Goal: Information Seeking & Learning: Learn about a topic

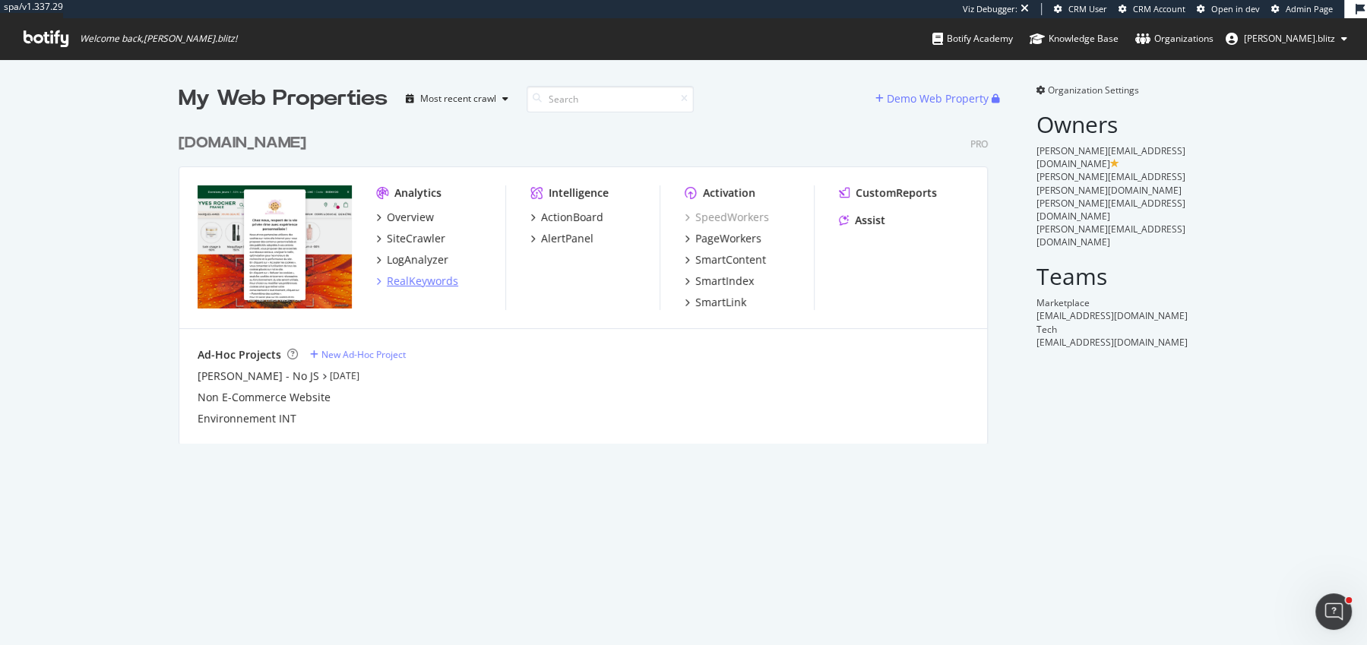
click at [423, 276] on div "RealKeywords" at bounding box center [422, 281] width 71 height 15
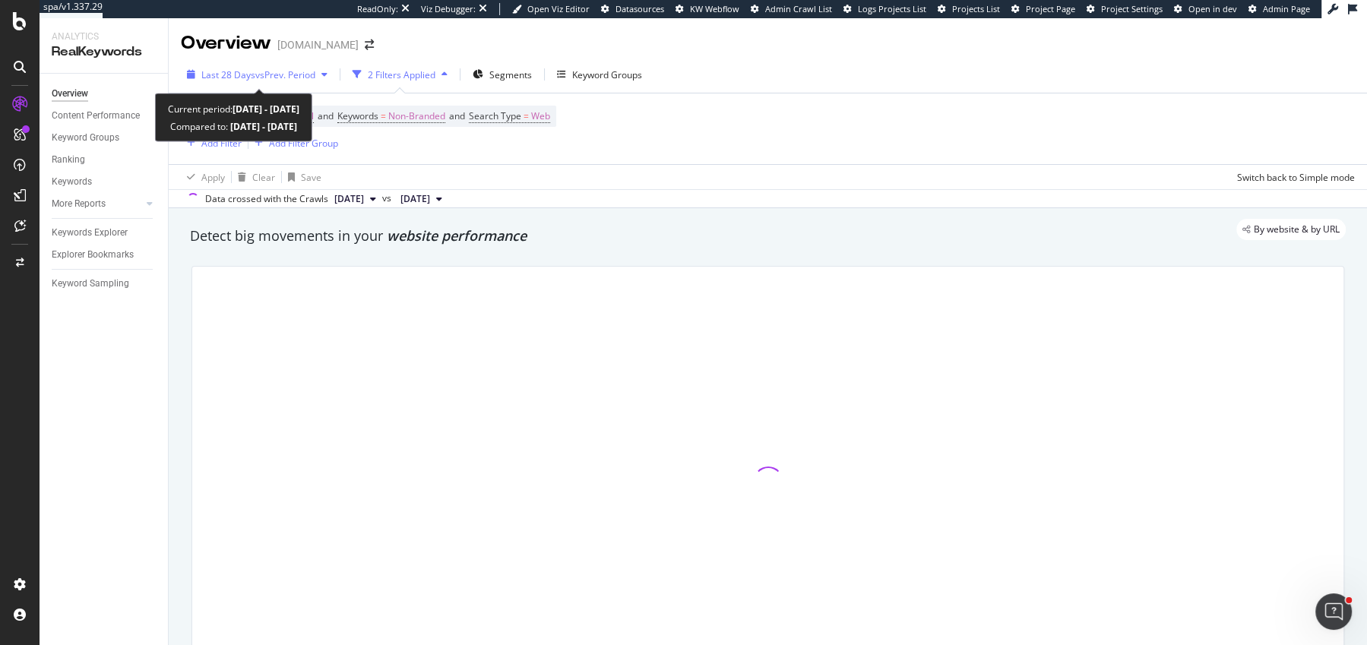
click at [239, 74] on span "Last 28 Days" at bounding box center [228, 74] width 54 height 13
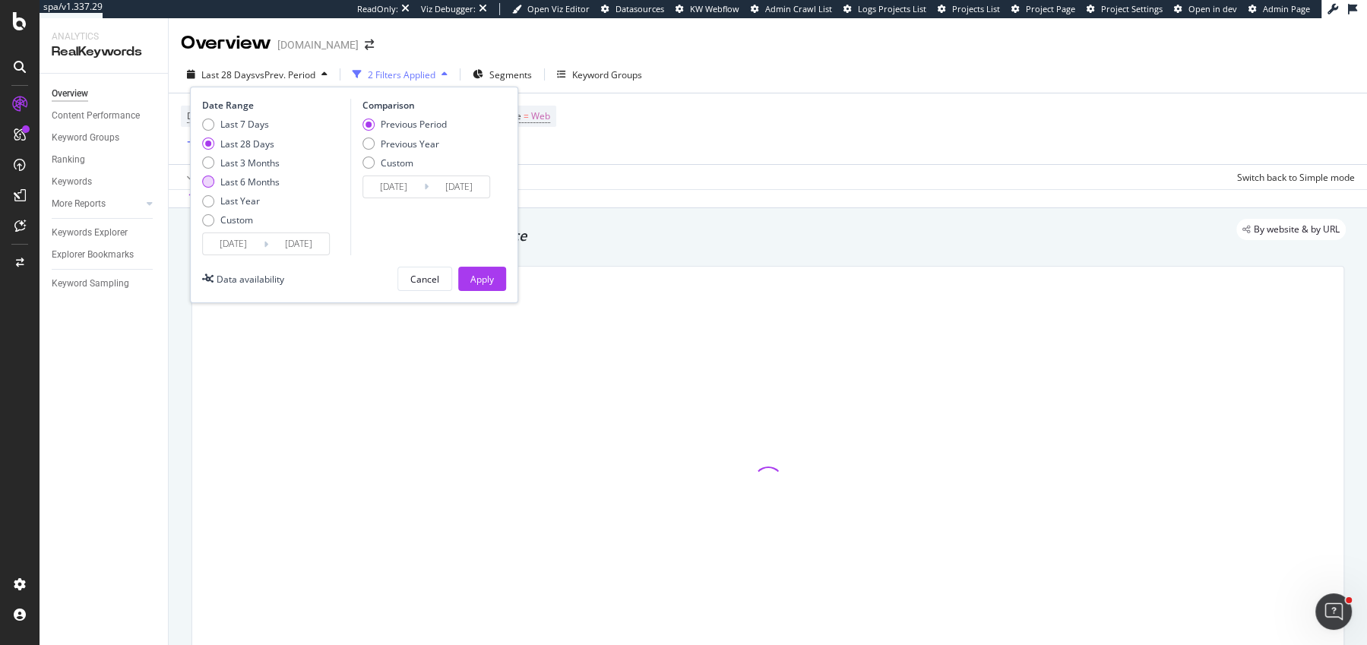
click at [212, 176] on div "Last 6 Months" at bounding box center [241, 182] width 78 height 13
type input "2025/03/15"
type input "2024/09/11"
type input "2025/03/14"
click at [414, 147] on div "Previous Year" at bounding box center [410, 144] width 59 height 13
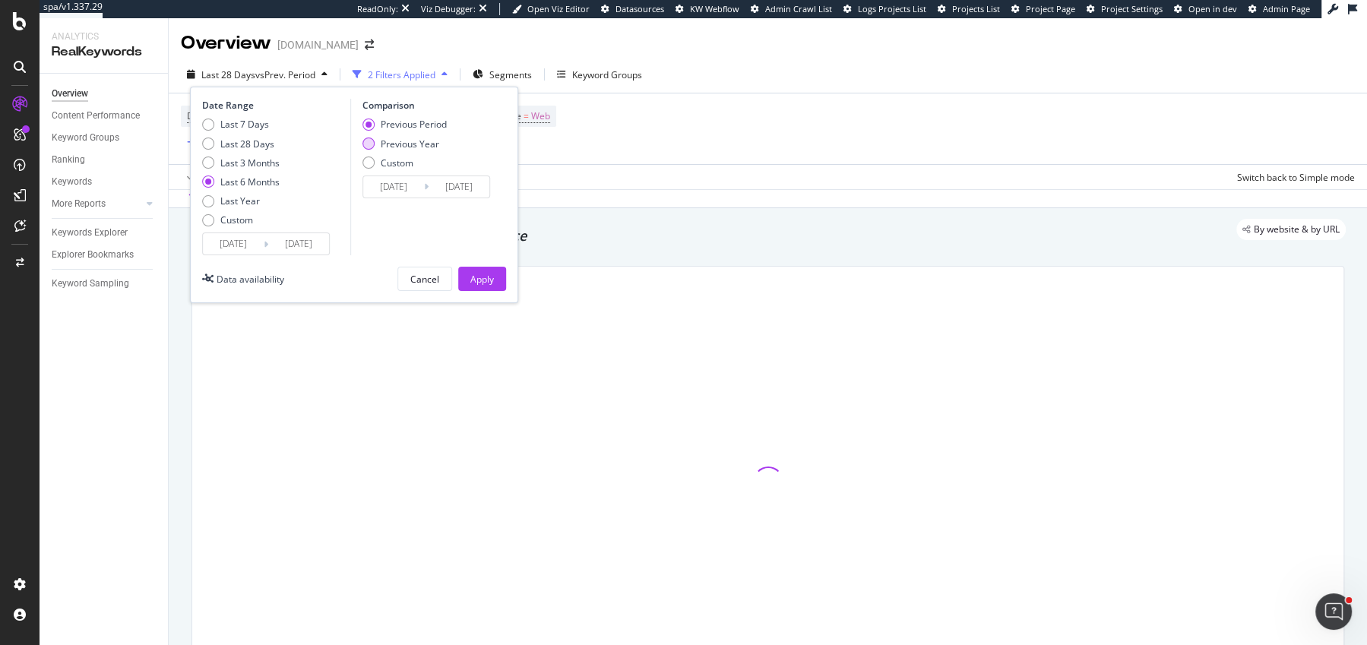
type input "2024/03/16"
type input "2024/09/15"
click at [466, 270] on button "Apply" at bounding box center [482, 279] width 48 height 24
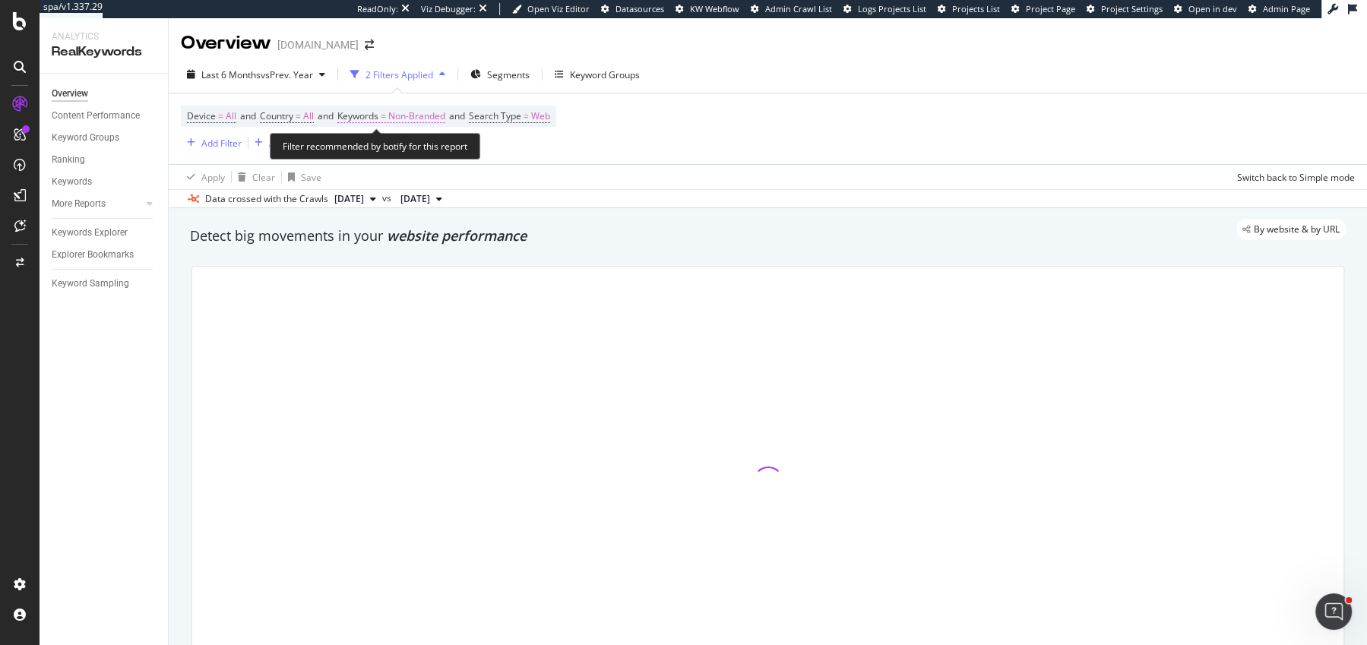
click at [416, 114] on span "Non-Branded" at bounding box center [416, 116] width 57 height 21
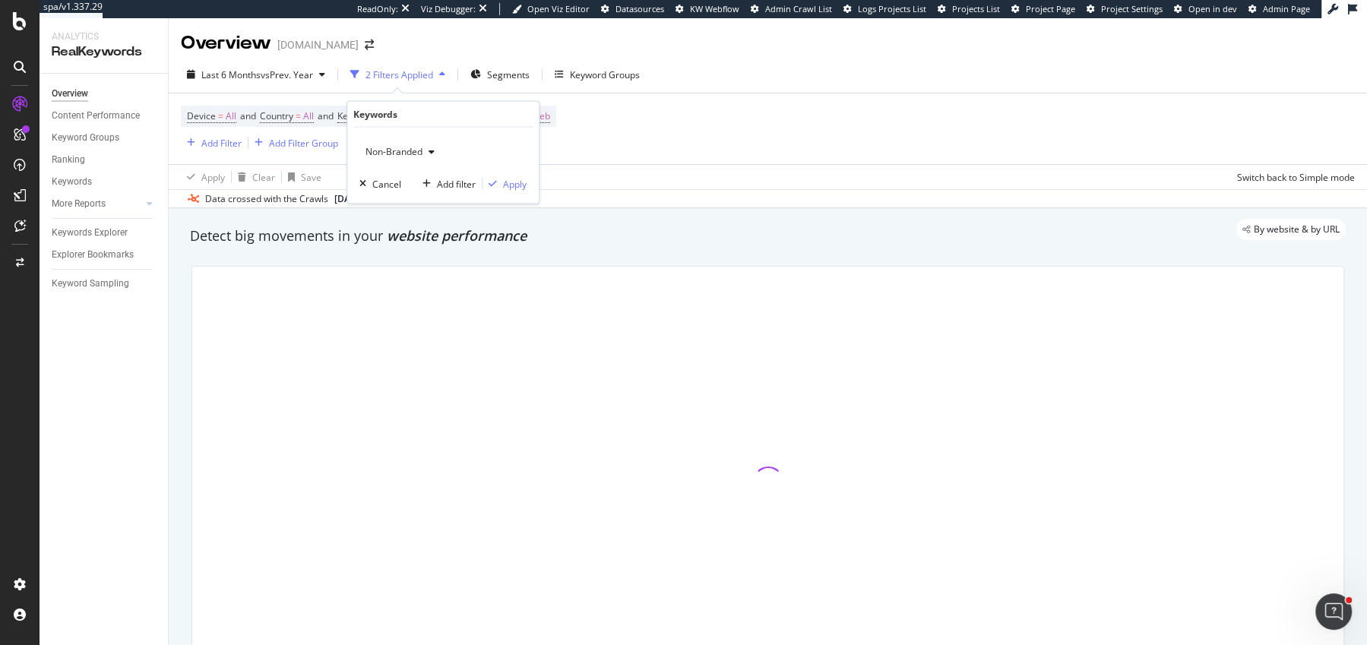
click at [368, 147] on span "Non-Branded" at bounding box center [390, 151] width 63 height 13
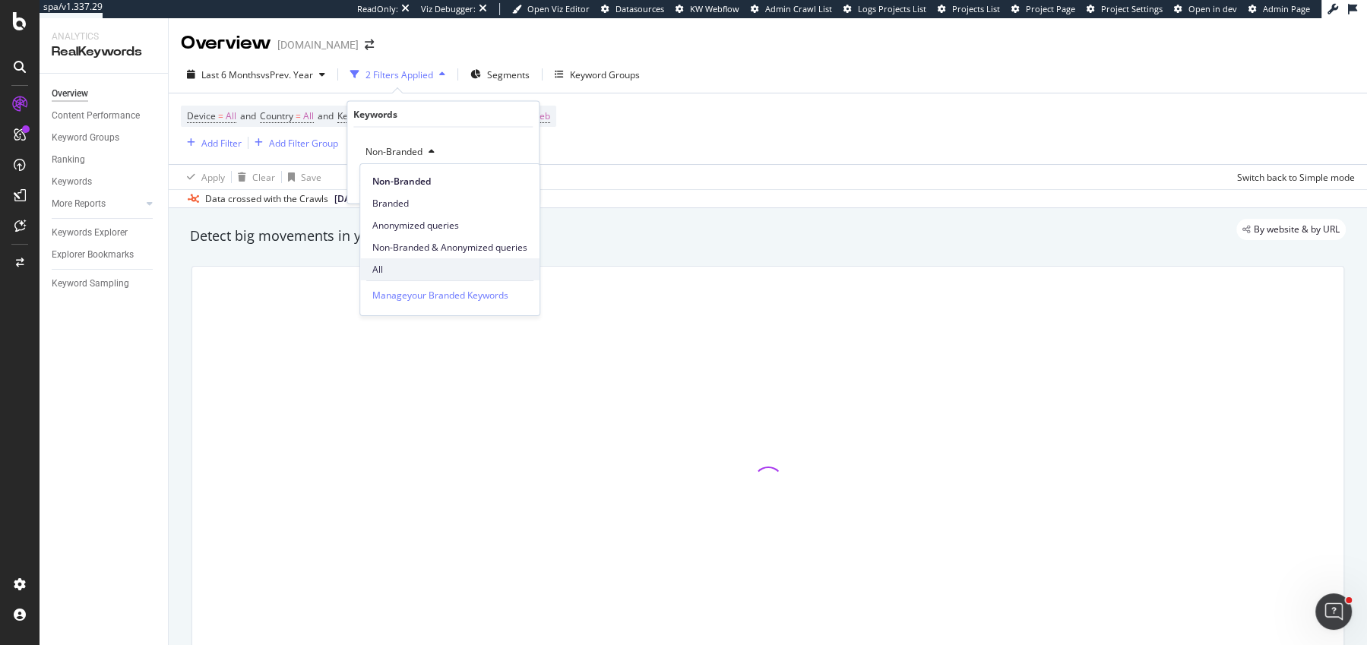
click at [404, 277] on div "All" at bounding box center [449, 269] width 179 height 22
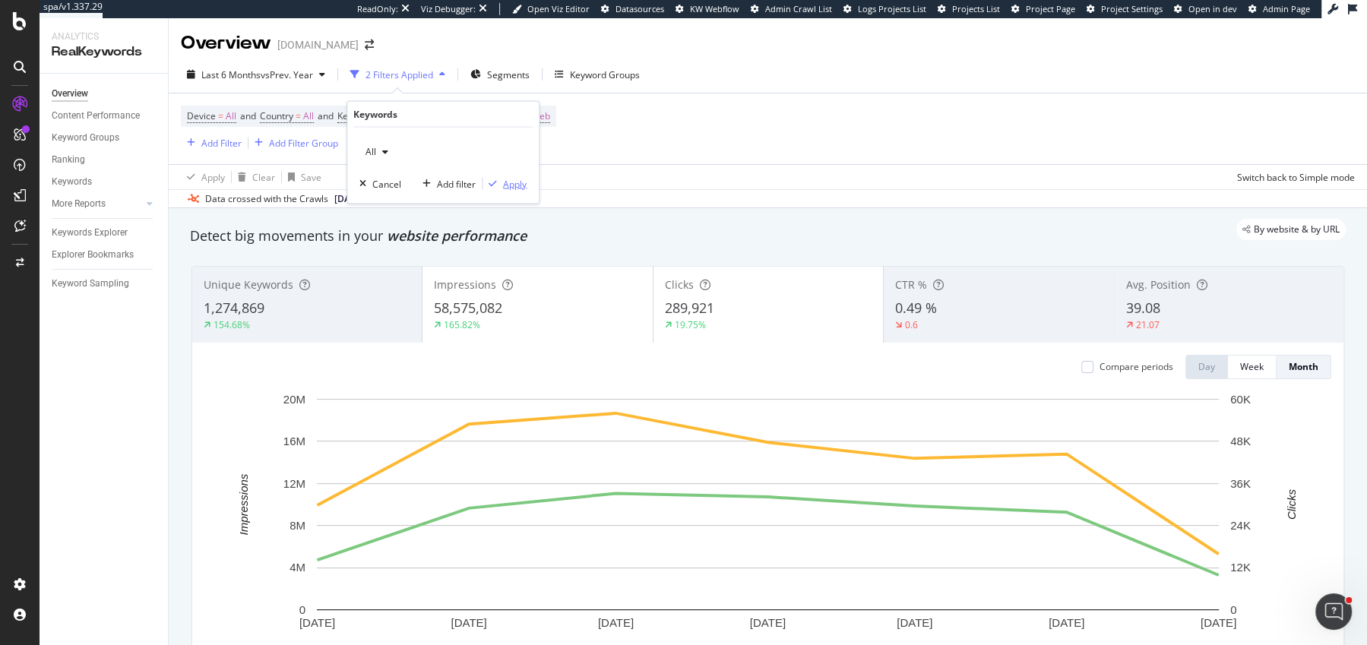
click at [507, 182] on div "Apply" at bounding box center [515, 183] width 24 height 13
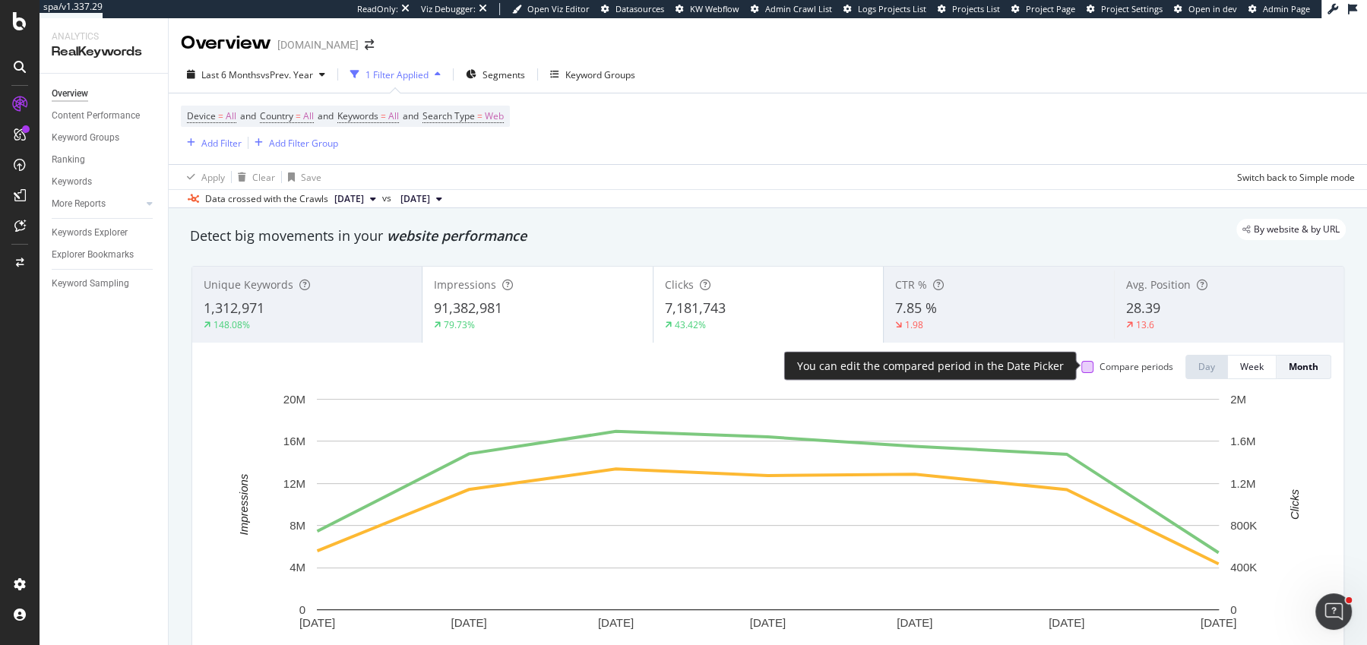
click at [1090, 364] on div at bounding box center [1087, 367] width 12 height 12
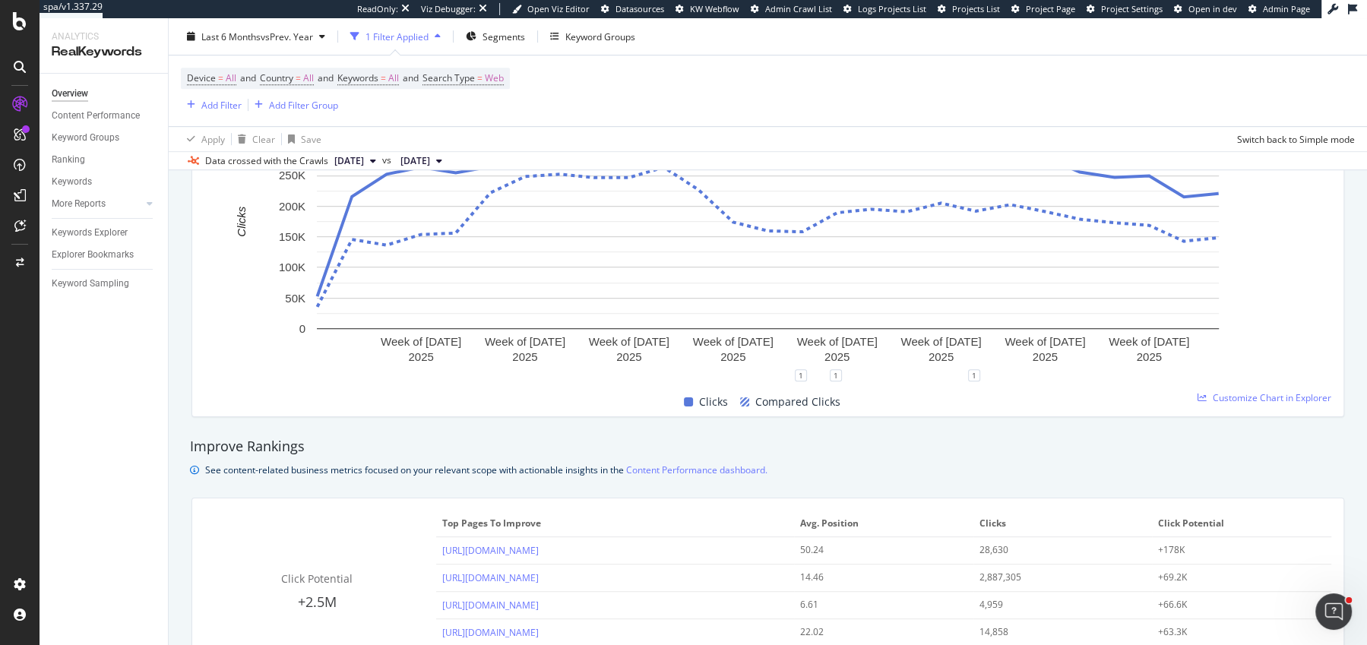
scroll to position [500, 0]
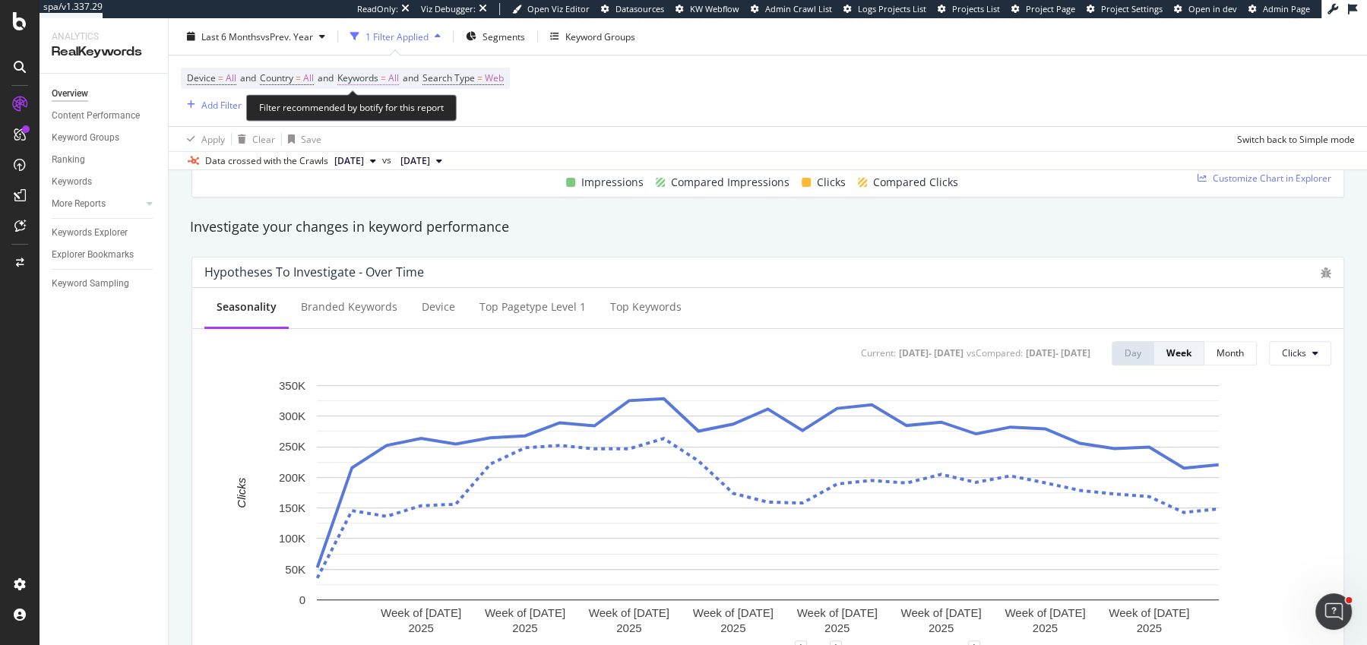
click at [375, 79] on span "Keywords" at bounding box center [357, 77] width 41 height 13
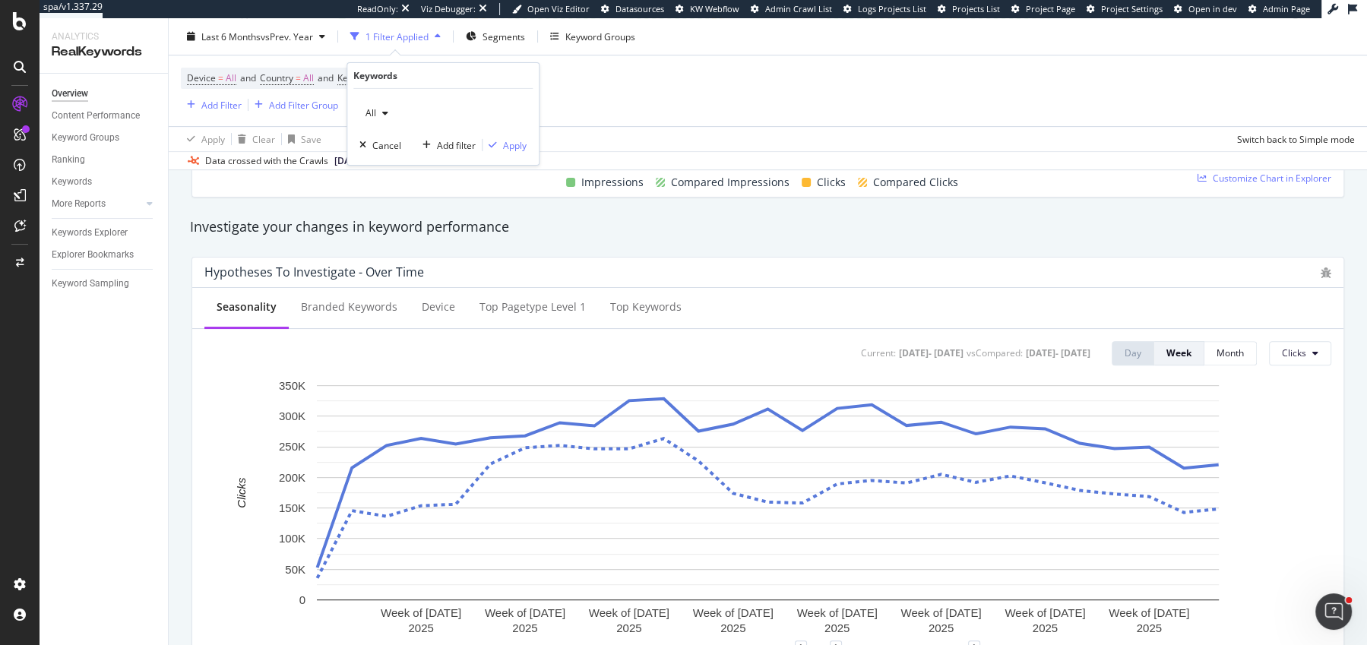
click at [366, 117] on span "All" at bounding box center [367, 112] width 17 height 13
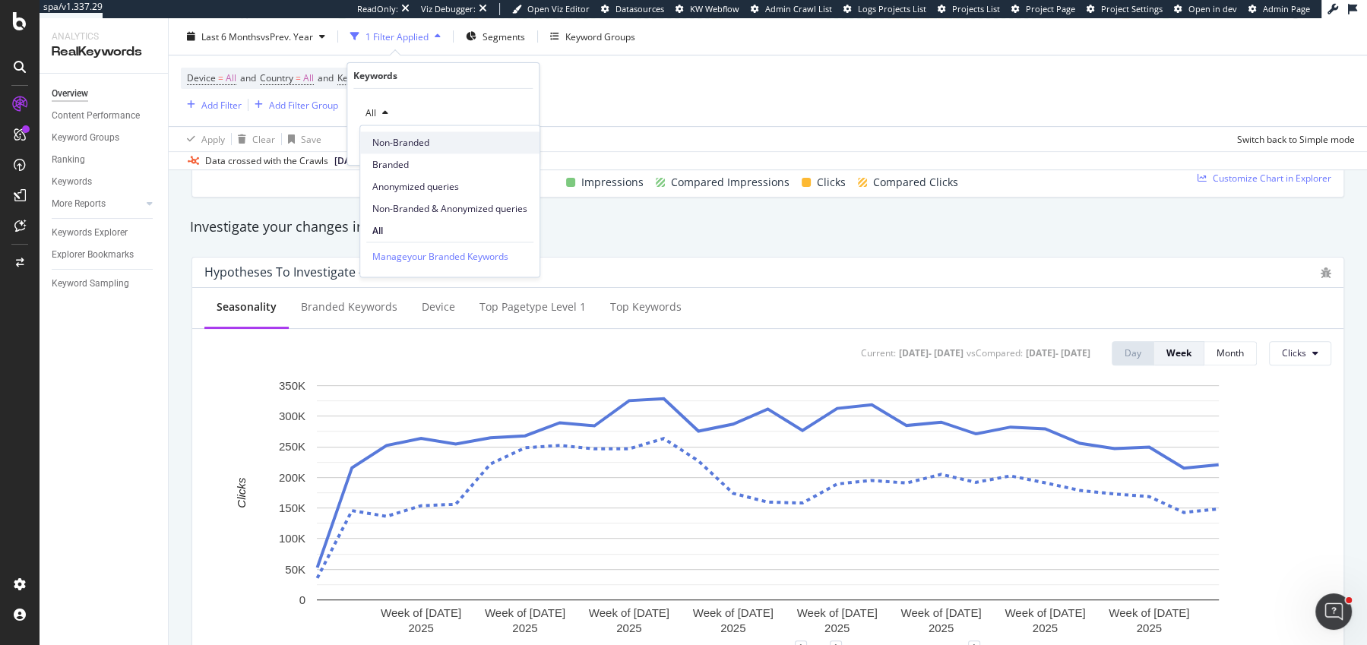
click at [407, 144] on span "Non-Branded" at bounding box center [449, 143] width 155 height 14
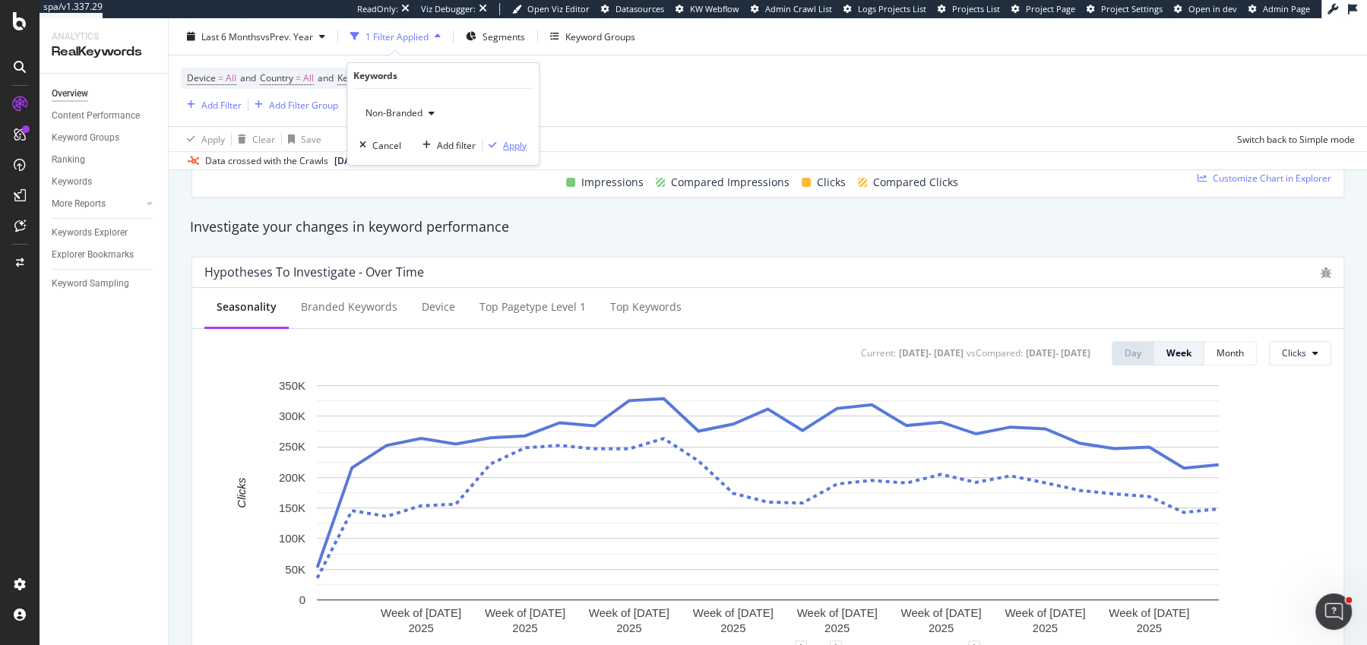
click at [516, 141] on div "Apply" at bounding box center [515, 144] width 24 height 13
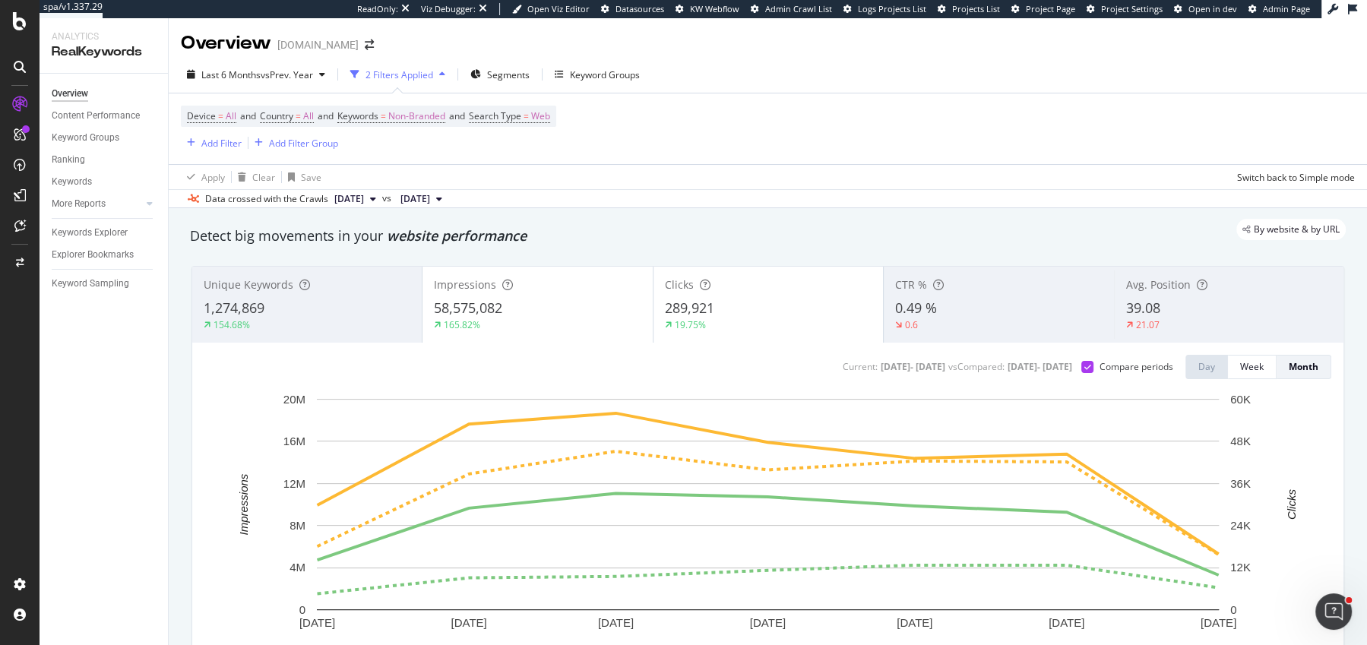
click at [517, 237] on div "By website & by URL" at bounding box center [760, 229] width 1171 height 21
click at [515, 242] on span "website performance" at bounding box center [457, 235] width 140 height 18
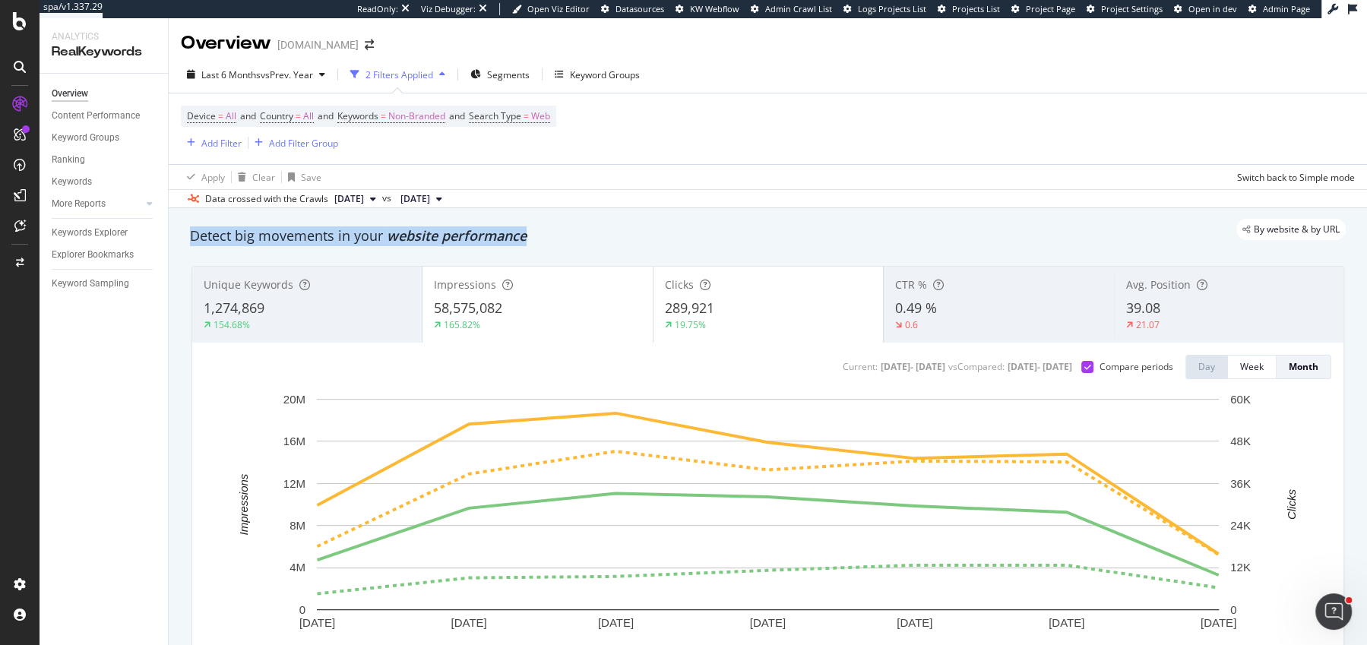
click at [515, 242] on span "website performance" at bounding box center [457, 235] width 140 height 18
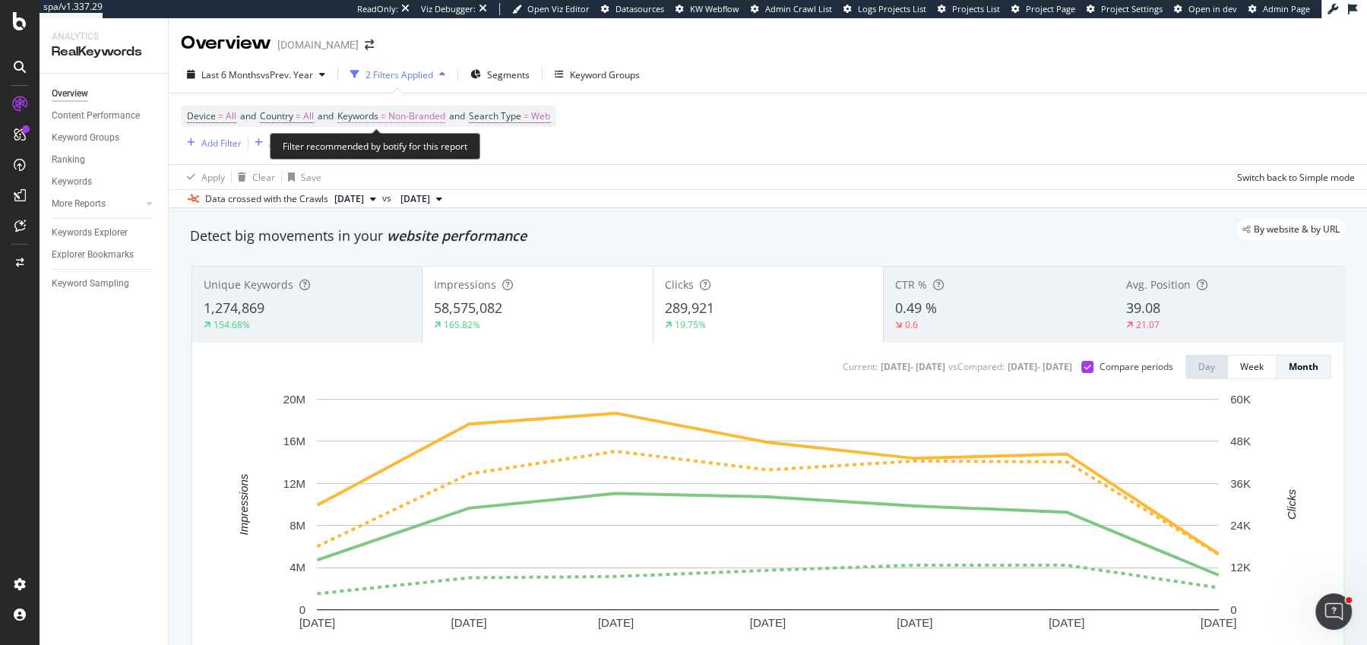
click at [388, 116] on span "Keywords = Non-Branded" at bounding box center [391, 116] width 108 height 14
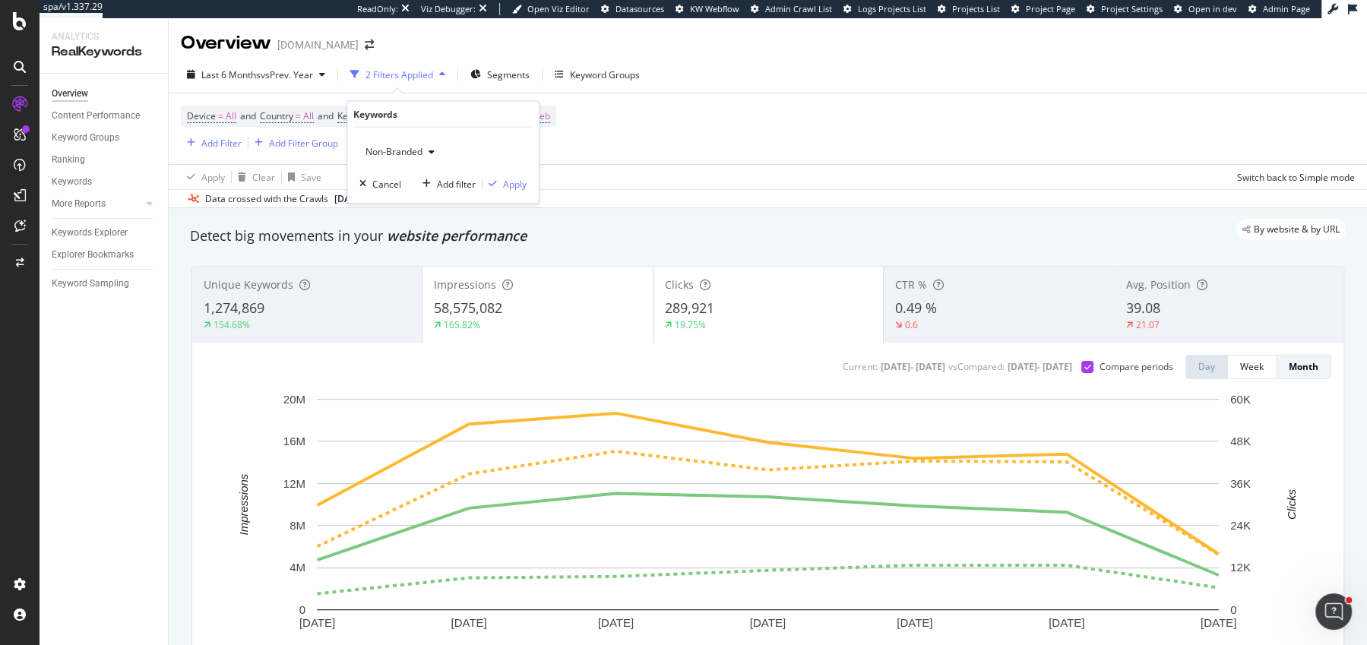
click at [384, 144] on div "Non-Branded" at bounding box center [399, 152] width 81 height 23
click at [414, 277] on div "All" at bounding box center [449, 269] width 179 height 22
click at [508, 179] on div "Apply" at bounding box center [515, 183] width 24 height 13
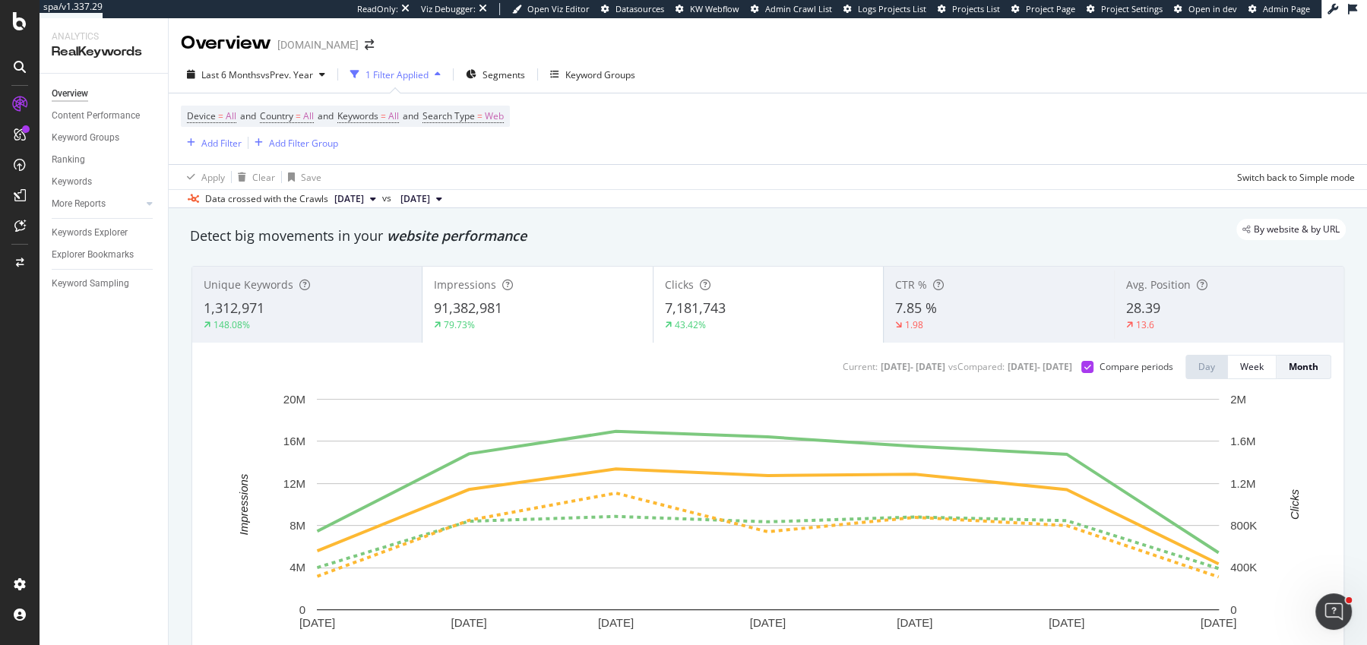
scroll to position [40, 0]
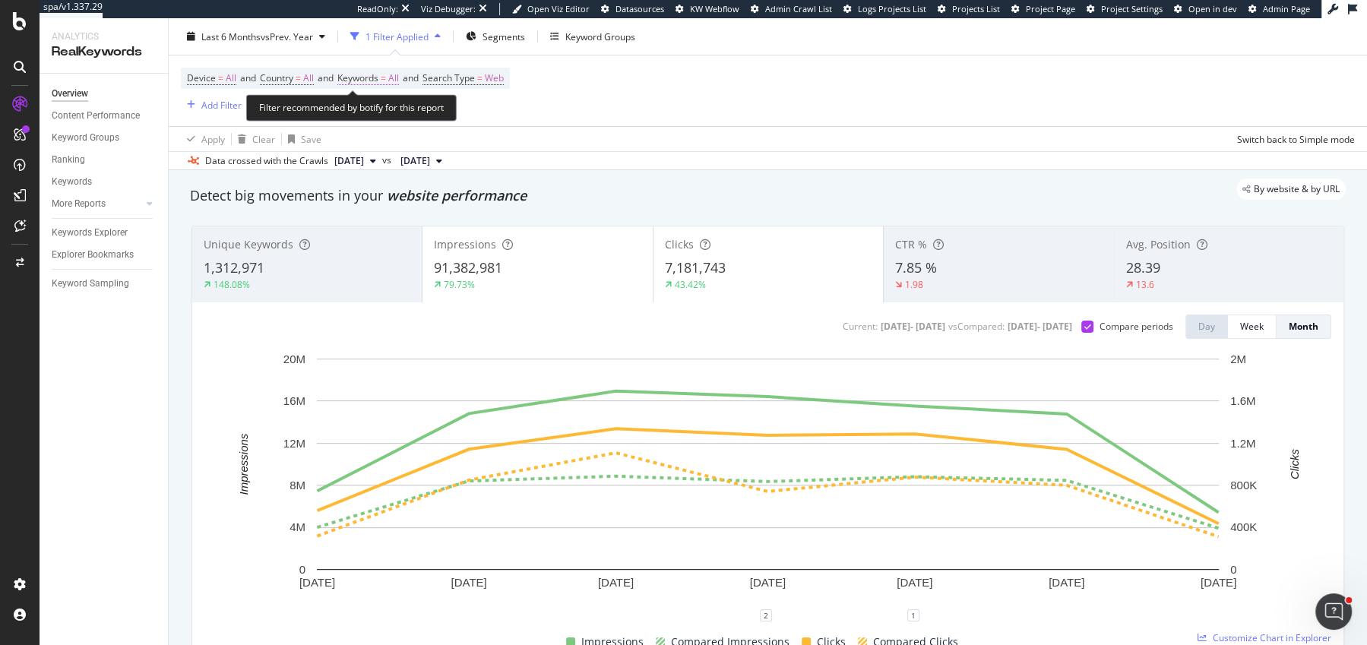
click at [378, 78] on span "Keywords" at bounding box center [357, 77] width 41 height 13
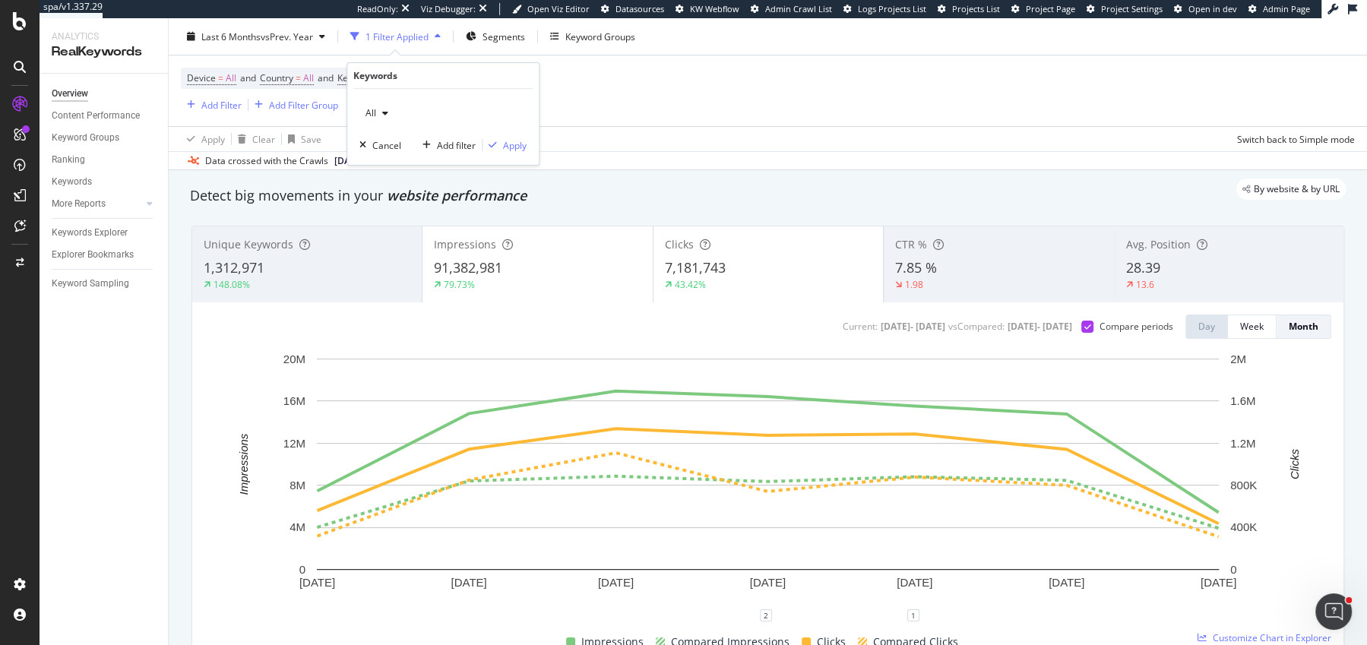
click at [385, 119] on div "All" at bounding box center [376, 113] width 35 height 23
click at [391, 133] on div "Non-Branded" at bounding box center [449, 142] width 179 height 22
click at [512, 146] on div "Apply" at bounding box center [515, 144] width 24 height 13
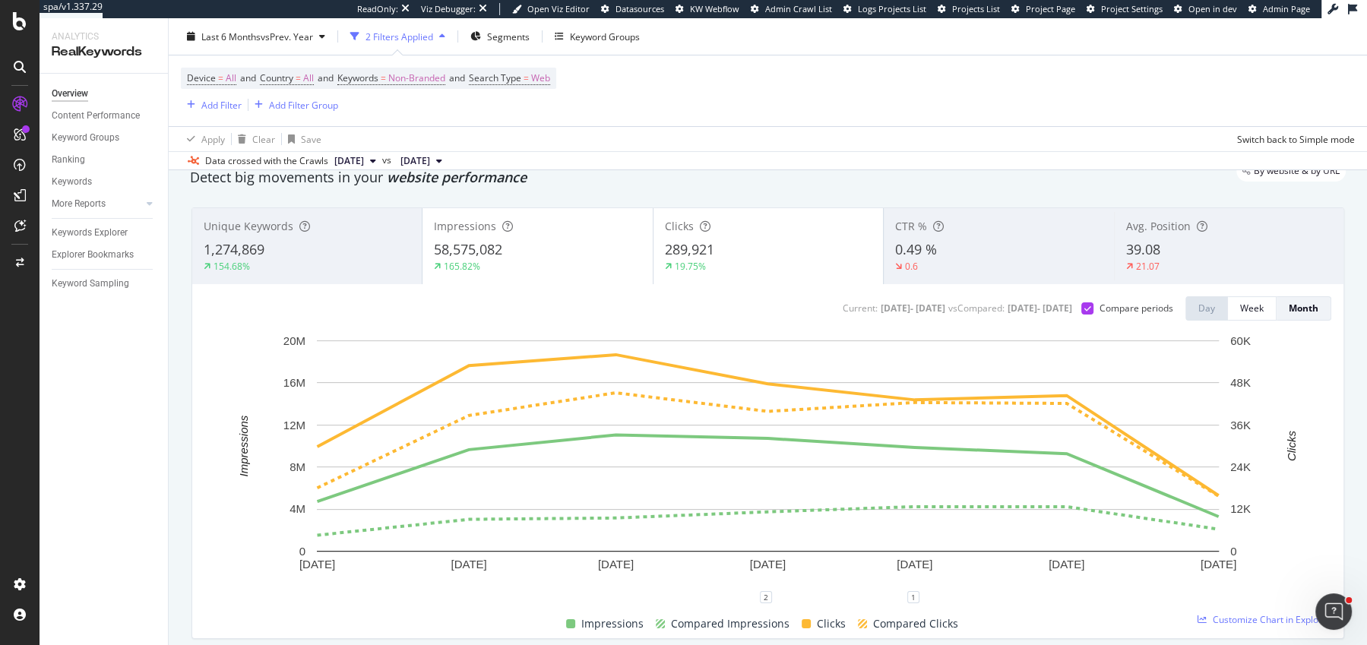
scroll to position [40, 0]
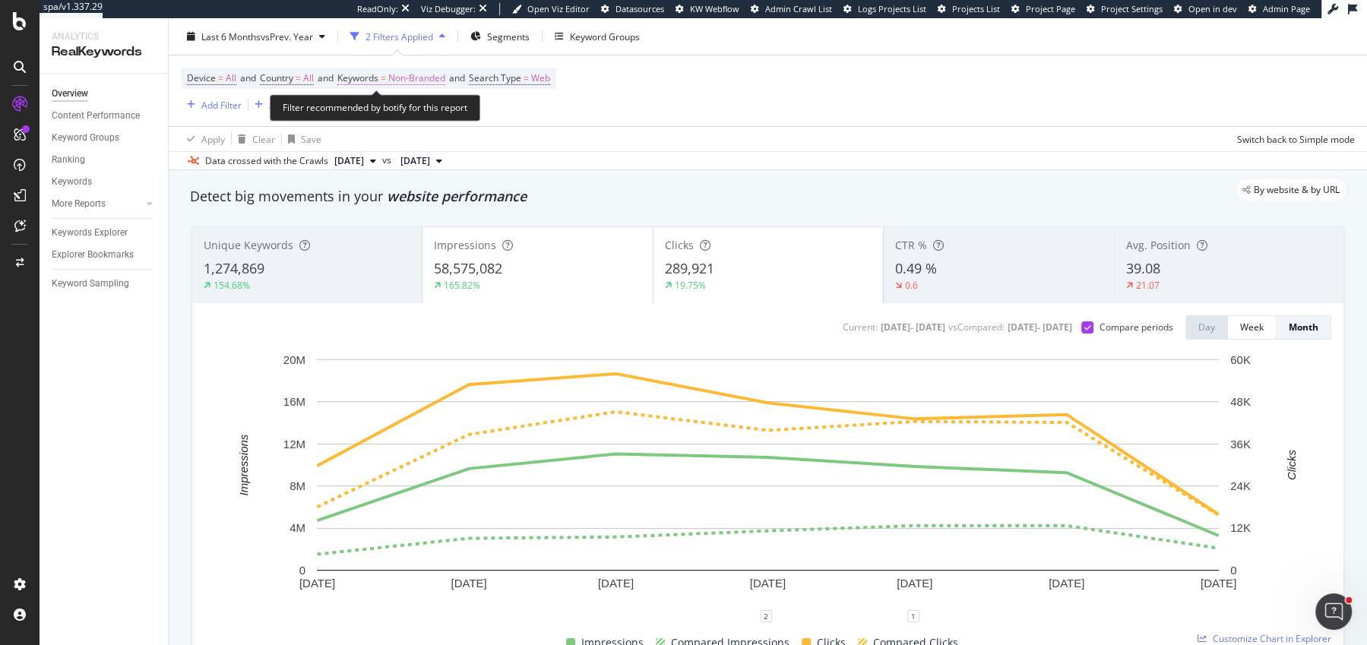
click at [400, 78] on span "Non-Branded" at bounding box center [416, 78] width 57 height 21
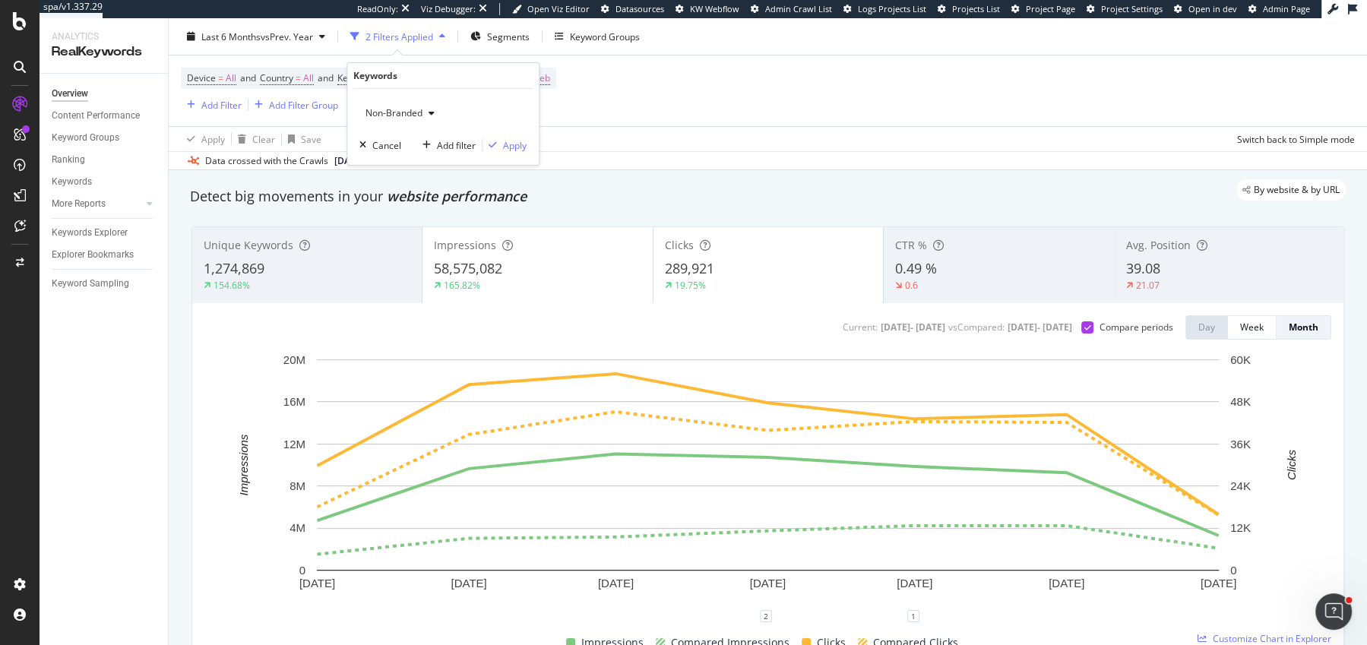
click at [388, 113] on span "Non-Branded" at bounding box center [390, 112] width 63 height 13
click at [383, 217] on div "Non-Branded & Anonymized queries" at bounding box center [449, 209] width 179 height 22
click at [394, 115] on span "Non-Branded & Anonymized queries" at bounding box center [439, 112] width 161 height 13
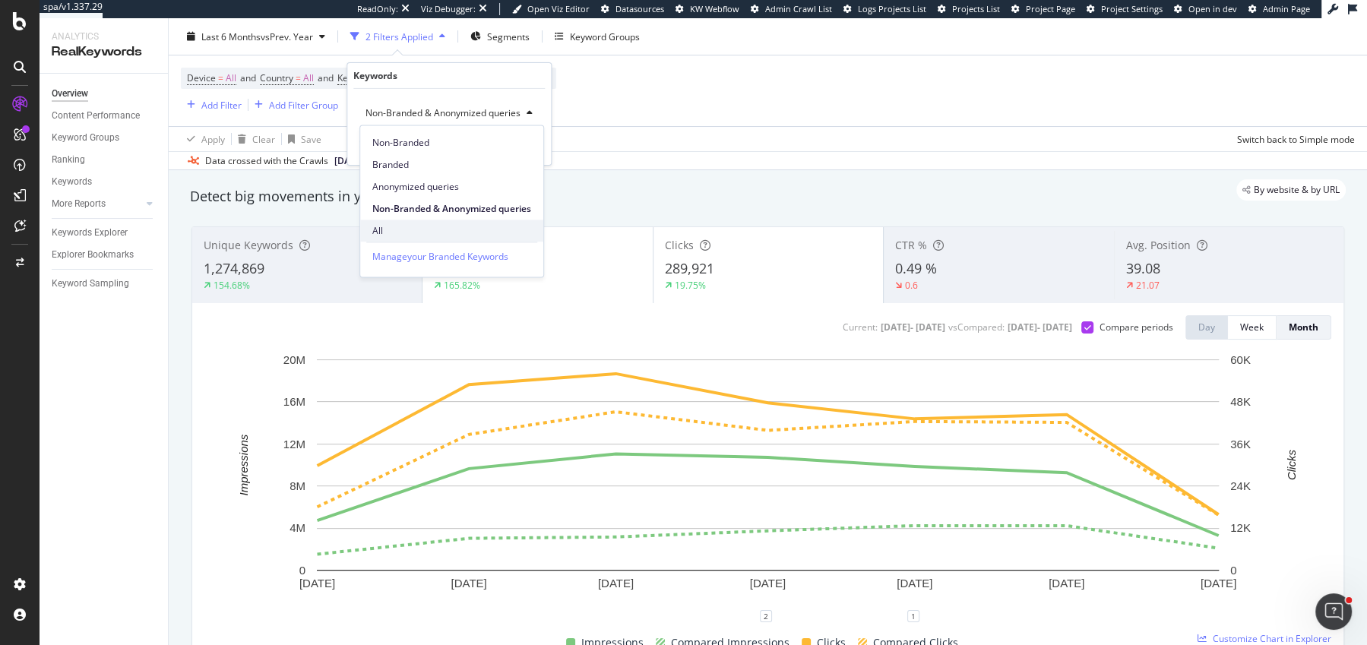
click at [393, 224] on span "All" at bounding box center [451, 231] width 159 height 14
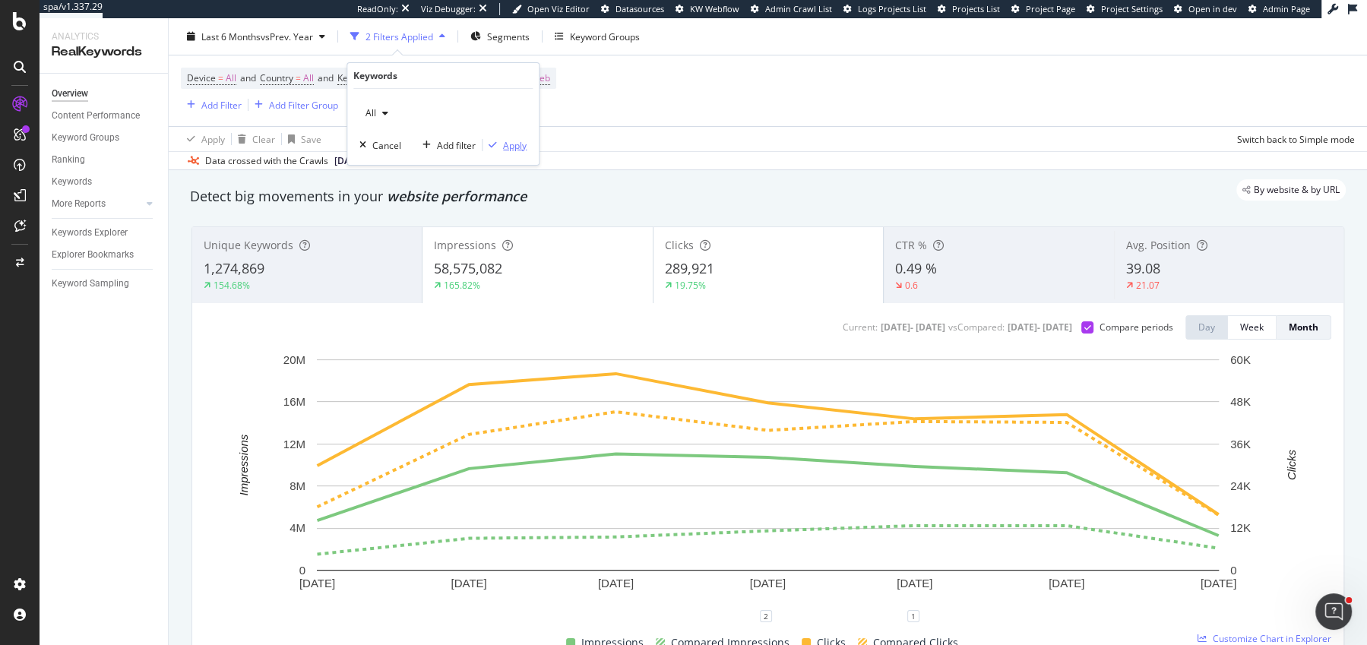
click at [504, 147] on div "Apply" at bounding box center [515, 144] width 24 height 13
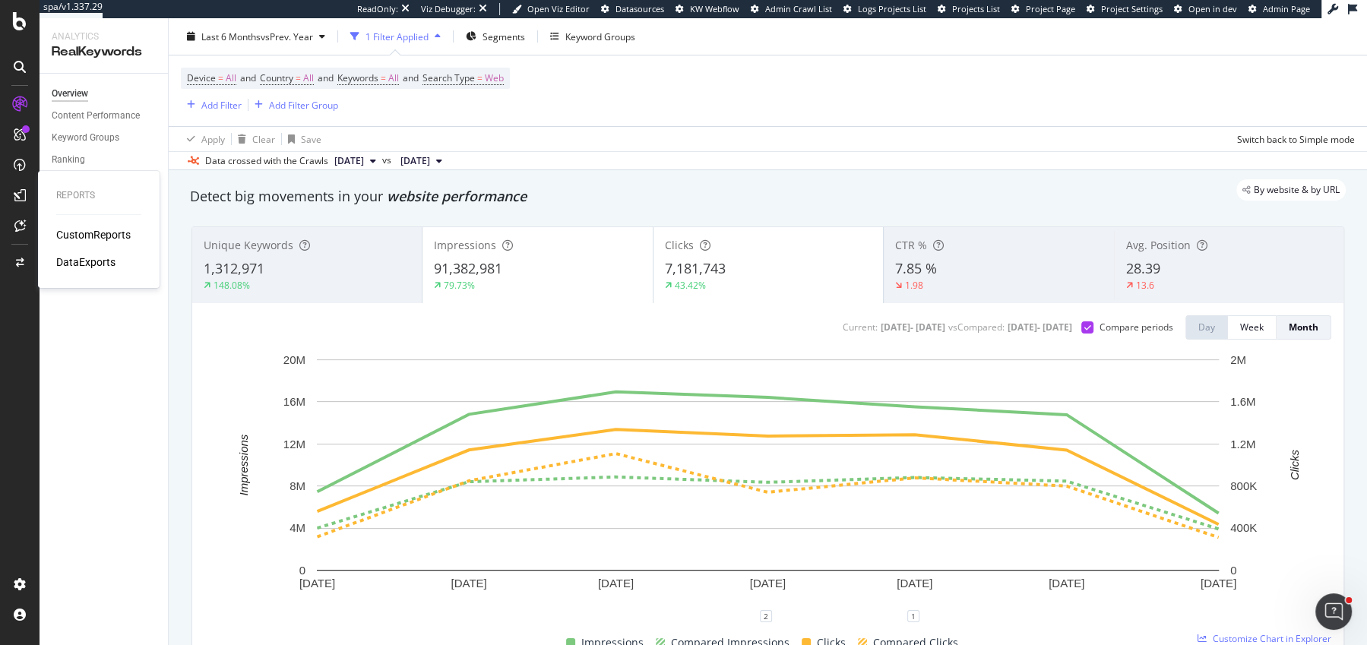
click at [93, 236] on div "CustomReports" at bounding box center [93, 234] width 74 height 15
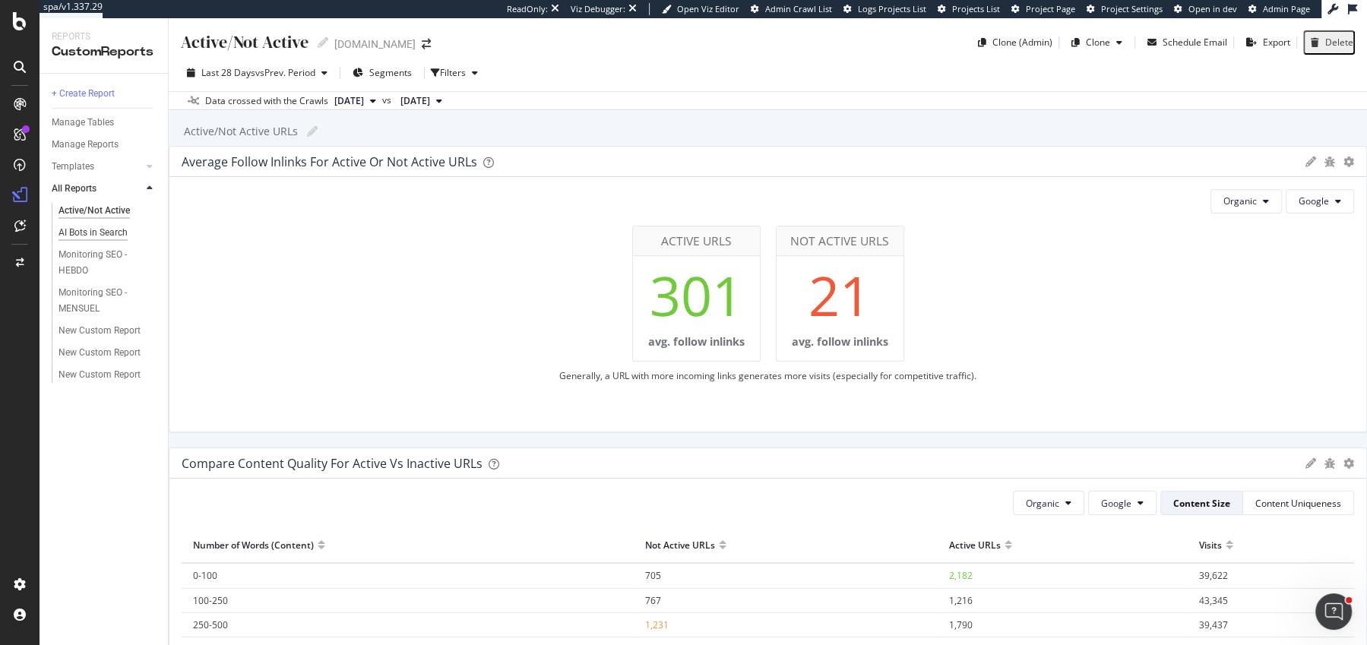
click at [95, 230] on div "AI Bots in Search" at bounding box center [93, 233] width 69 height 16
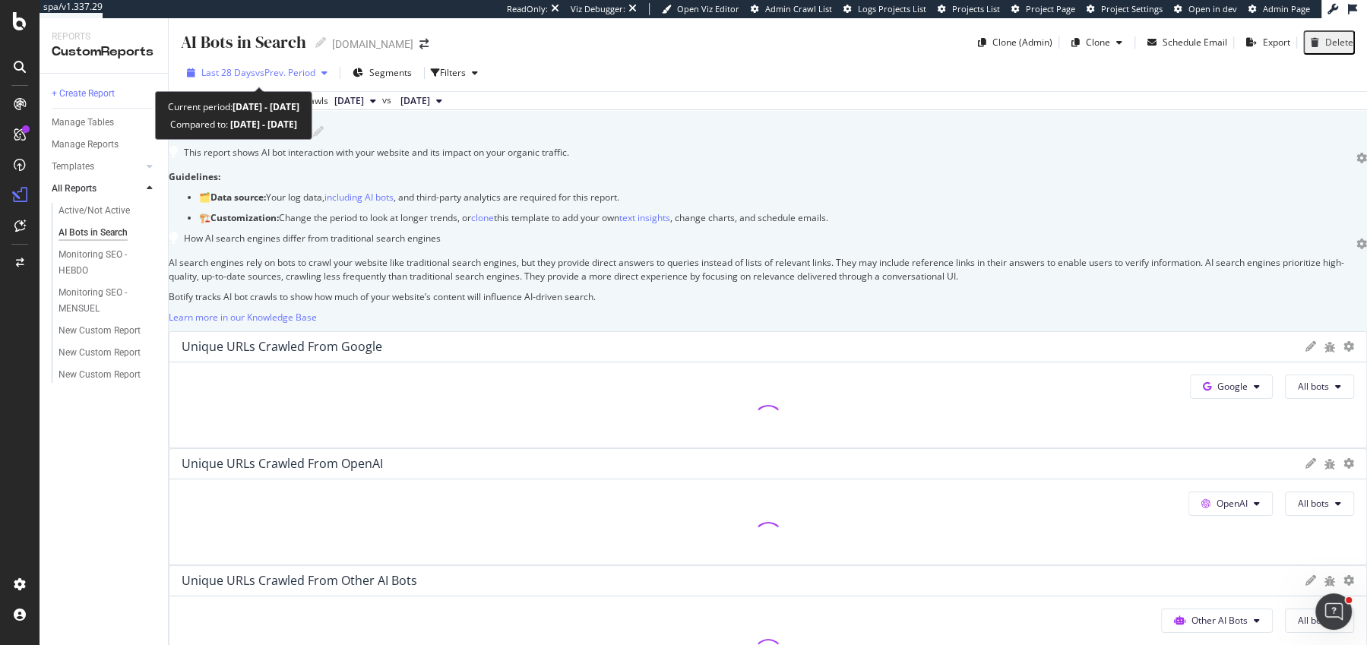
click at [265, 68] on span "vs Prev. Period" at bounding box center [285, 72] width 60 height 13
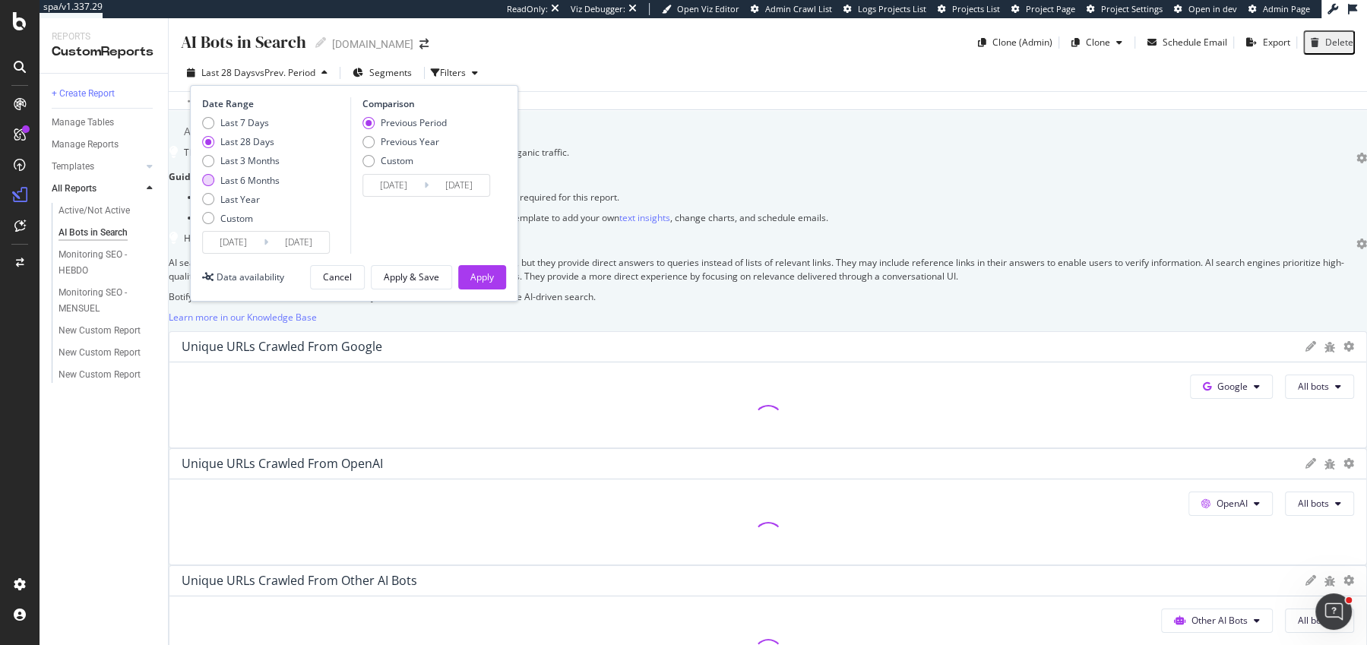
click at [228, 182] on div "Last 6 Months" at bounding box center [249, 180] width 59 height 13
type input "2025/03/16"
type input "2024/09/12"
type input "2025/03/15"
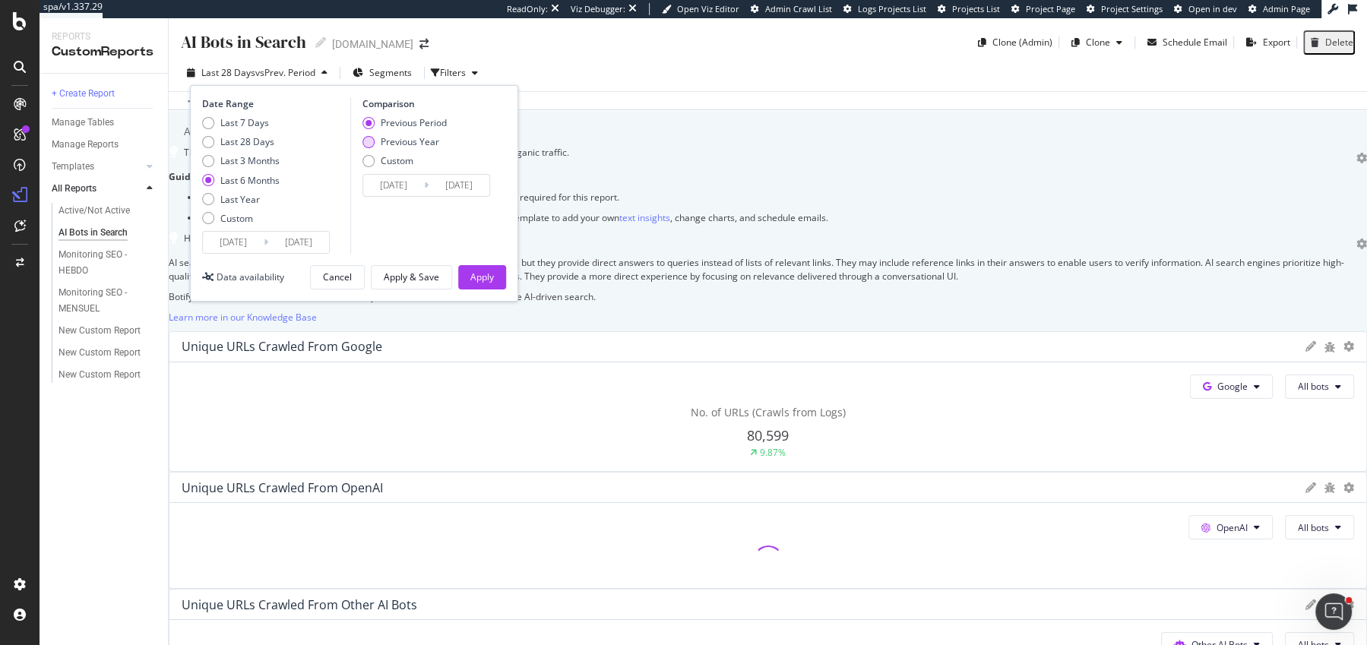
click at [363, 146] on div "Previous Year" at bounding box center [368, 142] width 12 height 12
type input "2024/03/17"
type input "2024/09/16"
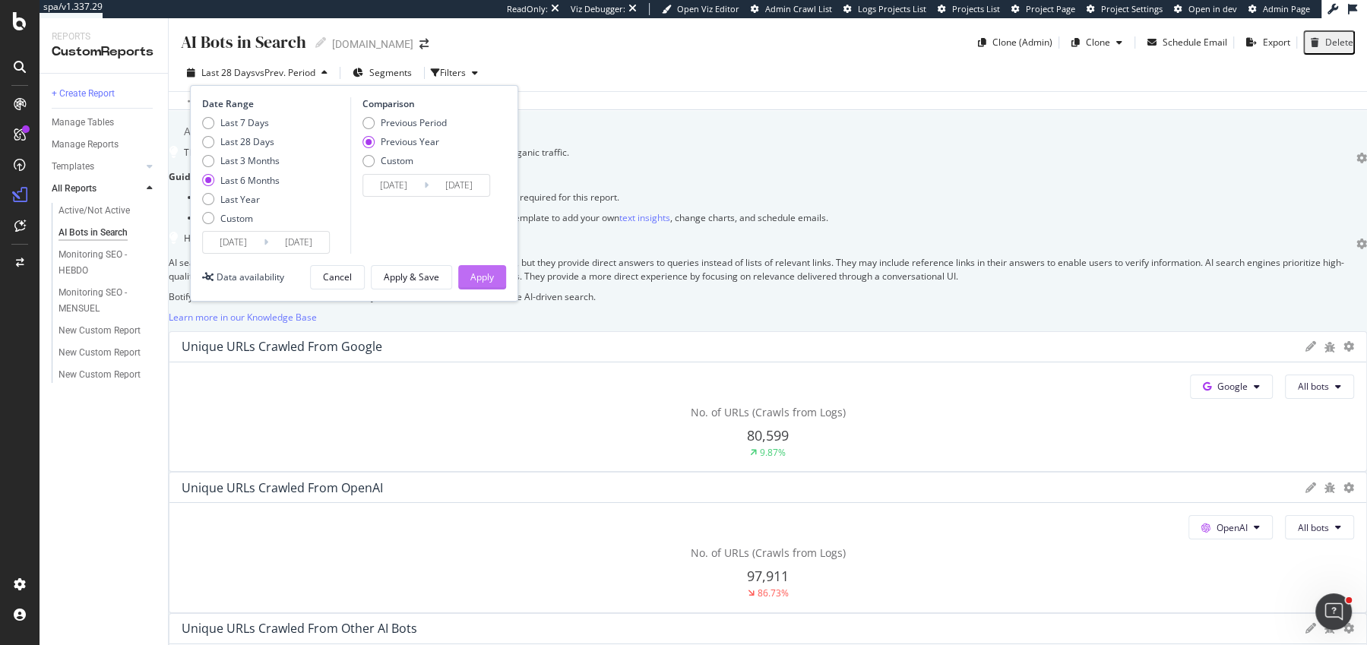
click at [472, 277] on div "Apply" at bounding box center [482, 276] width 24 height 13
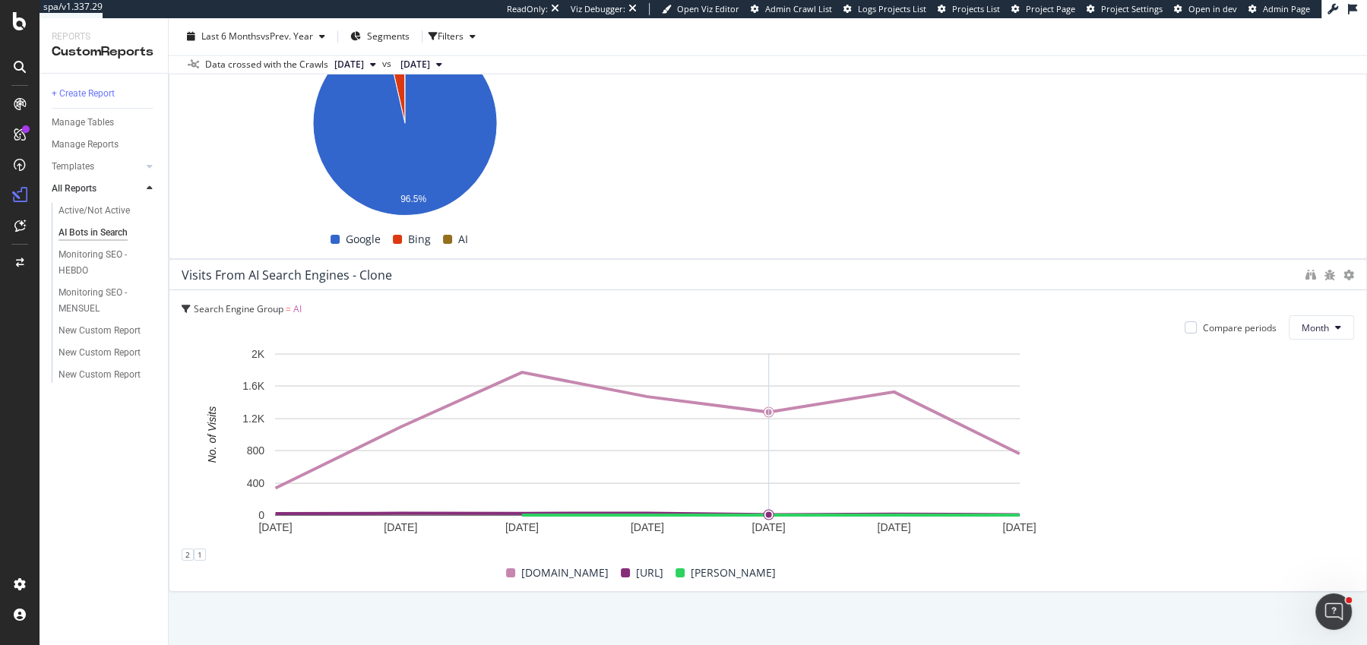
scroll to position [4305, 0]
click at [1289, 322] on button "Month" at bounding box center [1321, 327] width 65 height 24
click at [1094, 372] on span "Week" at bounding box center [1098, 372] width 30 height 14
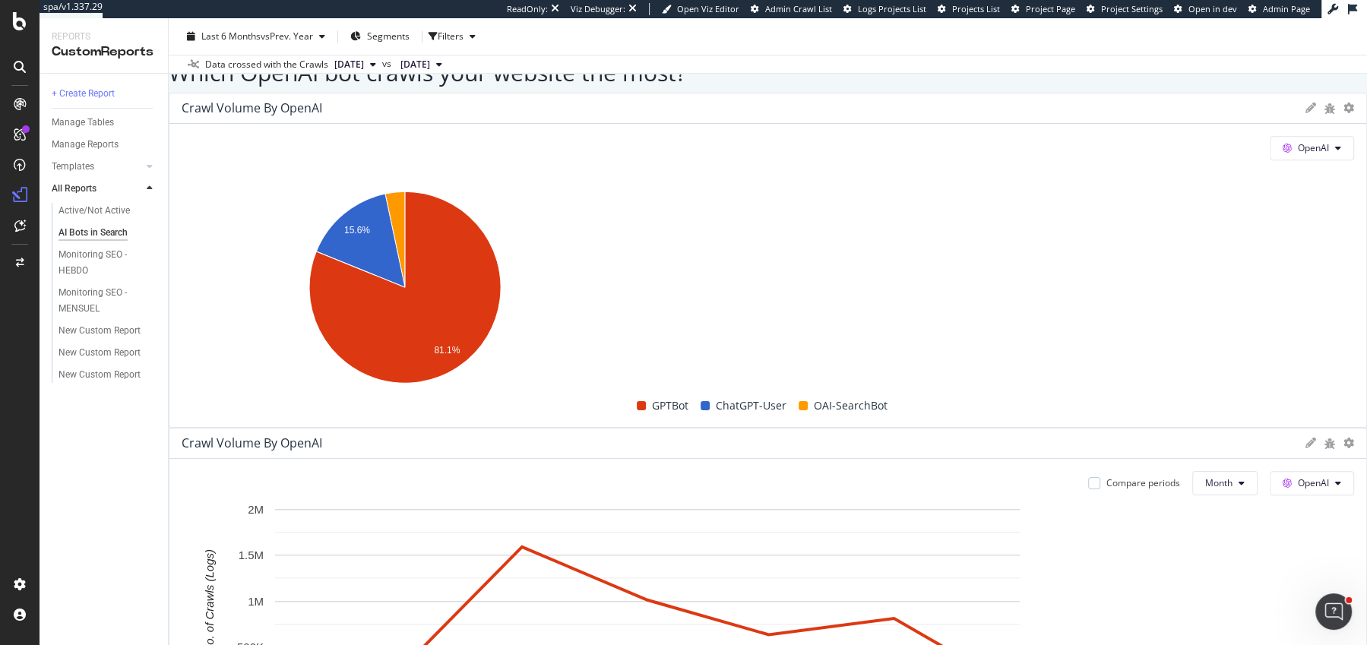
scroll to position [0, 0]
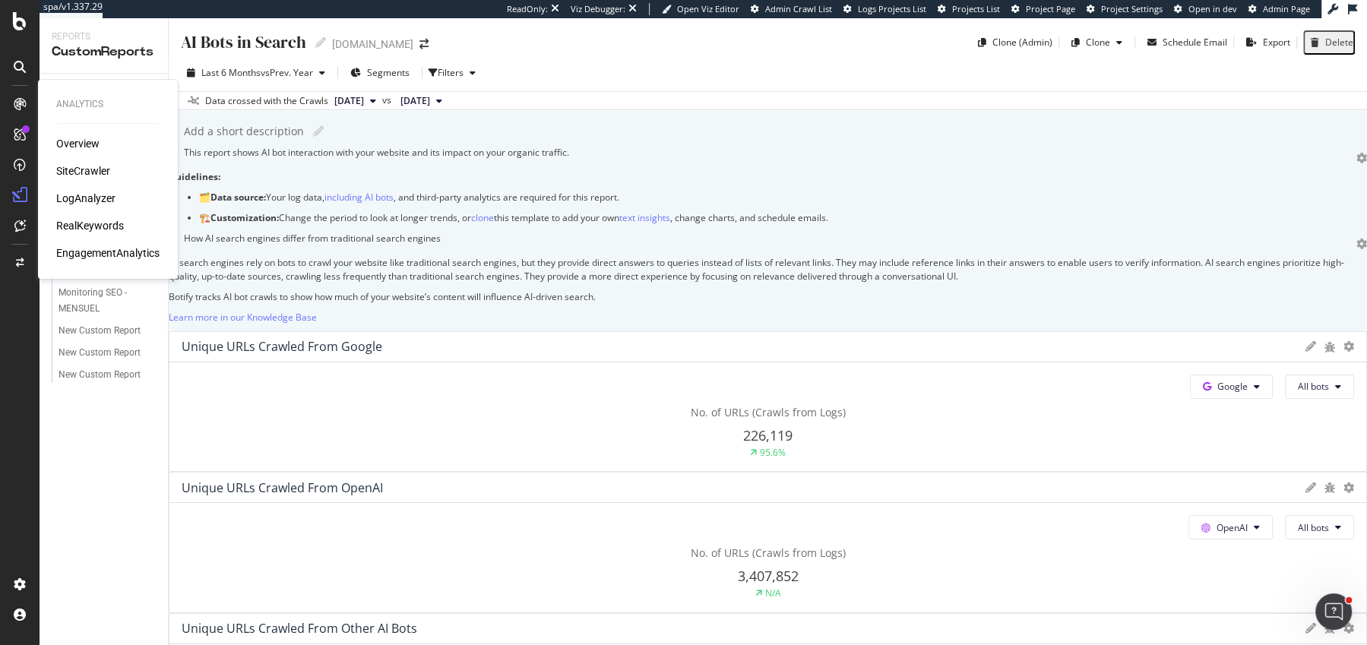
click at [81, 220] on div "RealKeywords" at bounding box center [90, 225] width 68 height 15
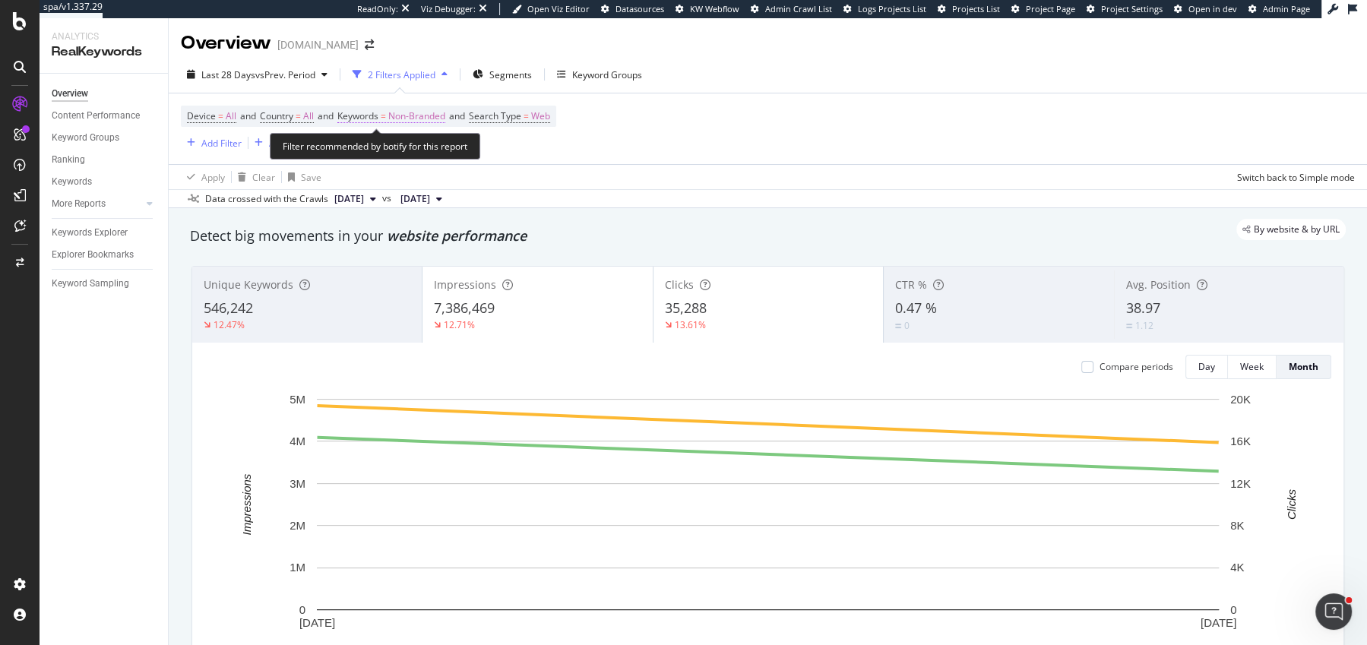
click at [386, 117] on span "=" at bounding box center [383, 115] width 5 height 13
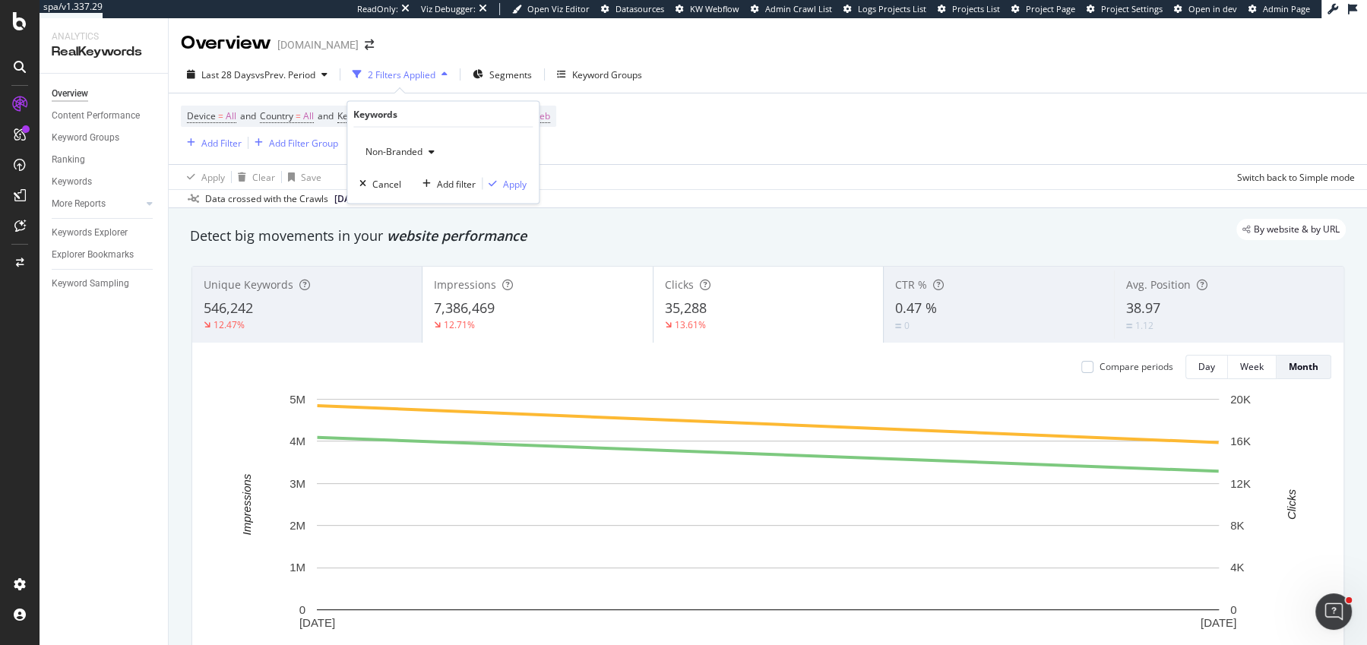
click at [376, 140] on button "Non-Branded" at bounding box center [399, 152] width 81 height 24
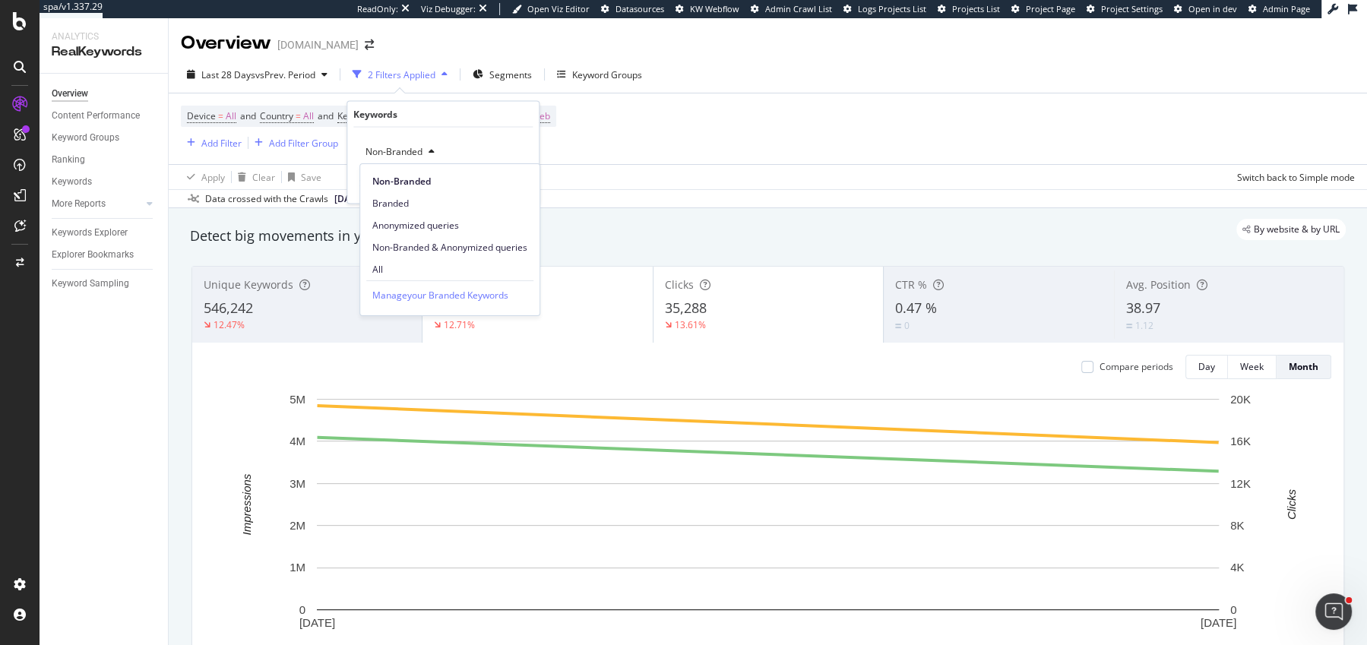
click at [376, 147] on span "Non-Branded" at bounding box center [390, 151] width 63 height 13
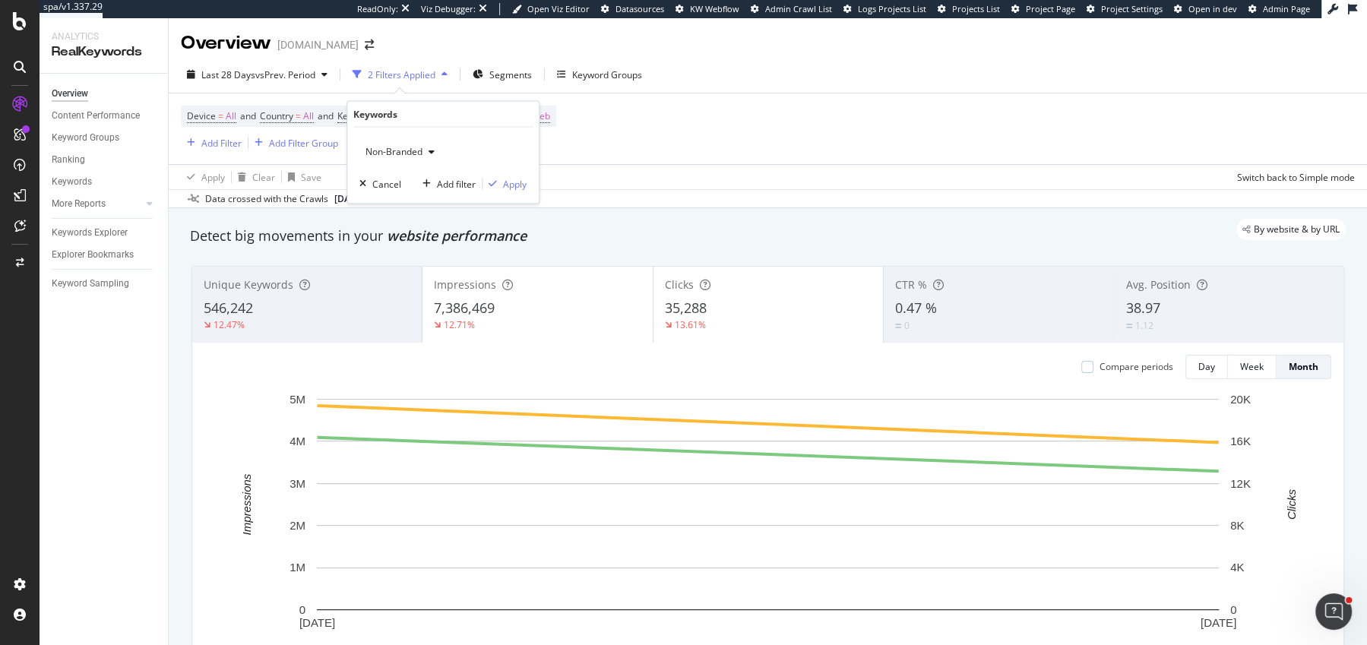
click at [376, 147] on span "Non-Branded" at bounding box center [390, 151] width 63 height 13
click at [392, 265] on span "All" at bounding box center [449, 270] width 155 height 14
click at [515, 184] on div "Apply" at bounding box center [515, 183] width 24 height 13
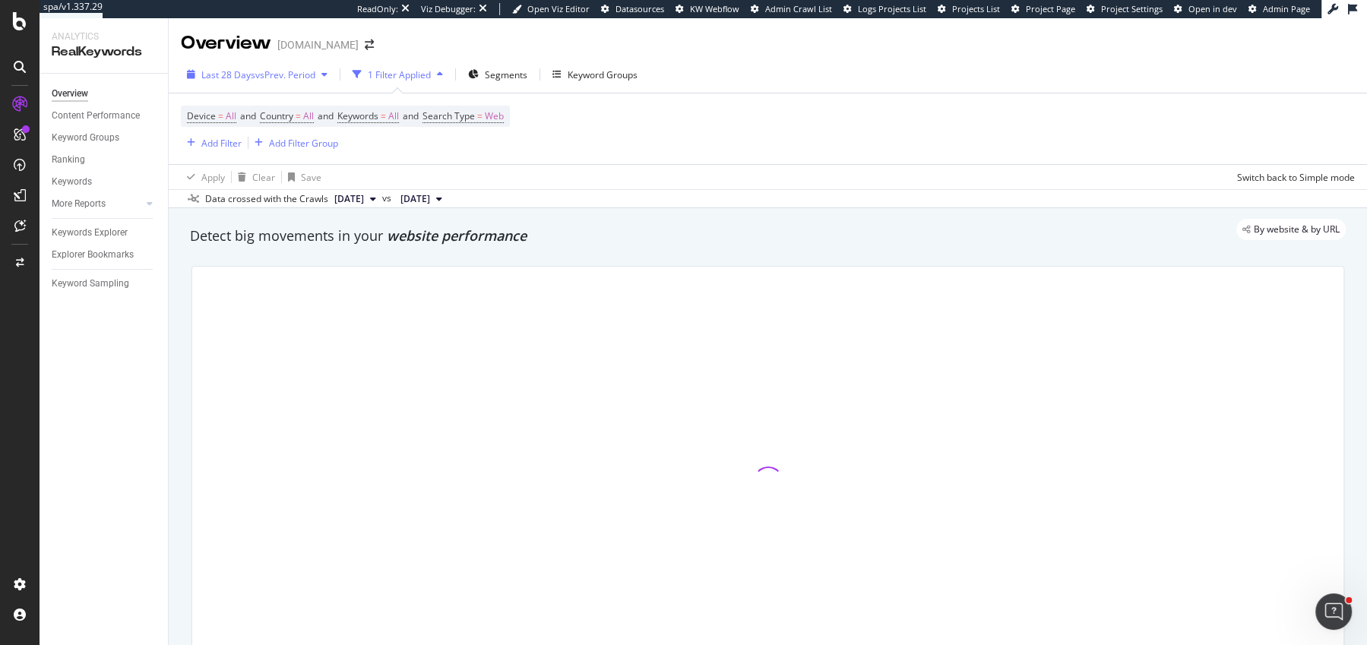
click at [250, 78] on span "Last 28 Days" at bounding box center [228, 74] width 54 height 13
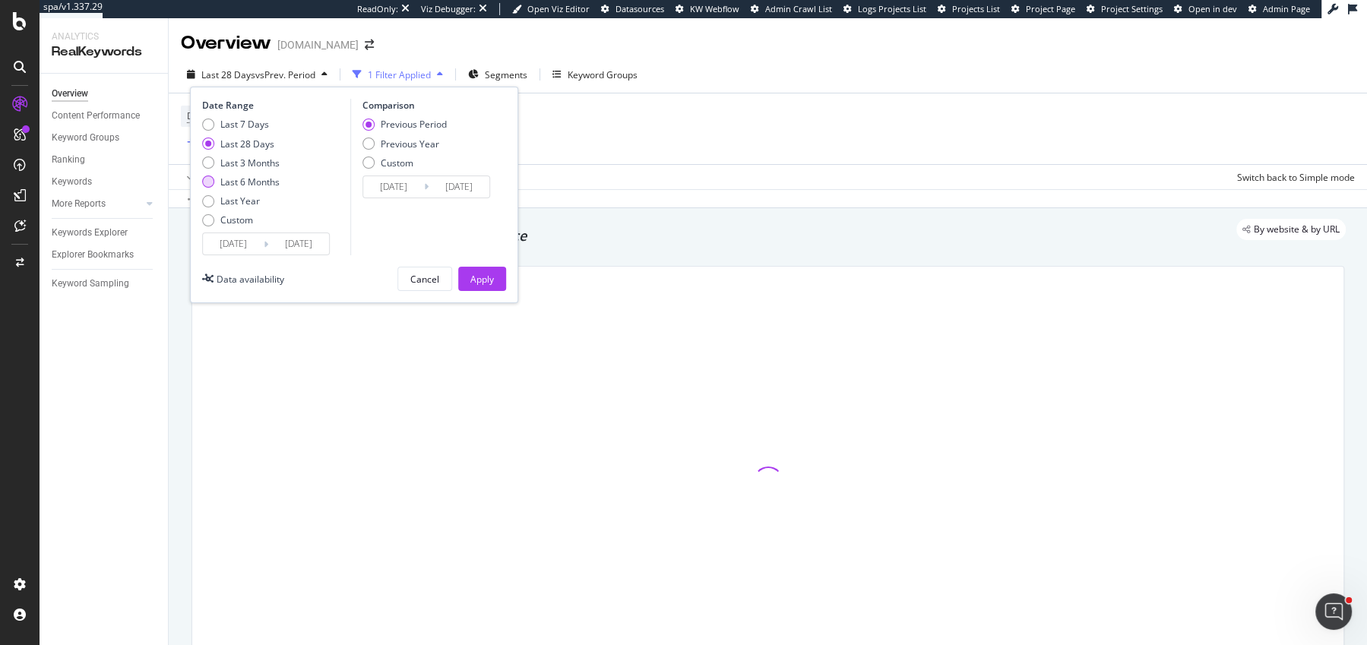
click at [242, 186] on div "Last 6 Months" at bounding box center [249, 182] width 59 height 13
type input "2025/03/15"
type input "2024/09/11"
type input "2025/03/14"
click at [413, 146] on div "Previous Year" at bounding box center [410, 144] width 59 height 13
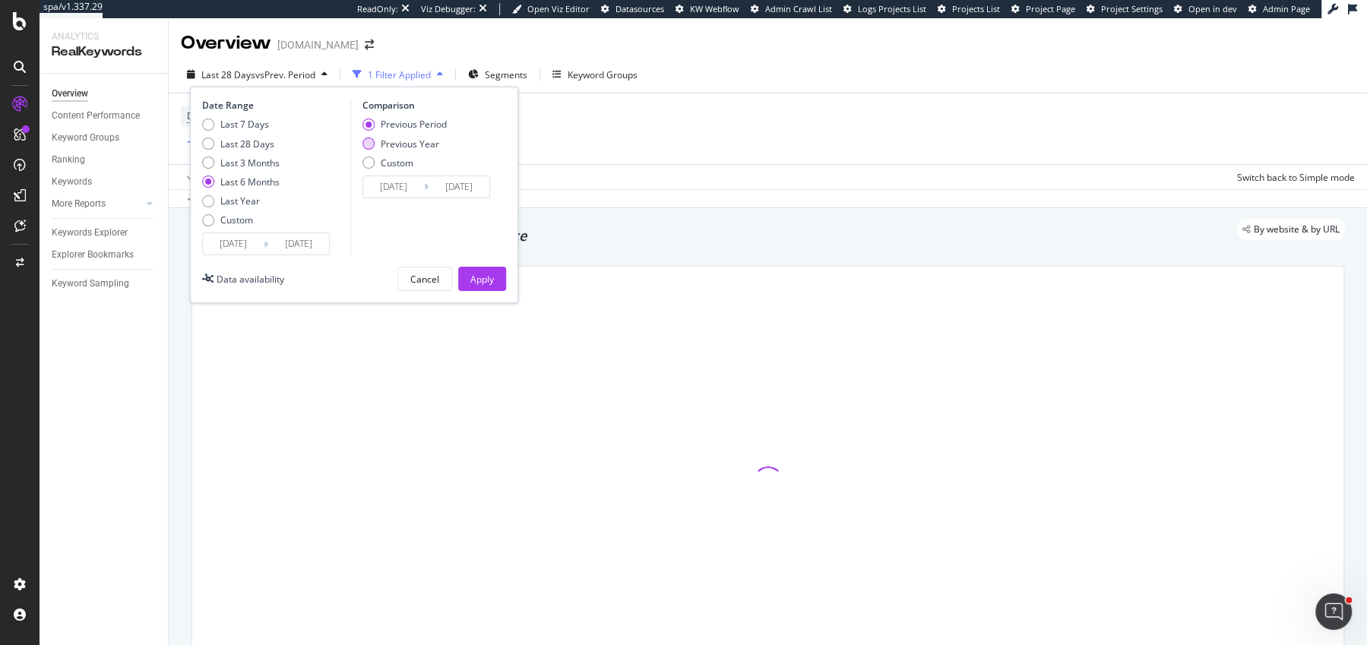
type input "2024/03/16"
type input "2024/09/15"
click at [479, 280] on div "Apply" at bounding box center [482, 279] width 24 height 13
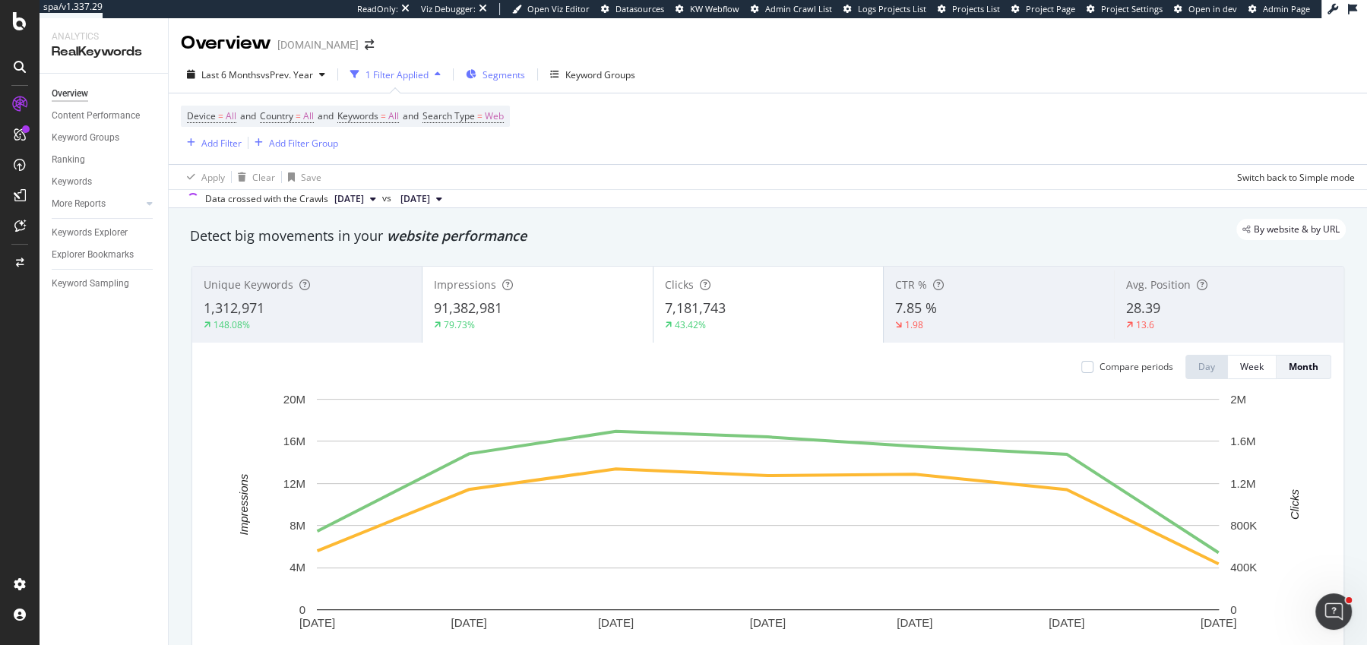
click at [476, 77] on icon "button" at bounding box center [471, 74] width 11 height 9
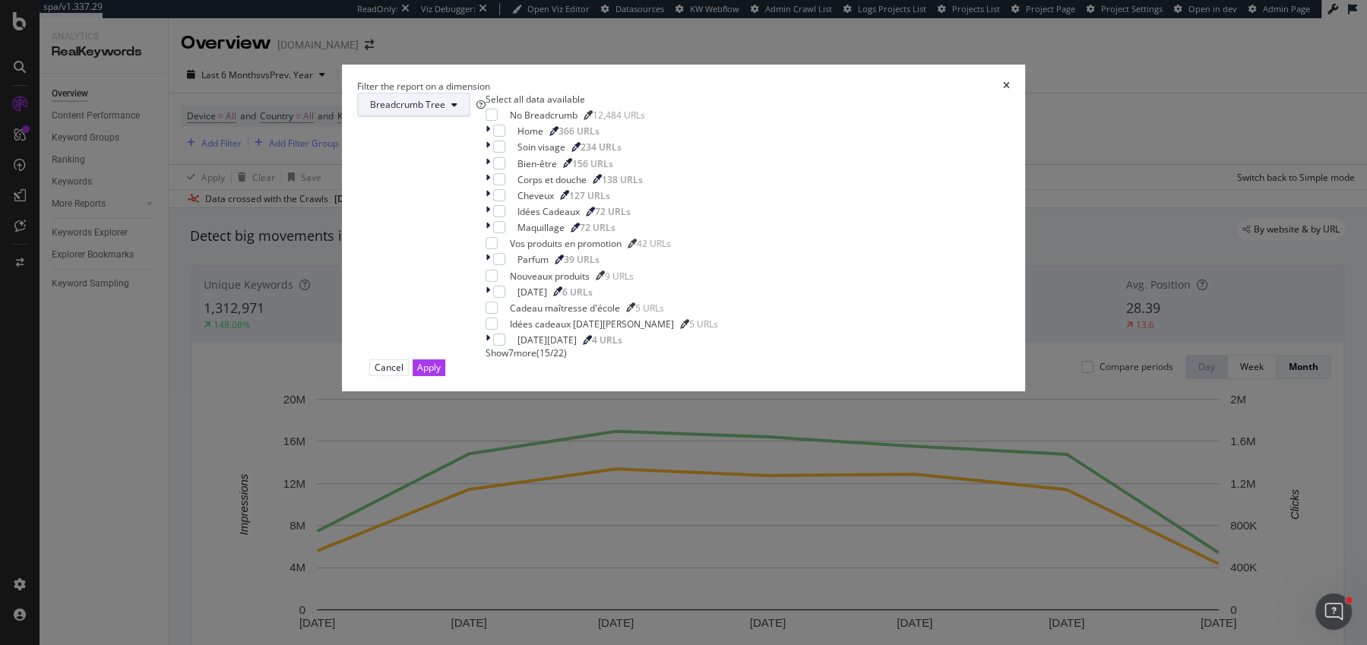
click at [445, 111] on span "Breadcrumb Tree" at bounding box center [407, 104] width 75 height 13
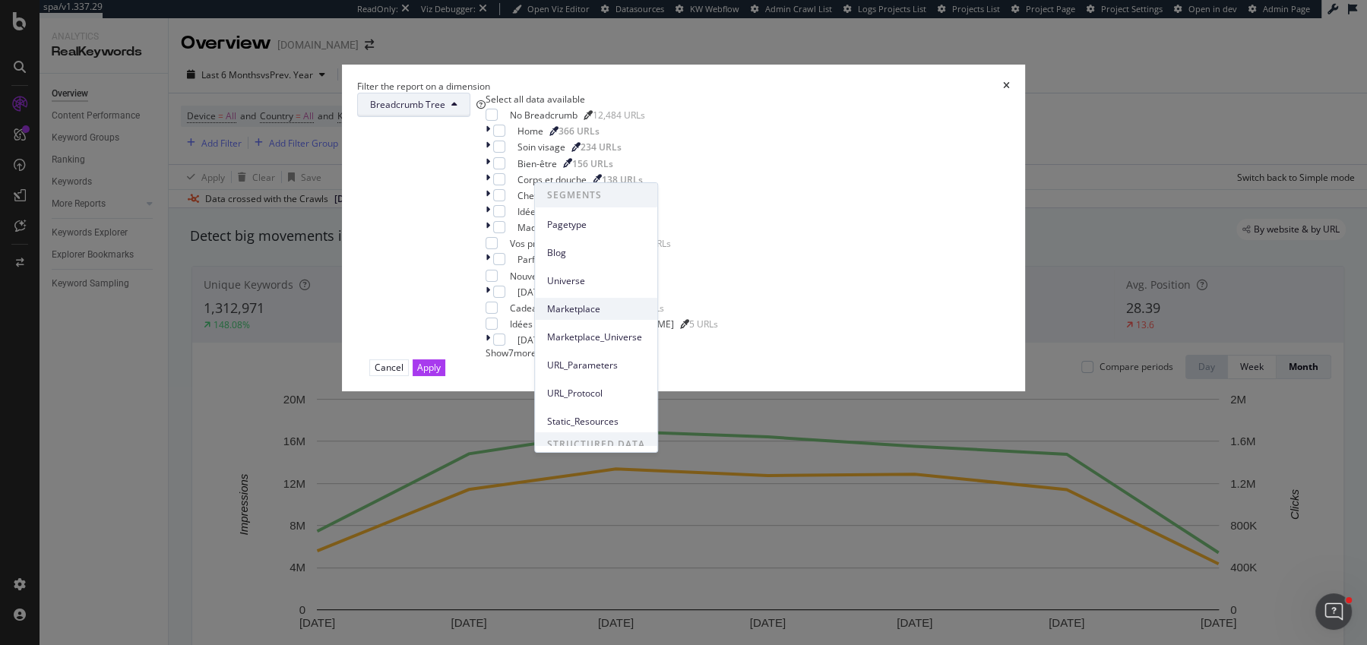
click at [609, 308] on span "Marketplace" at bounding box center [596, 309] width 98 height 14
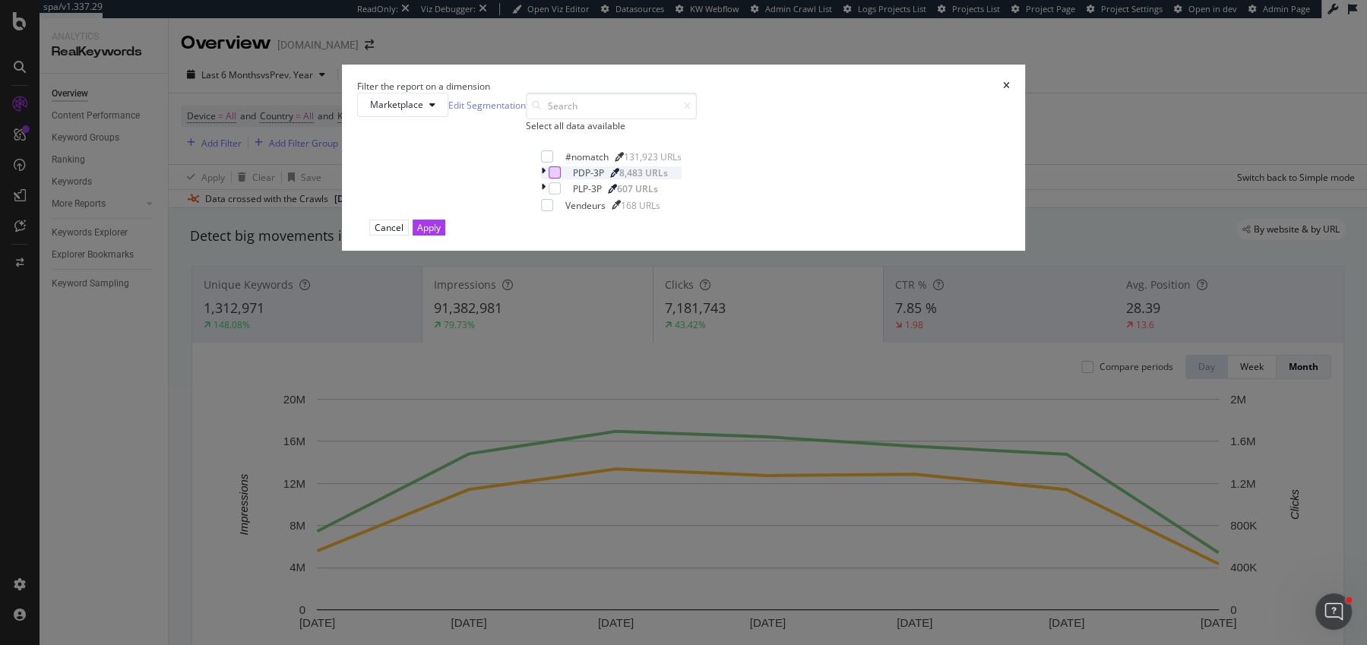
click at [549, 179] on div "modal" at bounding box center [555, 172] width 12 height 12
click at [552, 195] on div "modal" at bounding box center [555, 188] width 12 height 12
click at [445, 236] on button "Apply" at bounding box center [429, 228] width 33 height 16
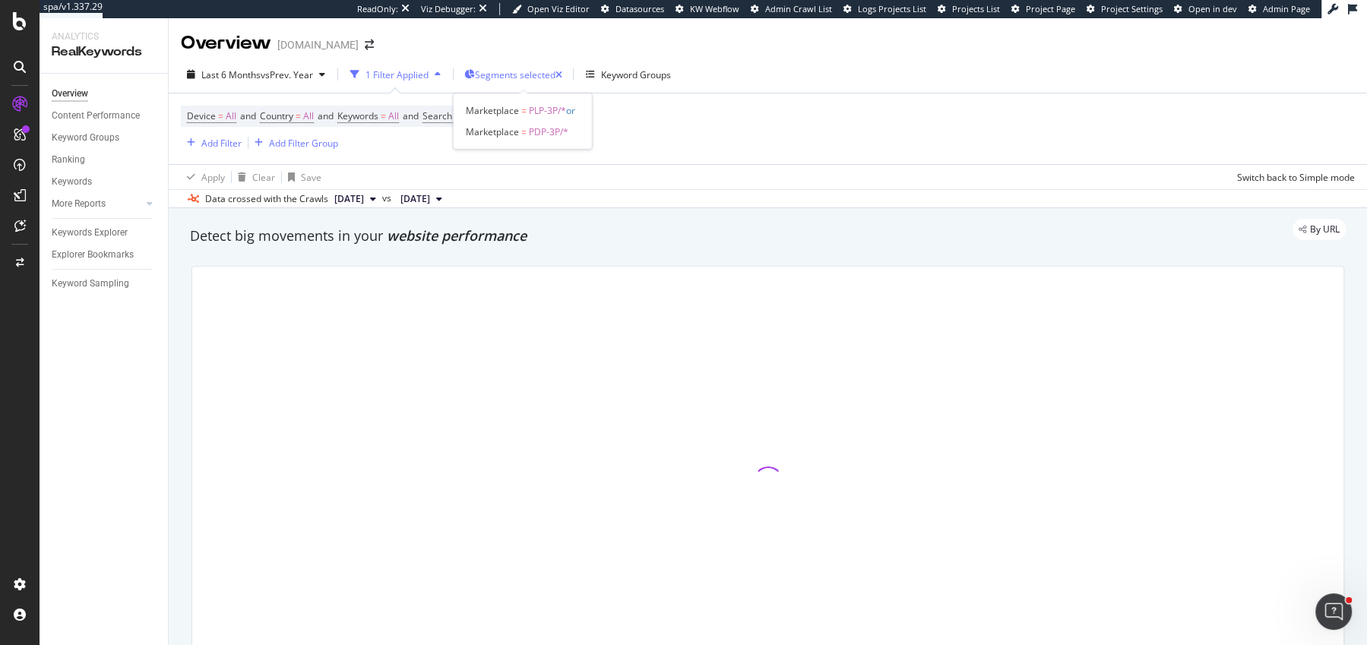
click at [524, 68] on span "Segments selected" at bounding box center [515, 74] width 81 height 13
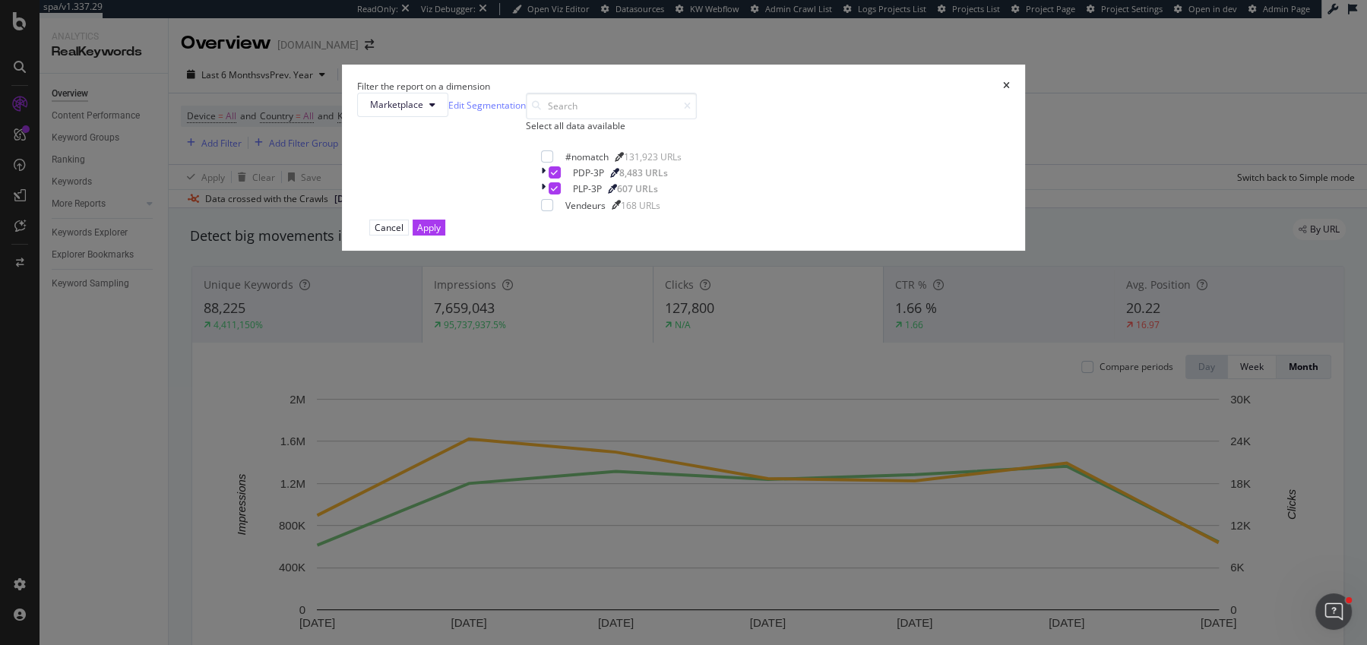
click at [1003, 90] on icon "times" at bounding box center [1006, 85] width 7 height 9
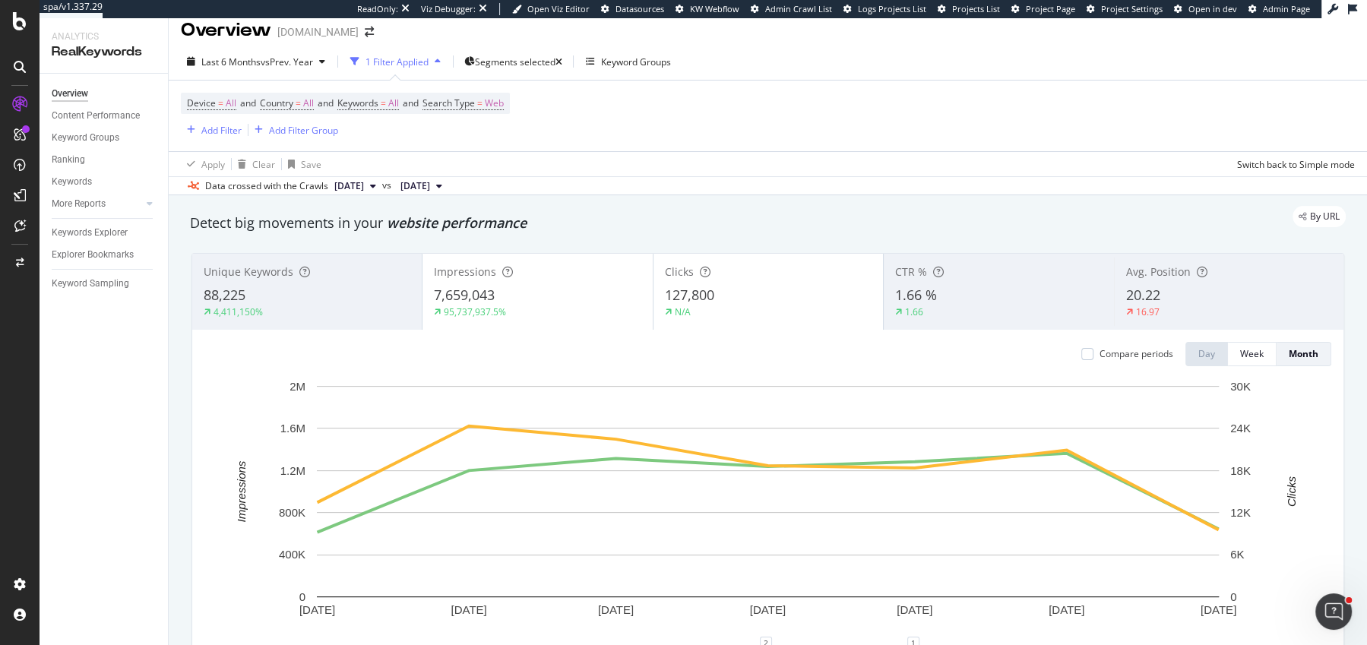
scroll to position [36, 0]
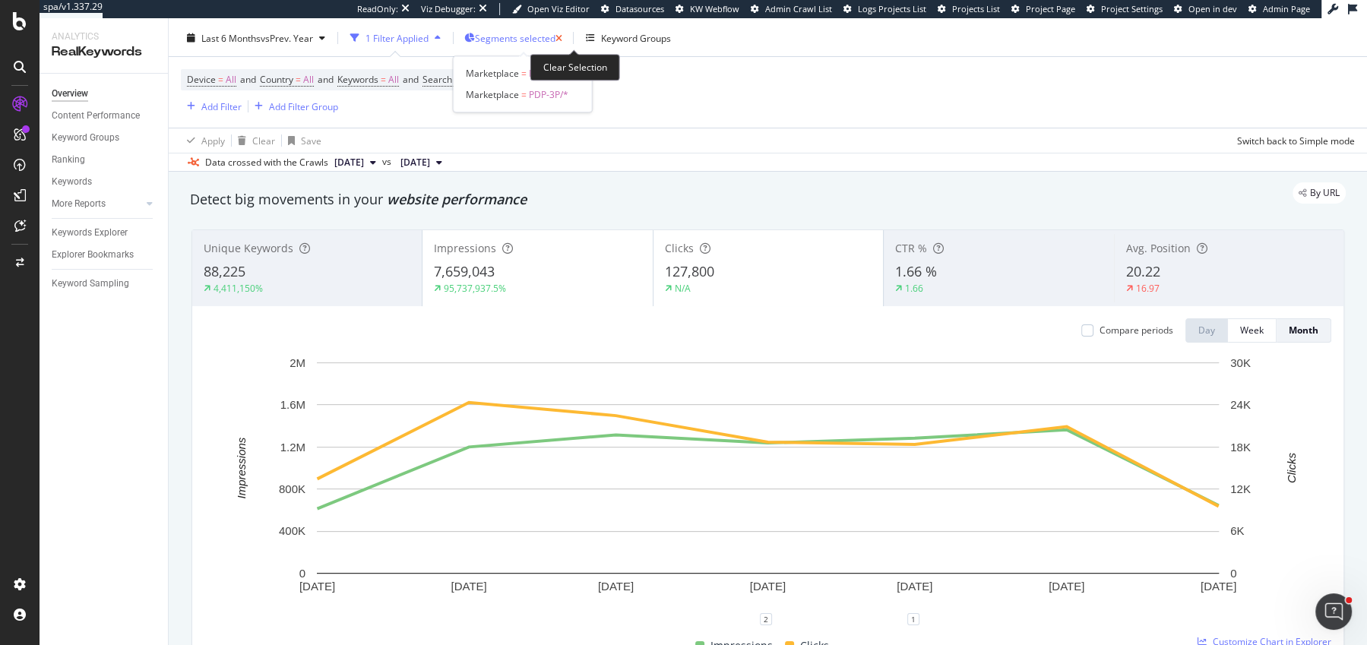
click at [562, 34] on icon "button" at bounding box center [558, 38] width 7 height 9
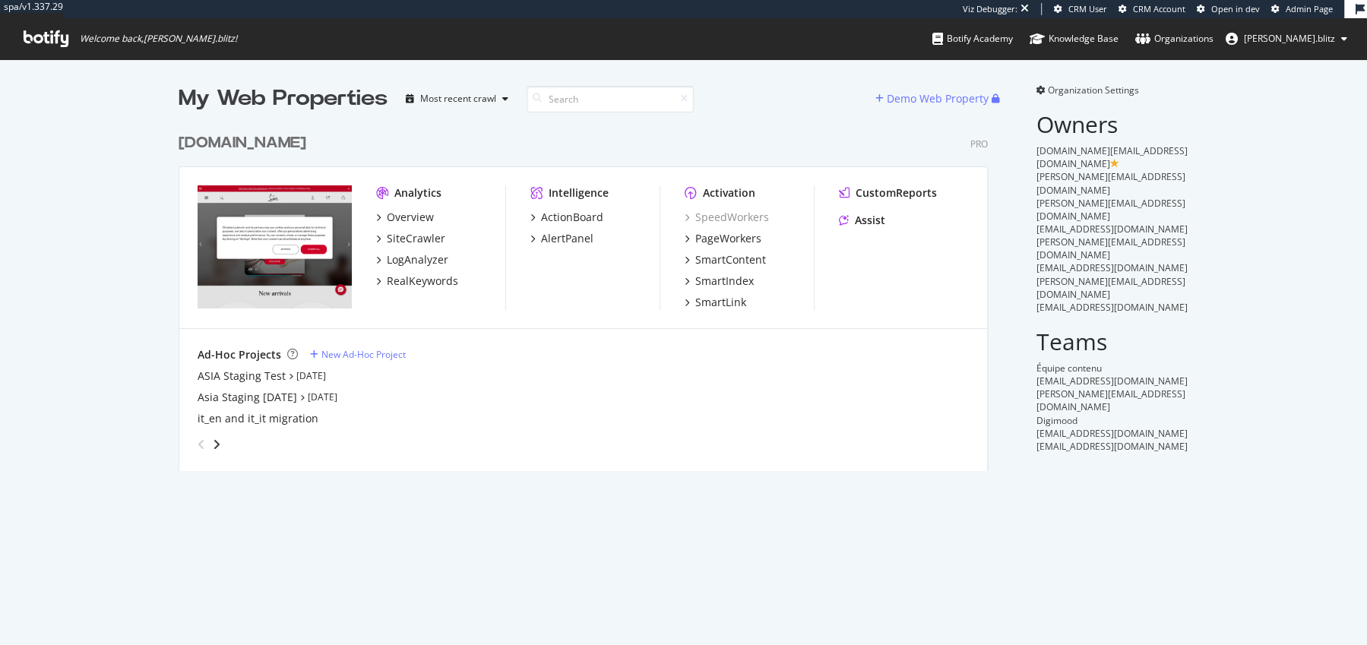
scroll to position [357, 821]
click at [412, 277] on div "RealKeywords" at bounding box center [422, 281] width 71 height 15
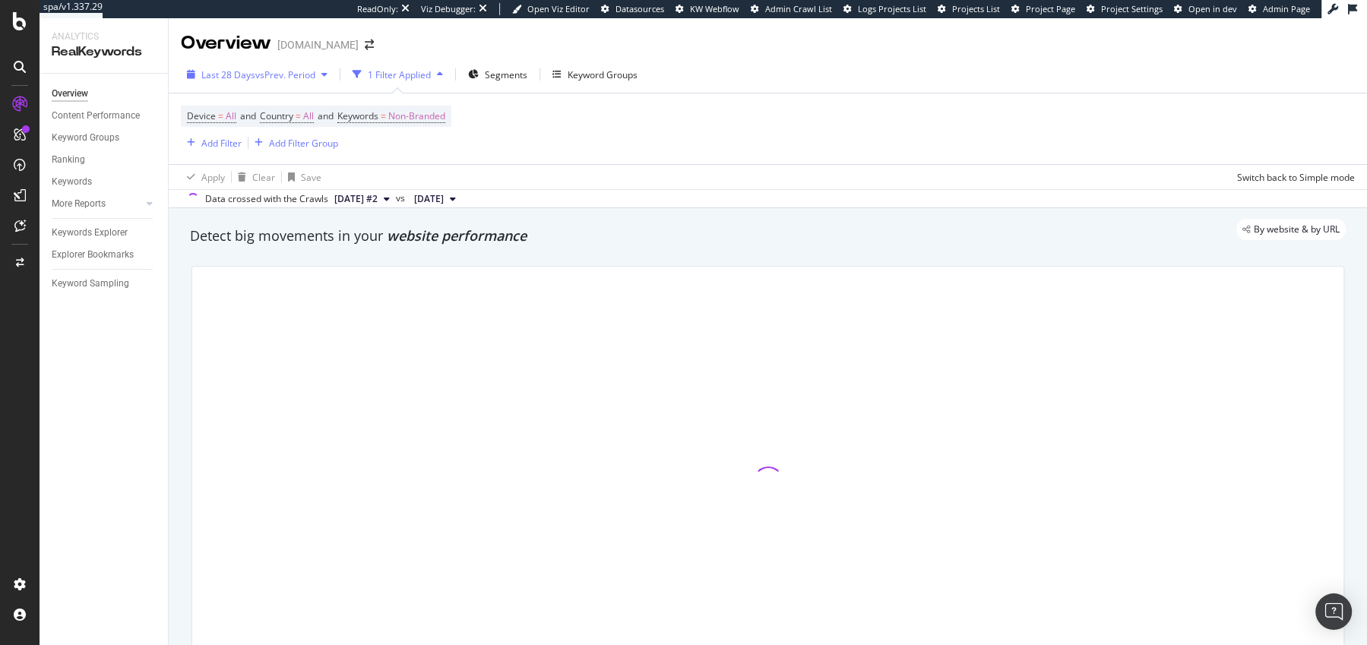
click at [281, 87] on div "Last 28 Days vs Prev. Period 1 Filter Applied Segments Keyword Groups" at bounding box center [768, 77] width 1198 height 30
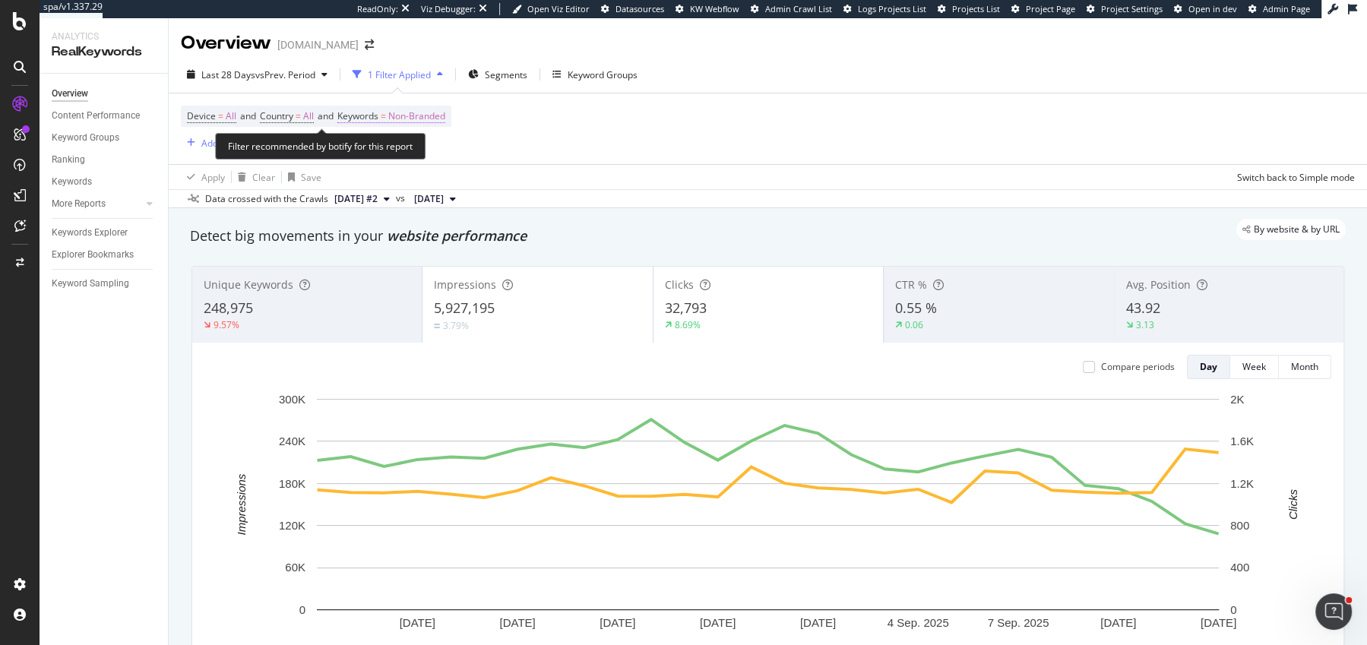
click at [429, 112] on span "Non-Branded" at bounding box center [416, 116] width 57 height 21
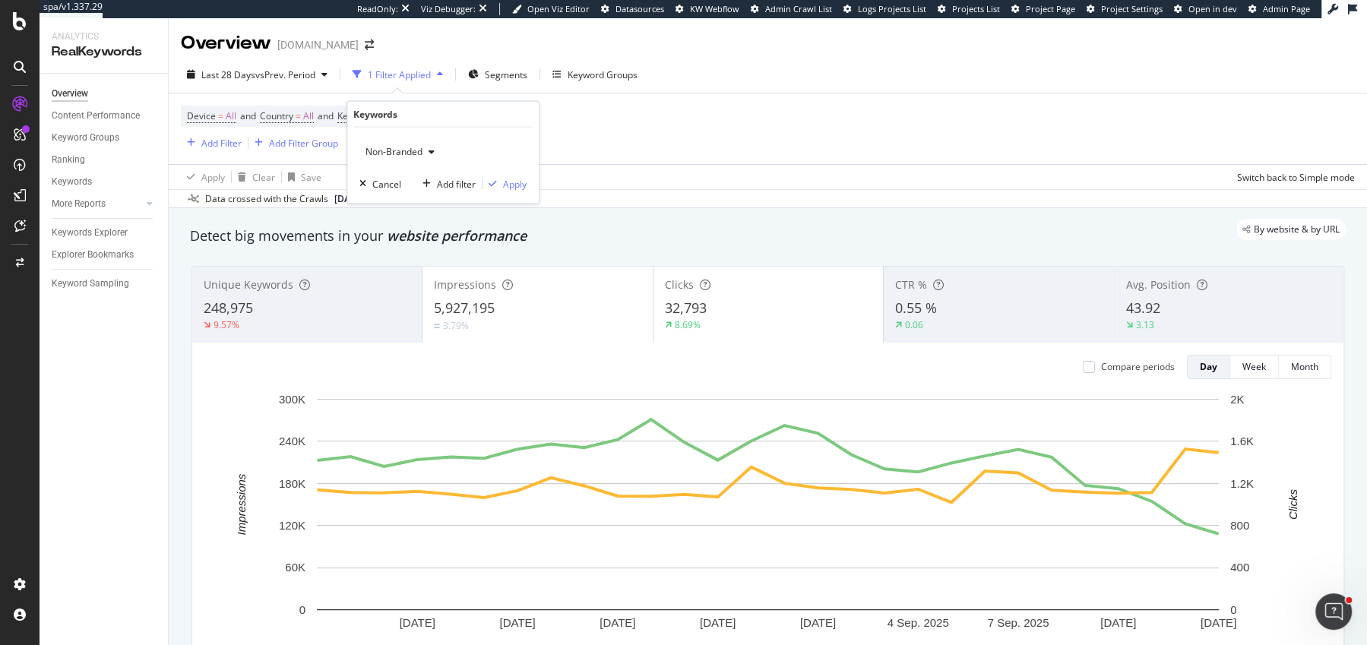
click at [412, 150] on span "Non-Branded" at bounding box center [390, 151] width 63 height 13
click at [406, 267] on span "All" at bounding box center [449, 270] width 155 height 14
click at [505, 186] on div "Apply" at bounding box center [515, 183] width 24 height 13
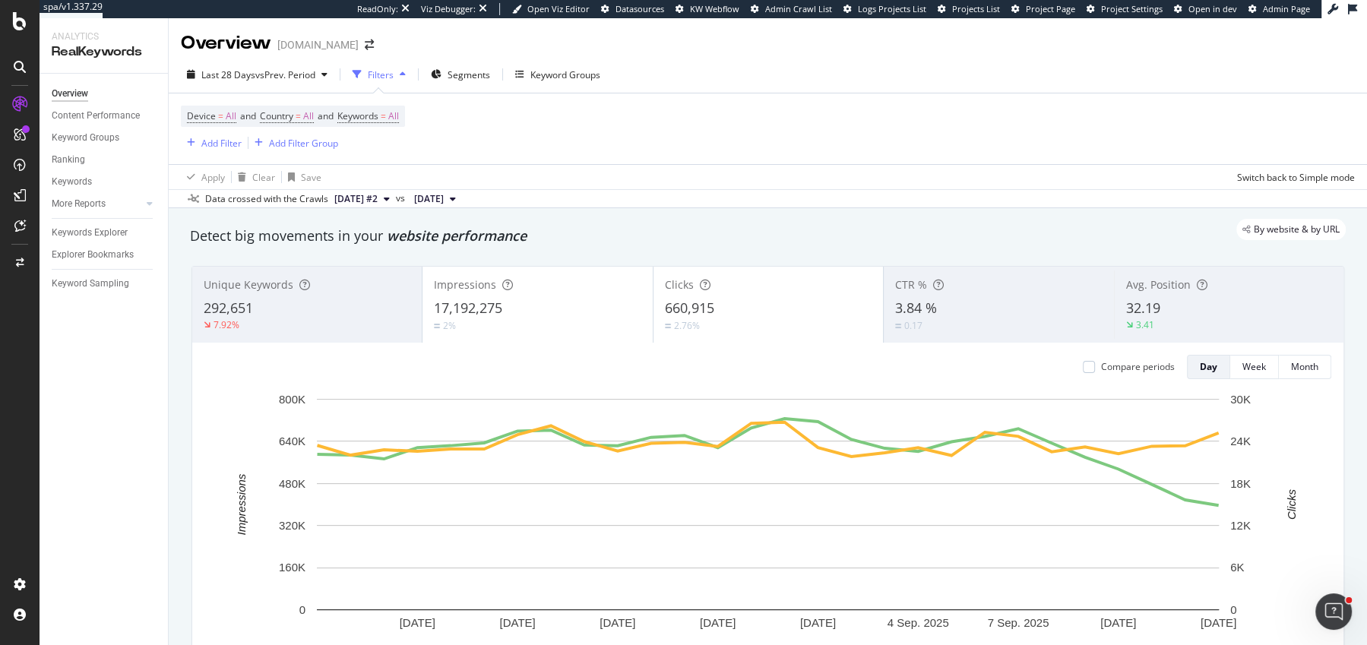
click at [1194, 327] on div "3.41" at bounding box center [1229, 325] width 206 height 14
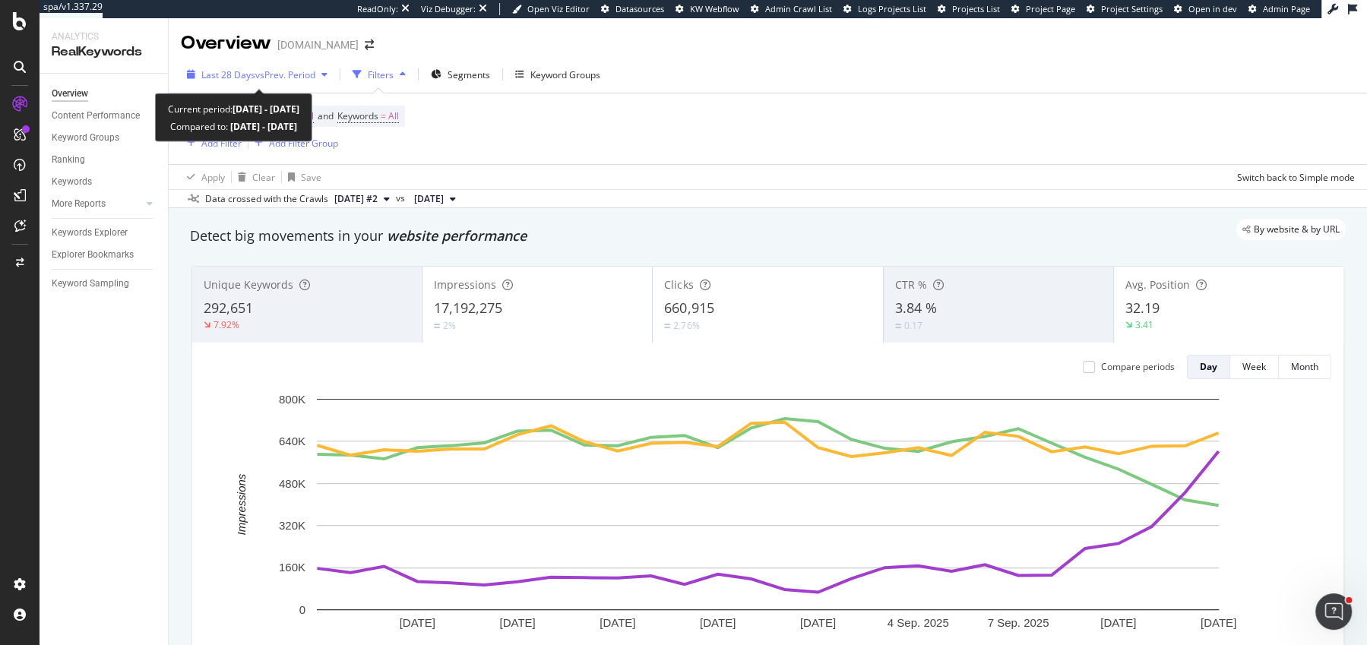
click at [306, 72] on span "vs Prev. Period" at bounding box center [285, 74] width 60 height 13
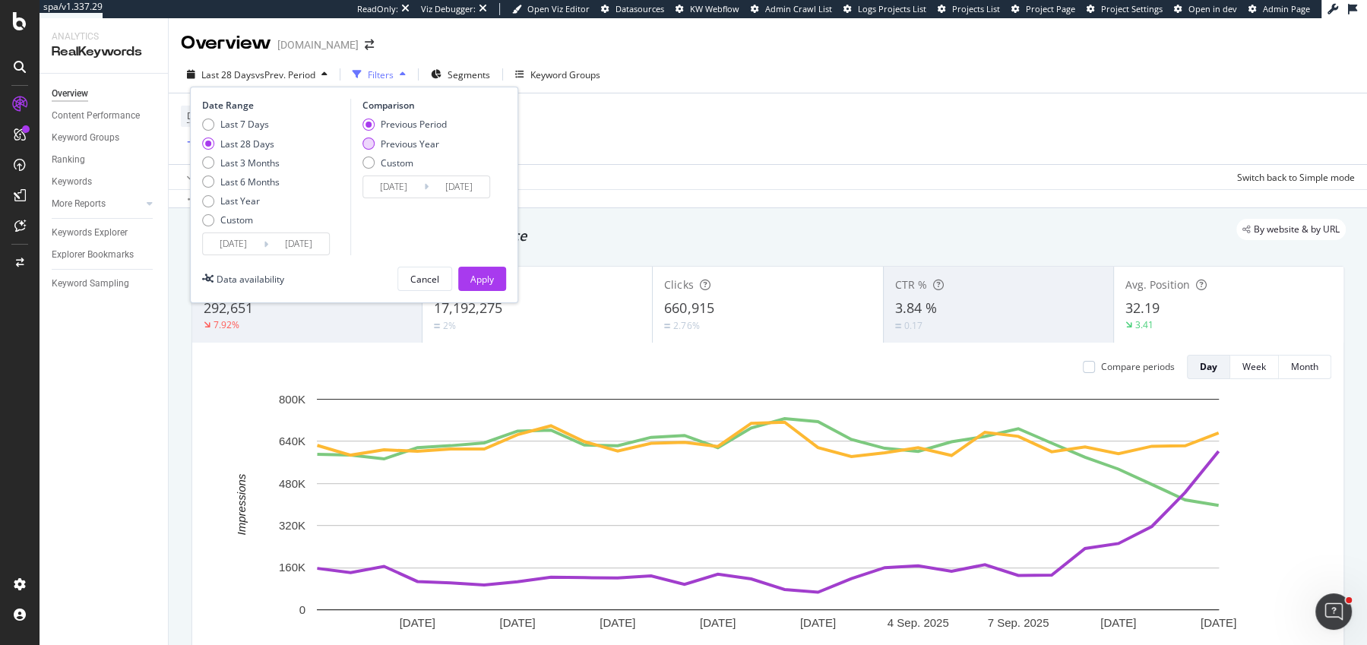
click at [373, 141] on div "Previous Year" at bounding box center [404, 144] width 84 height 13
type input "2024/08/18"
type input "2024/09/14"
click at [479, 269] on div "Apply" at bounding box center [482, 278] width 24 height 23
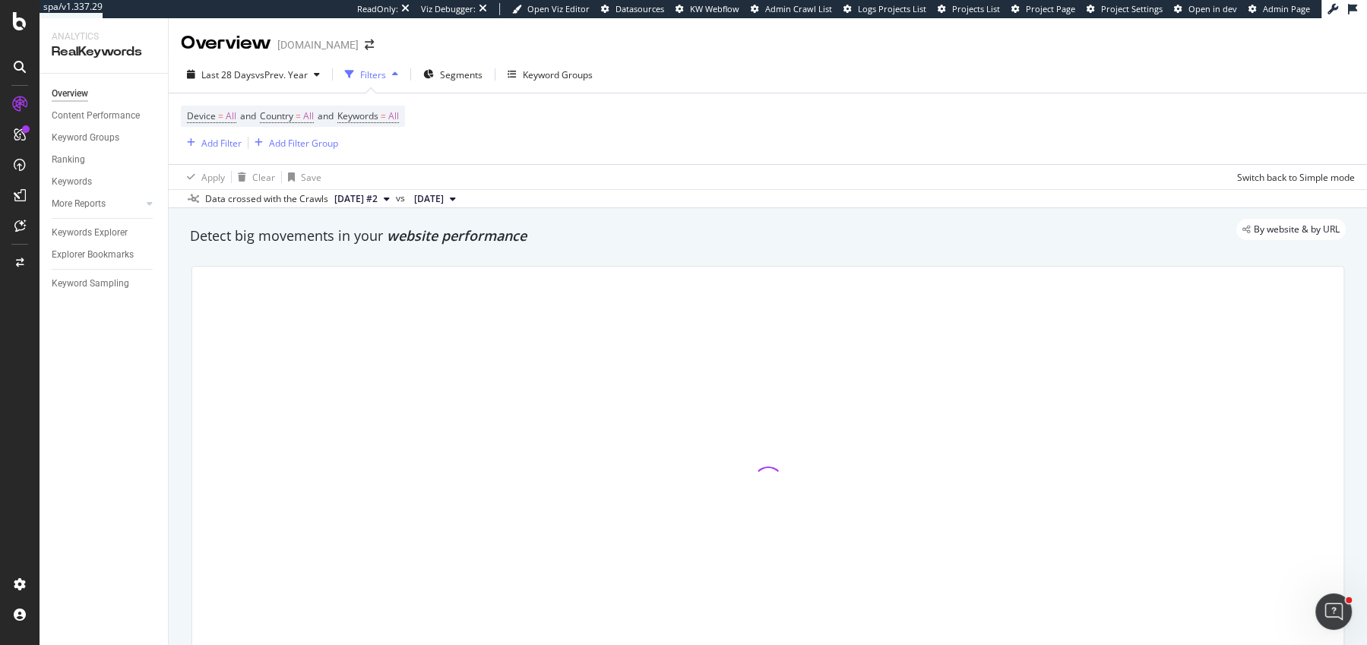
click at [458, 239] on span "website performance" at bounding box center [457, 235] width 140 height 18
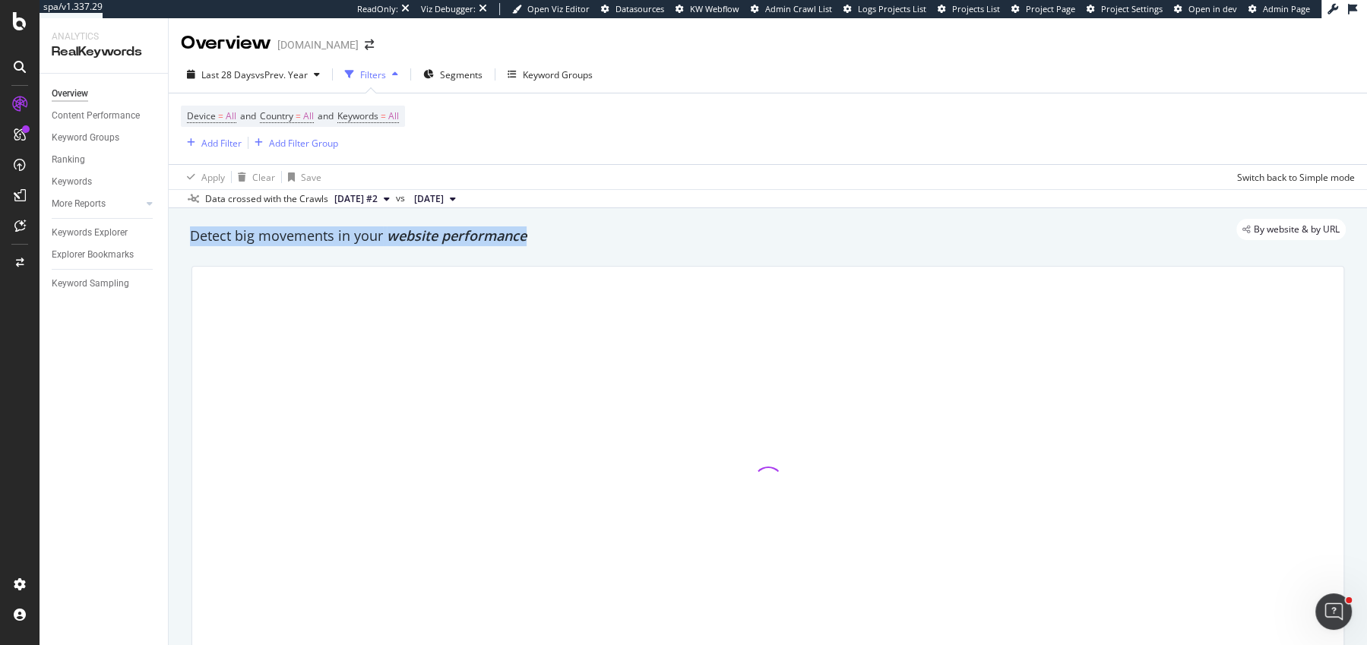
click at [458, 239] on span "website performance" at bounding box center [457, 235] width 140 height 18
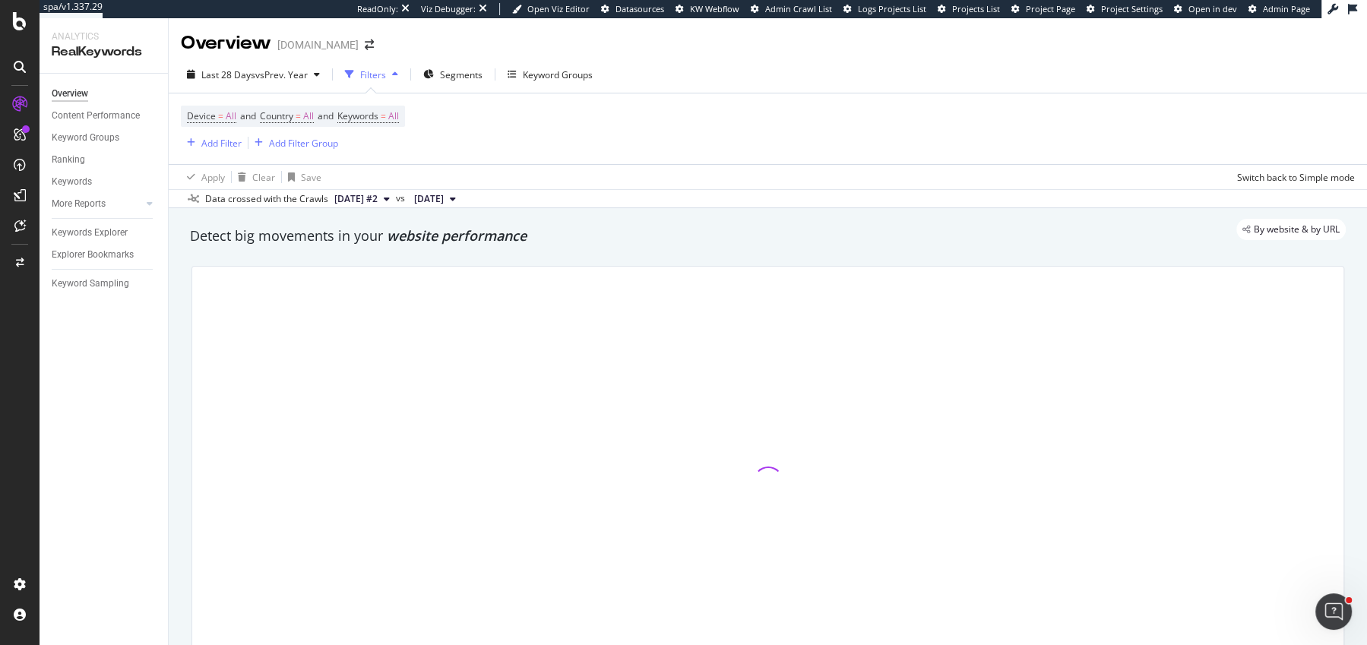
click at [577, 239] on div "Detect big movements in your website performance" at bounding box center [768, 236] width 1156 height 20
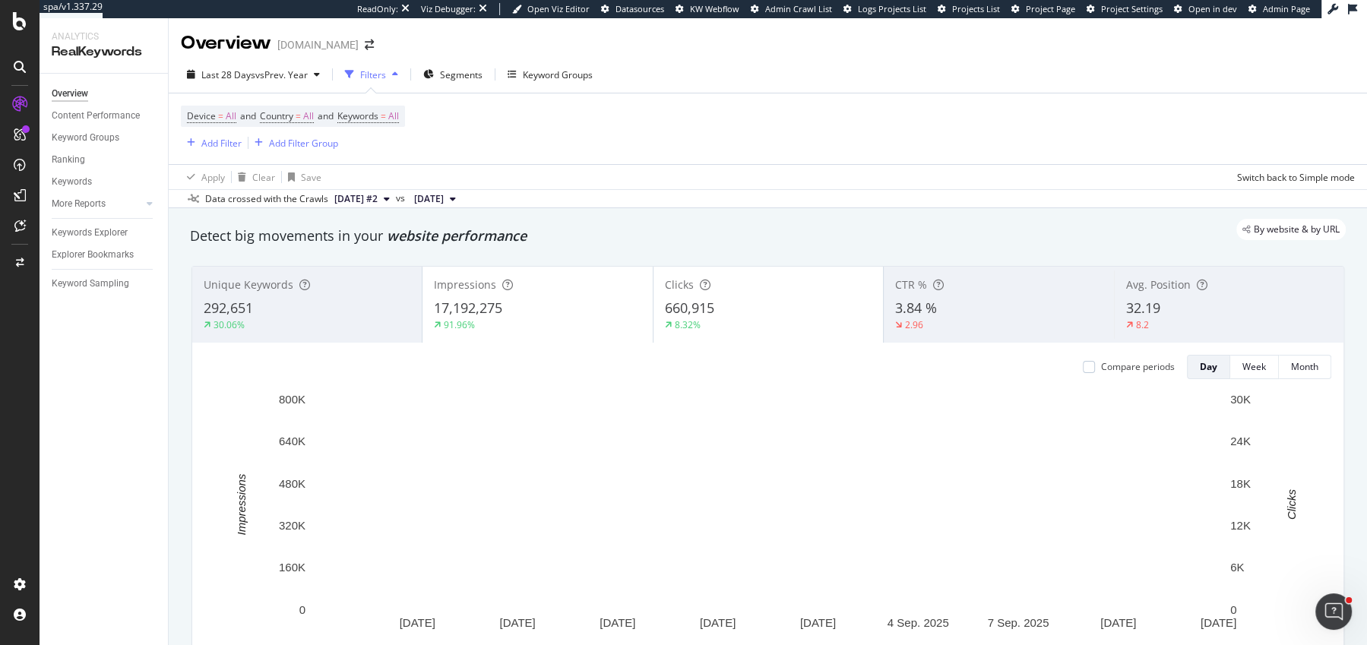
scroll to position [43, 0]
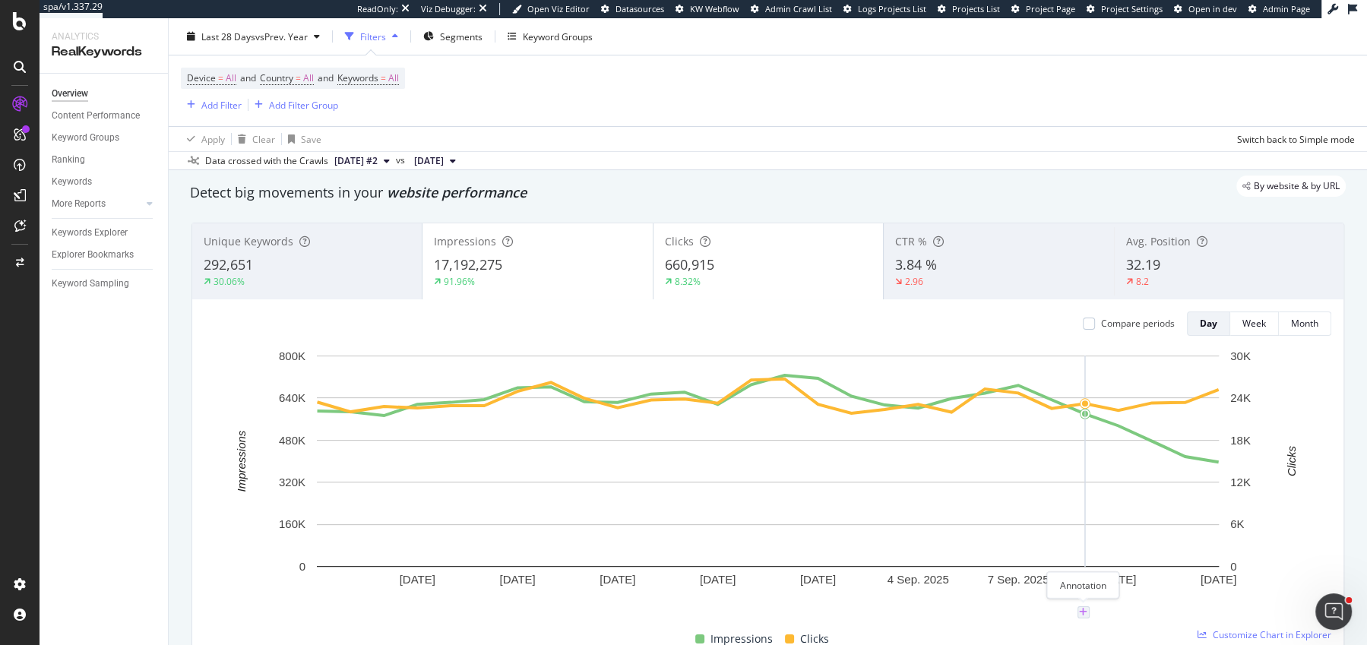
click at [1083, 610] on icon "plus" at bounding box center [1083, 612] width 8 height 9
click at [1032, 530] on textarea at bounding box center [1083, 521] width 135 height 47
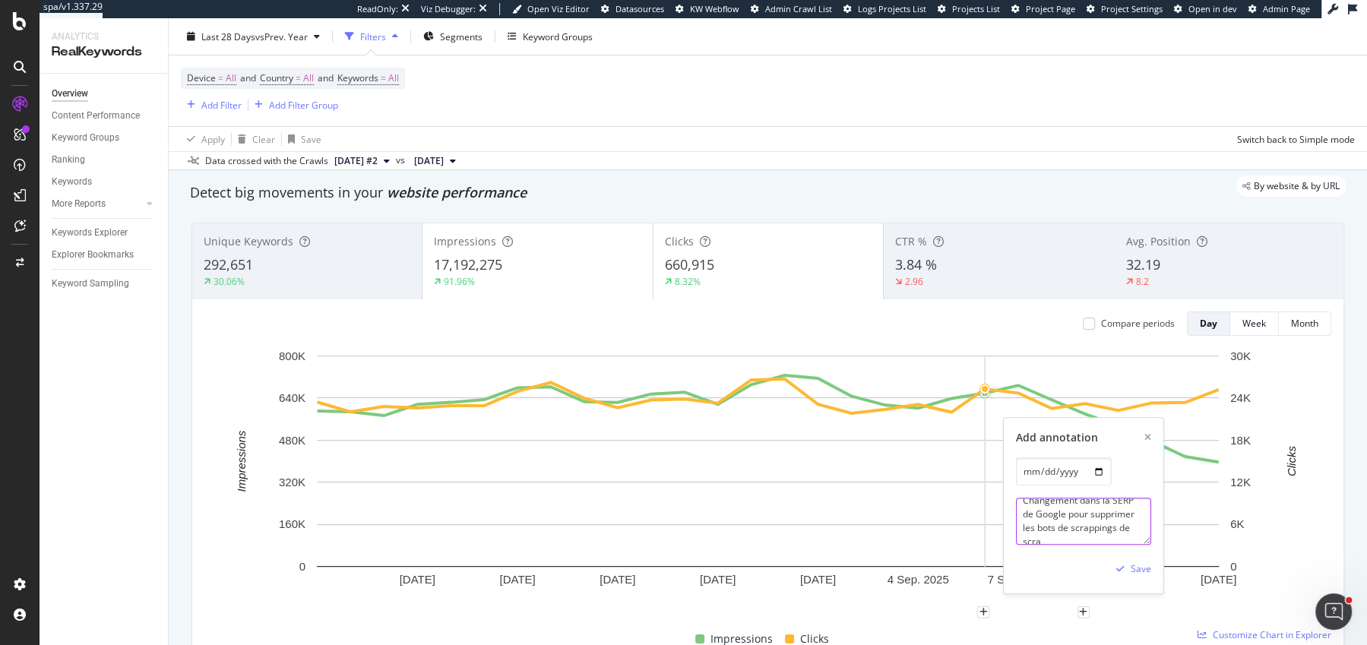
scroll to position [17, 0]
click at [1118, 533] on textarea "Changement dans la SERP de Google pour supprimer les bots de scrappings de scra…" at bounding box center [1083, 521] width 135 height 47
type textarea "Changement dans la SERP de Google pour supprimer les bots de scrappings de scra…"
click at [1134, 563] on div "Save" at bounding box center [1141, 569] width 21 height 13
click at [1020, 181] on div "By website & by URL" at bounding box center [760, 186] width 1171 height 21
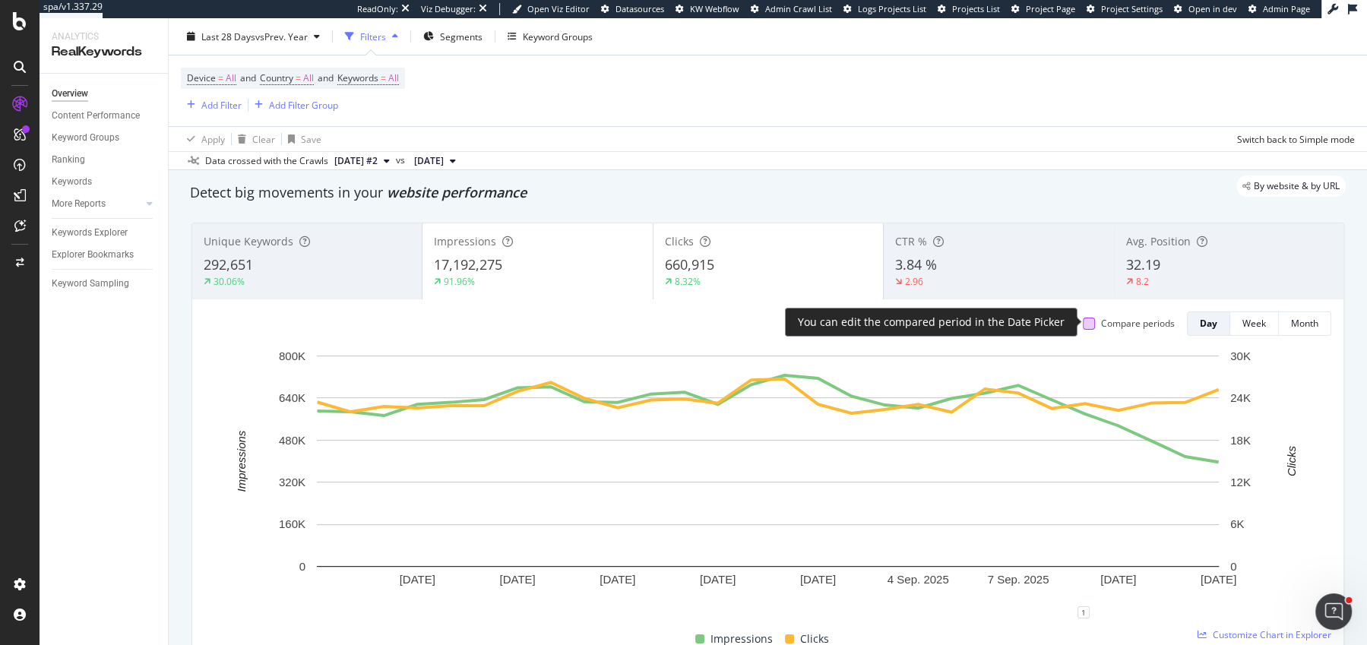
click at [1088, 321] on div at bounding box center [1089, 324] width 12 height 12
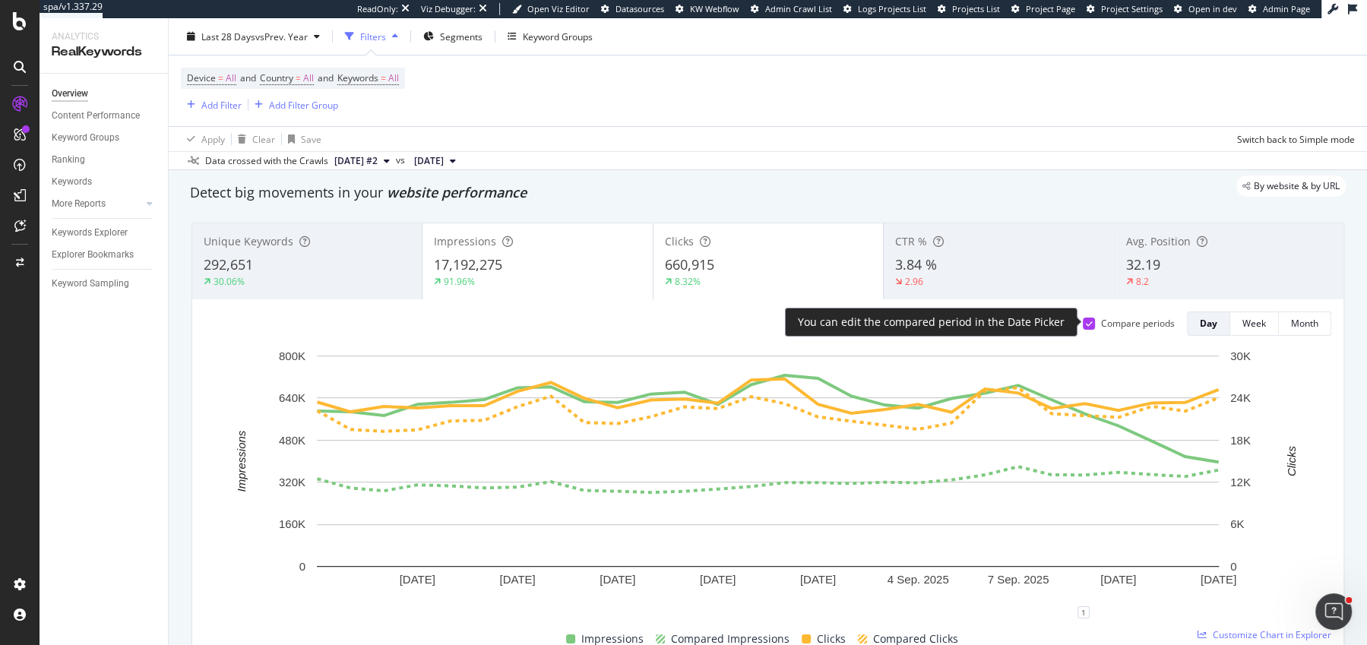
click at [1088, 321] on icon at bounding box center [1089, 324] width 7 height 8
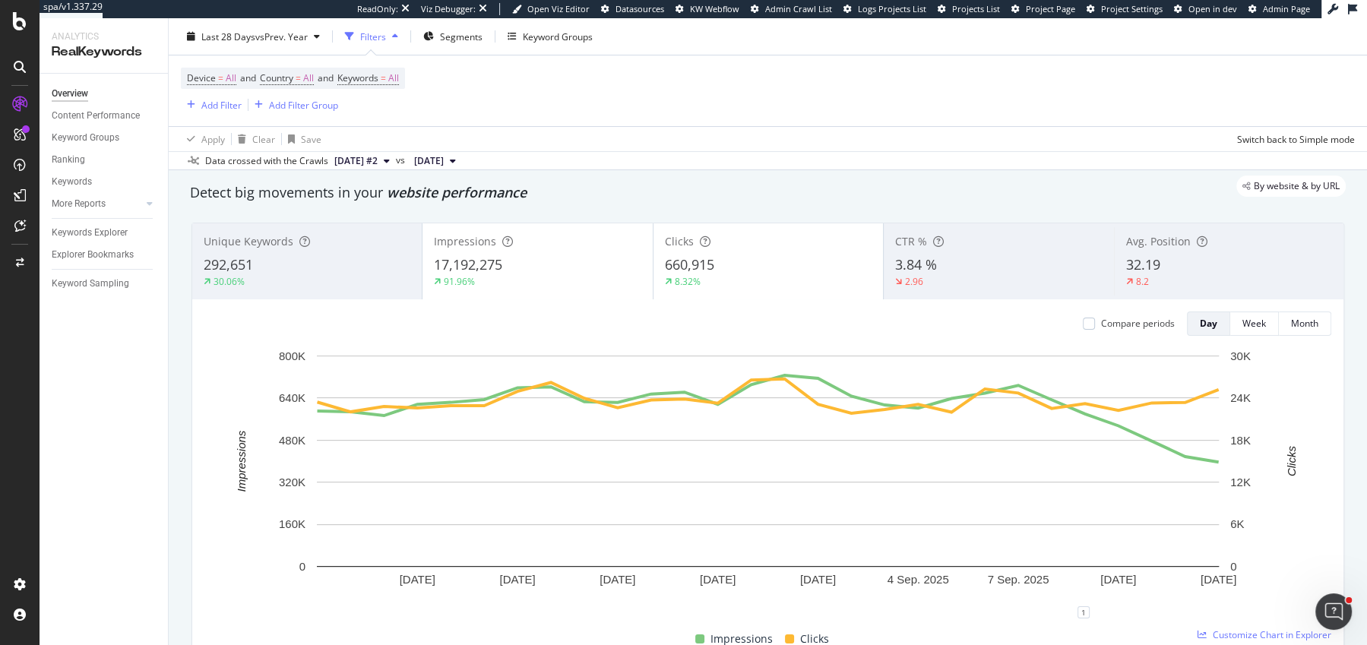
click at [1178, 283] on div "8.2" at bounding box center [1229, 282] width 206 height 14
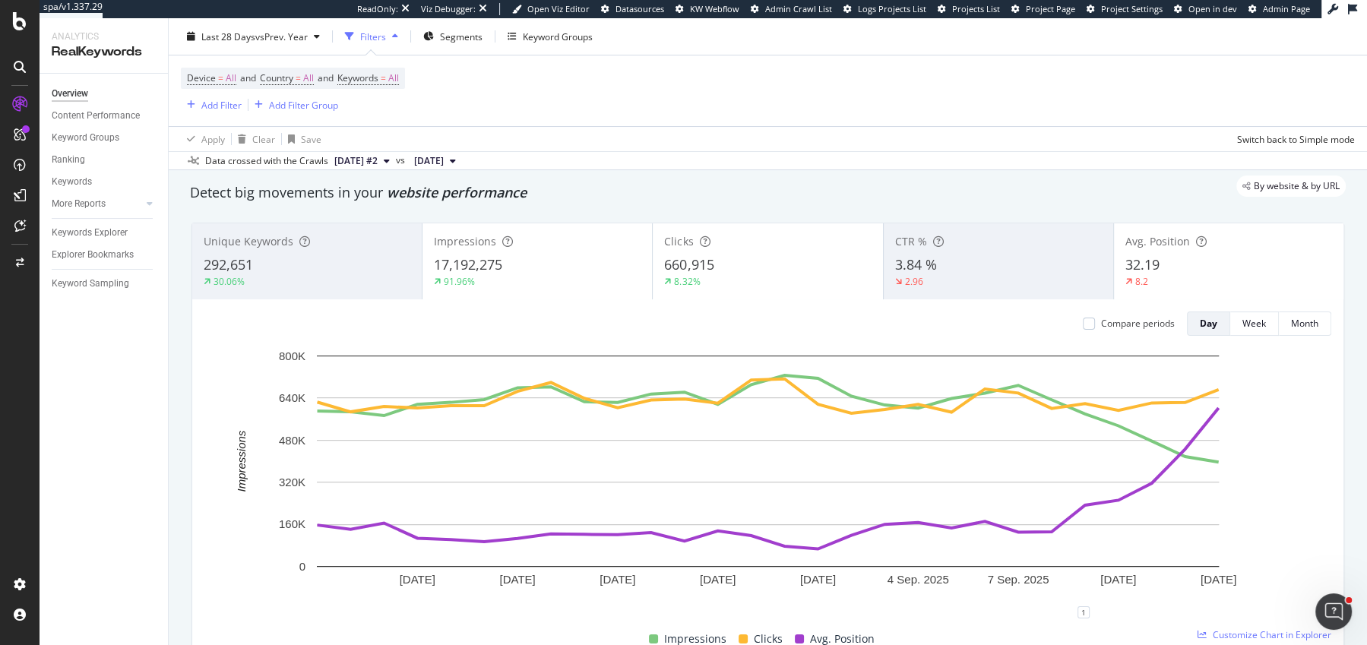
click at [1080, 320] on div "Compare periods Day Week Month" at bounding box center [1201, 324] width 261 height 24
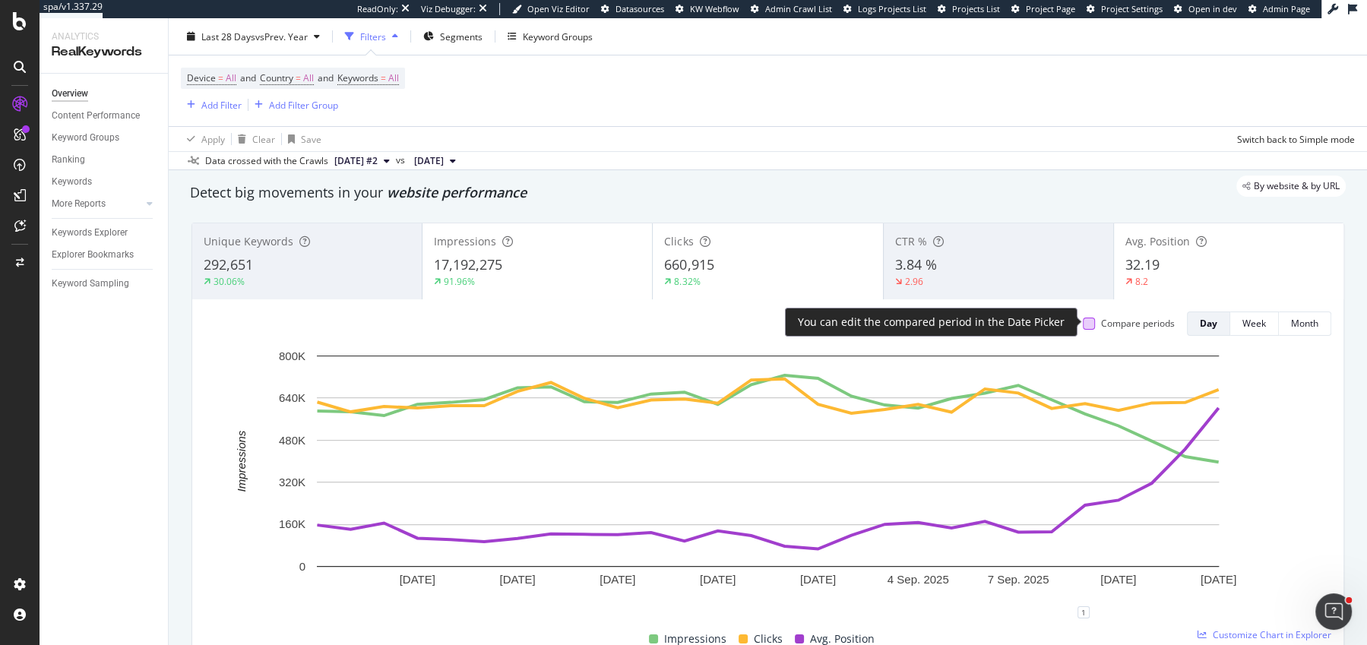
click at [1087, 320] on div at bounding box center [1089, 324] width 12 height 12
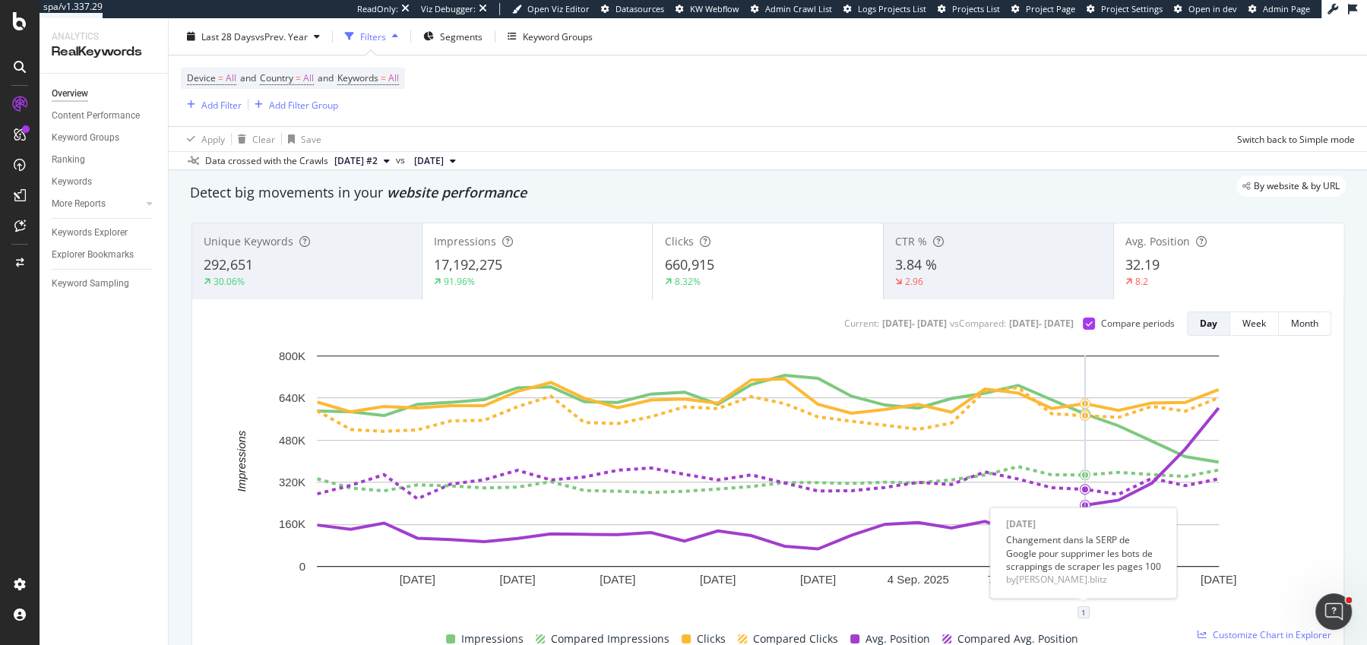
click at [1083, 607] on div "1" at bounding box center [1083, 612] width 12 height 12
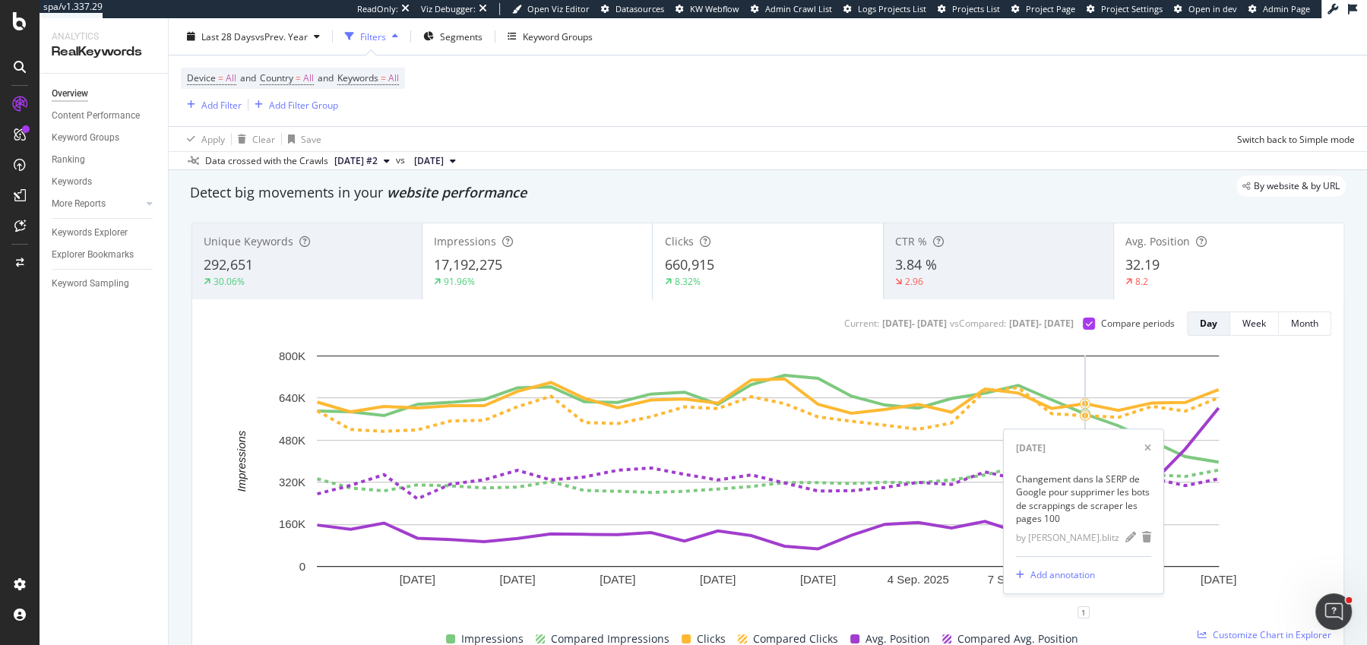
click at [1127, 543] on div "pencil" at bounding box center [1130, 537] width 11 height 13
click at [1120, 535] on textarea "Changement dans la SERP de Google pour supprimer les bots de scrappings de scra…" at bounding box center [1083, 521] width 135 height 47
click at [1122, 533] on textarea "Changement dans la SERP de Google pour supprimer les bots de scrappings de scra…" at bounding box center [1083, 521] width 135 height 47
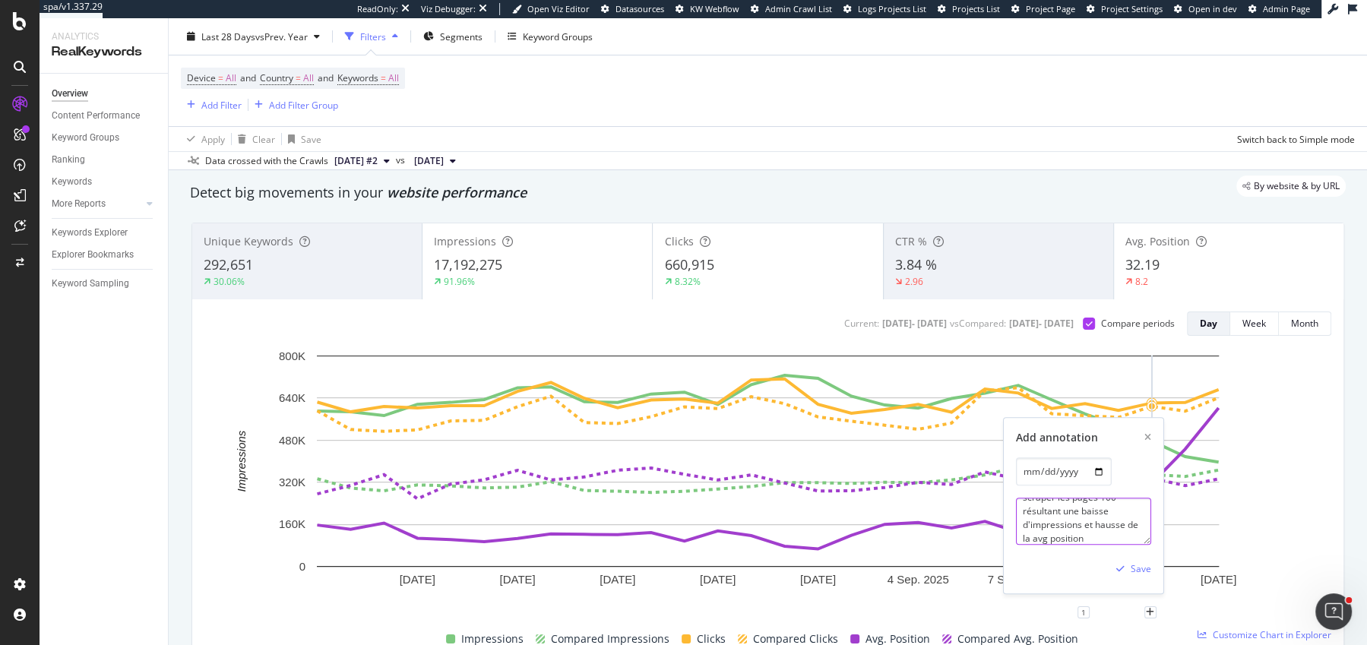
click at [1110, 519] on textarea "Changement dans la SERP de Google pour supprimer les bots de scrappings de scra…" at bounding box center [1083, 521] width 135 height 47
type textarea "Changement dans la SERP de Google pour supprimer les bots de scrappings de scra…"
click at [1141, 571] on div "Save" at bounding box center [1141, 569] width 21 height 13
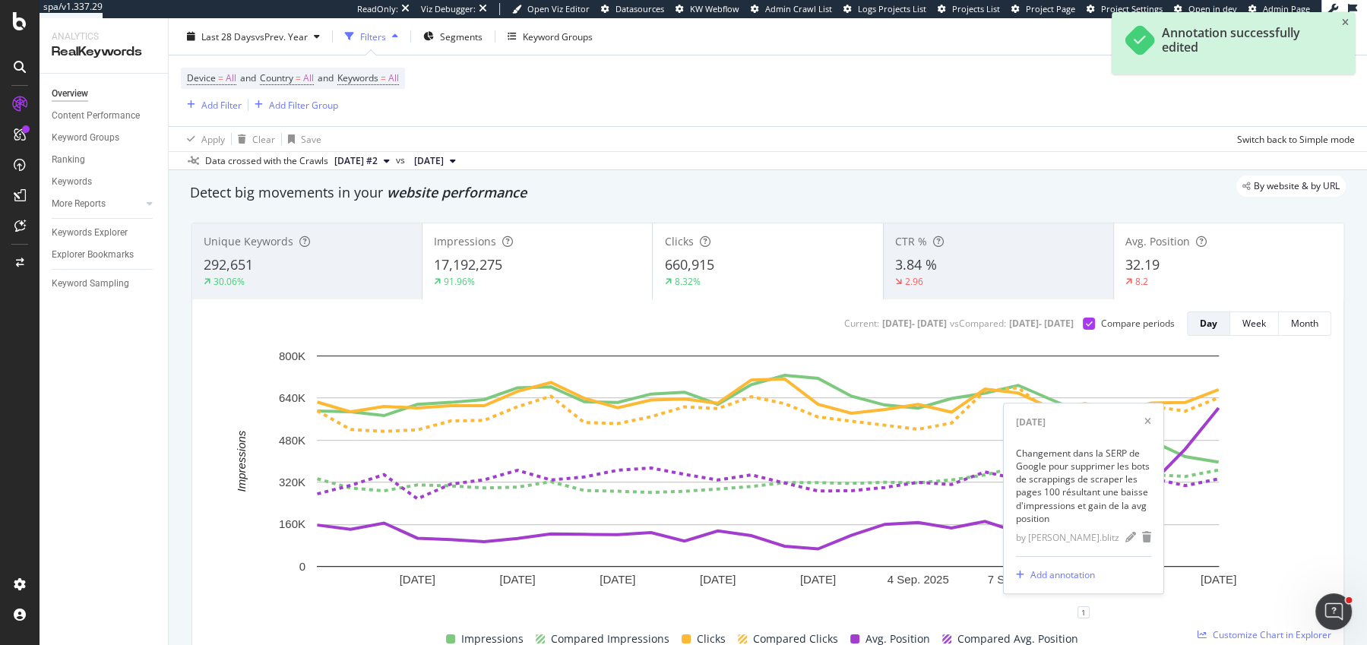
click at [906, 188] on div "By website & by URL" at bounding box center [760, 186] width 1171 height 21
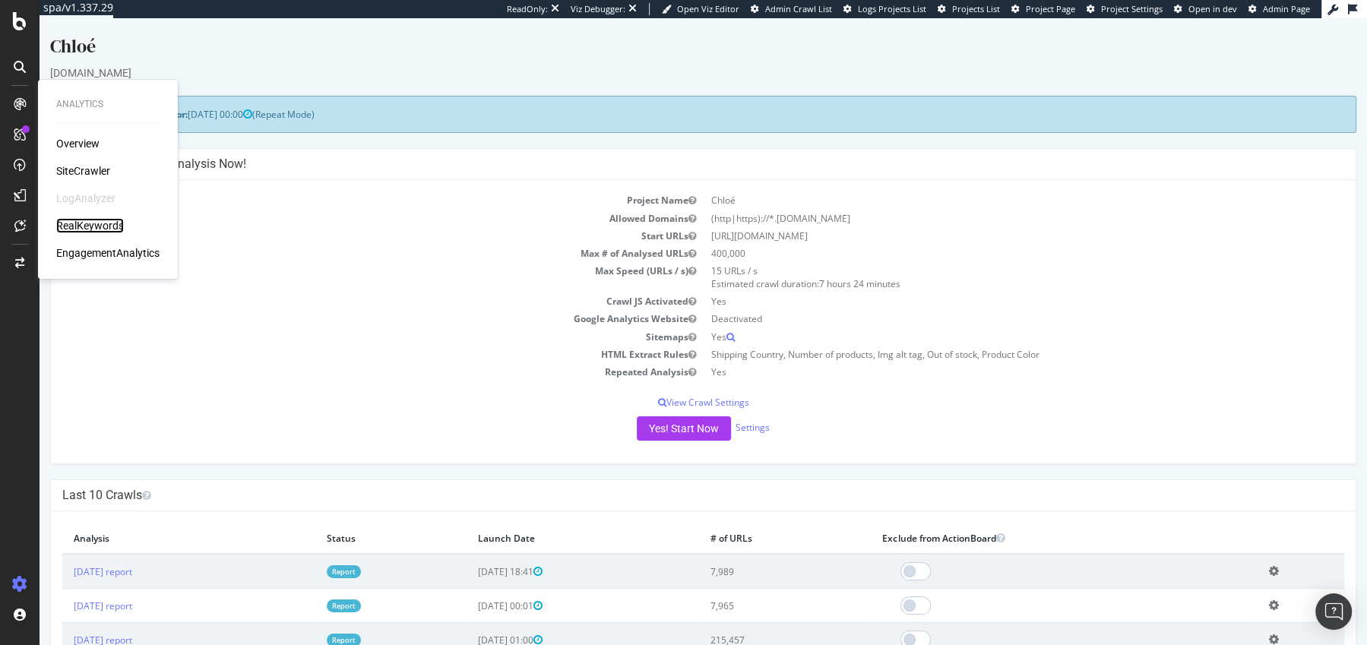
click at [117, 229] on div "RealKeywords" at bounding box center [90, 225] width 68 height 15
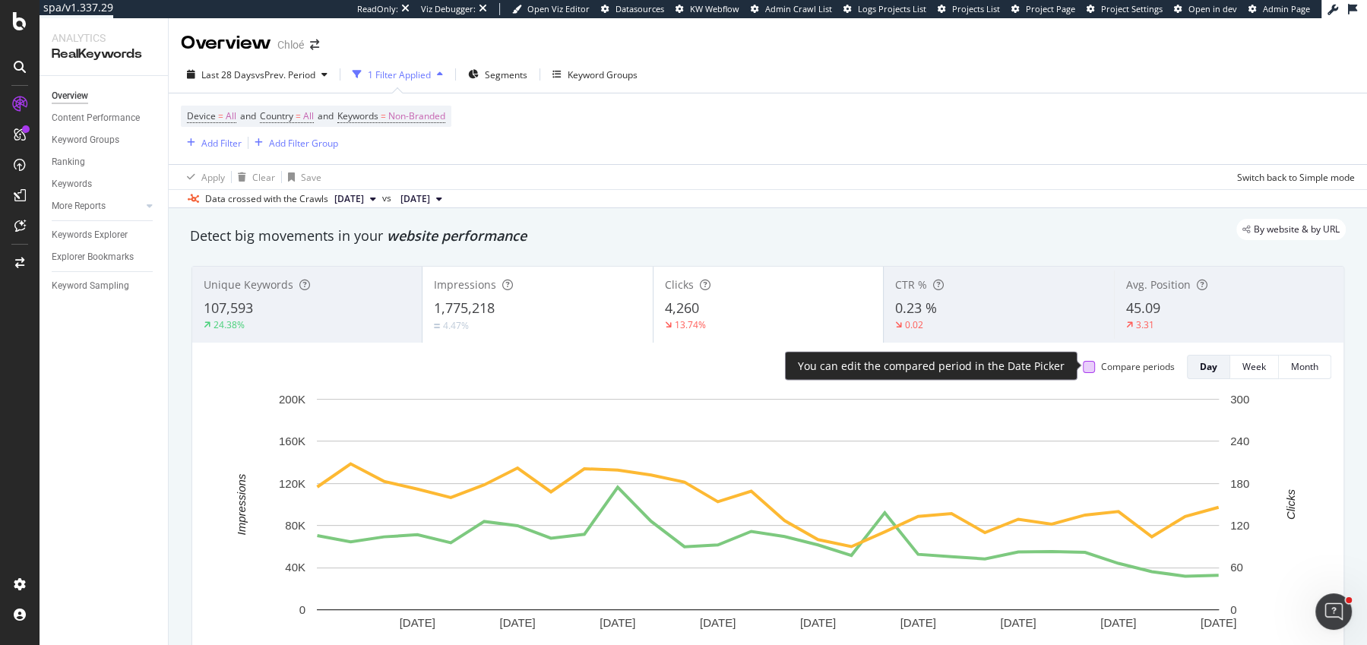
click at [1086, 363] on div at bounding box center [1089, 367] width 12 height 12
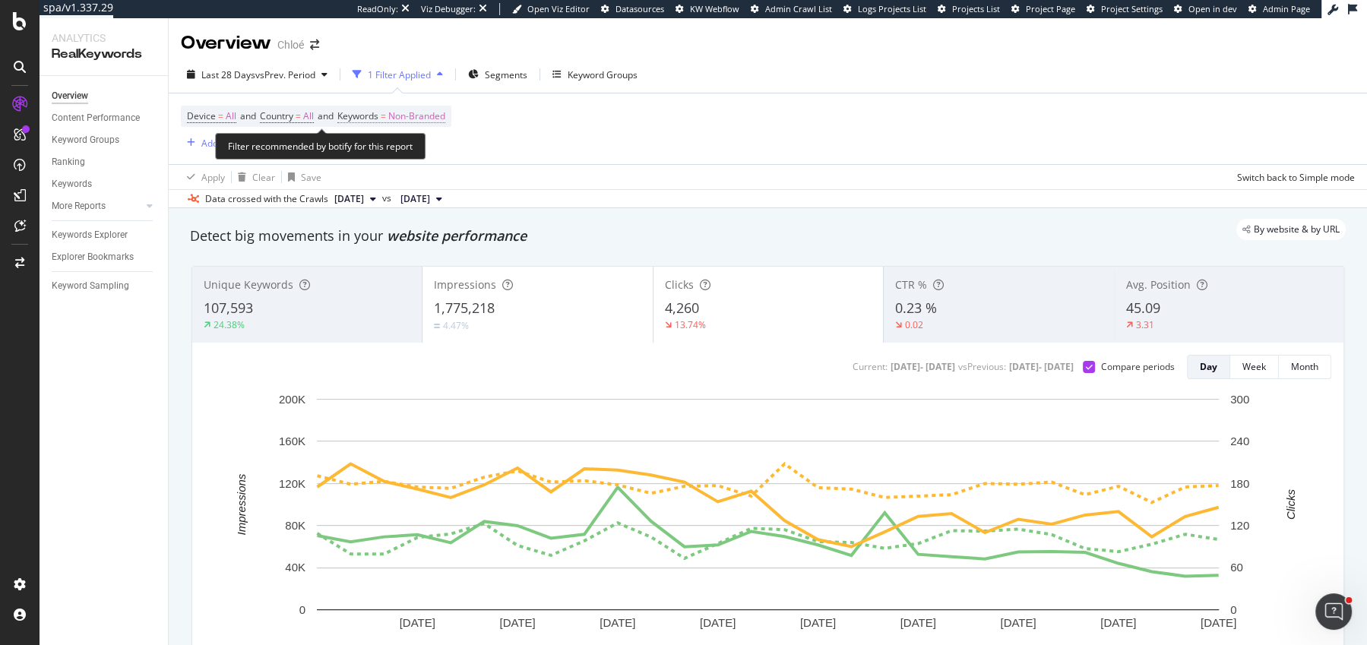
click at [415, 125] on span "Non-Branded" at bounding box center [416, 116] width 57 height 21
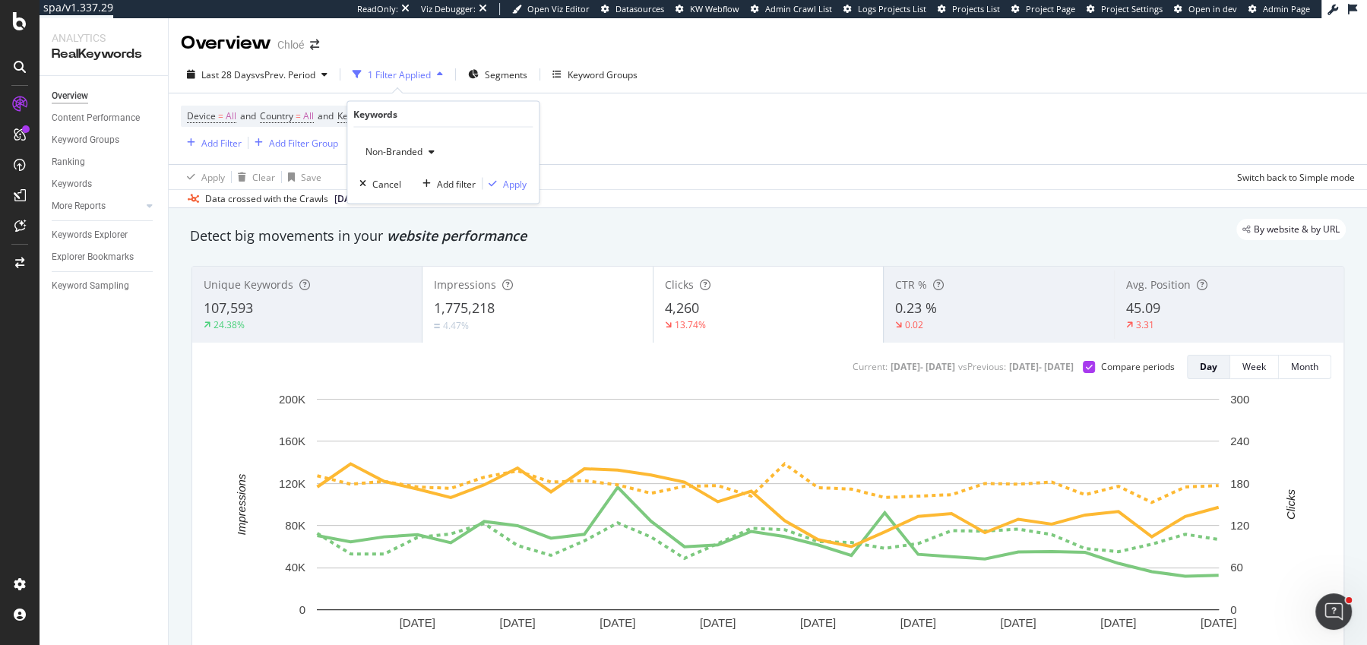
click at [422, 155] on div "Non-Branded" at bounding box center [399, 152] width 81 height 23
click at [415, 272] on span "All" at bounding box center [449, 270] width 155 height 14
click at [501, 185] on div "button" at bounding box center [492, 183] width 21 height 9
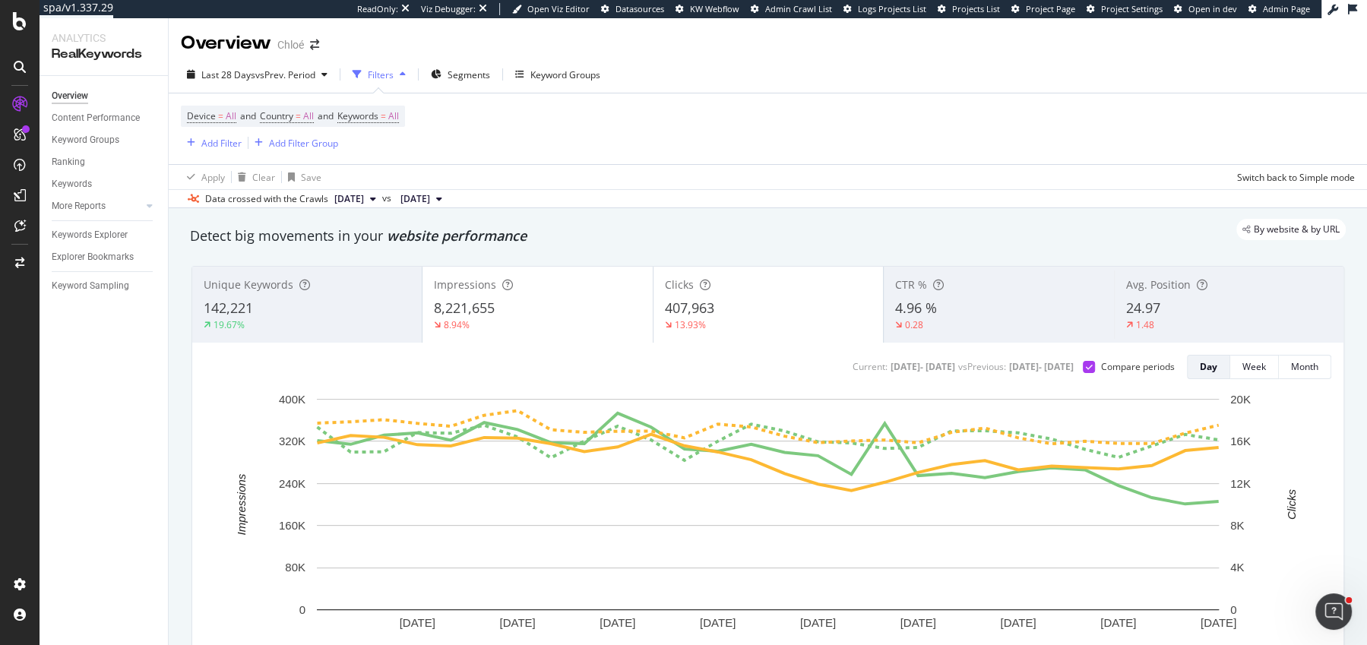
click at [1178, 312] on div "24.97" at bounding box center [1229, 309] width 206 height 20
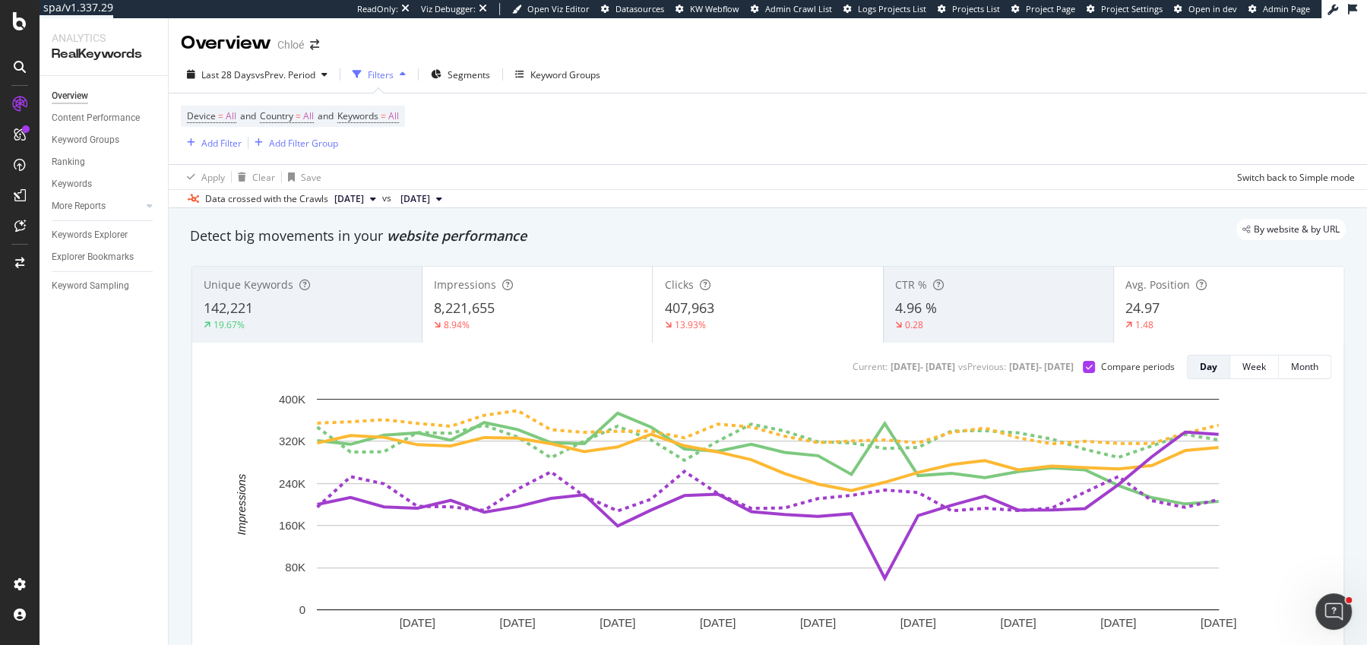
click at [783, 299] on div "407,963" at bounding box center [767, 309] width 207 height 20
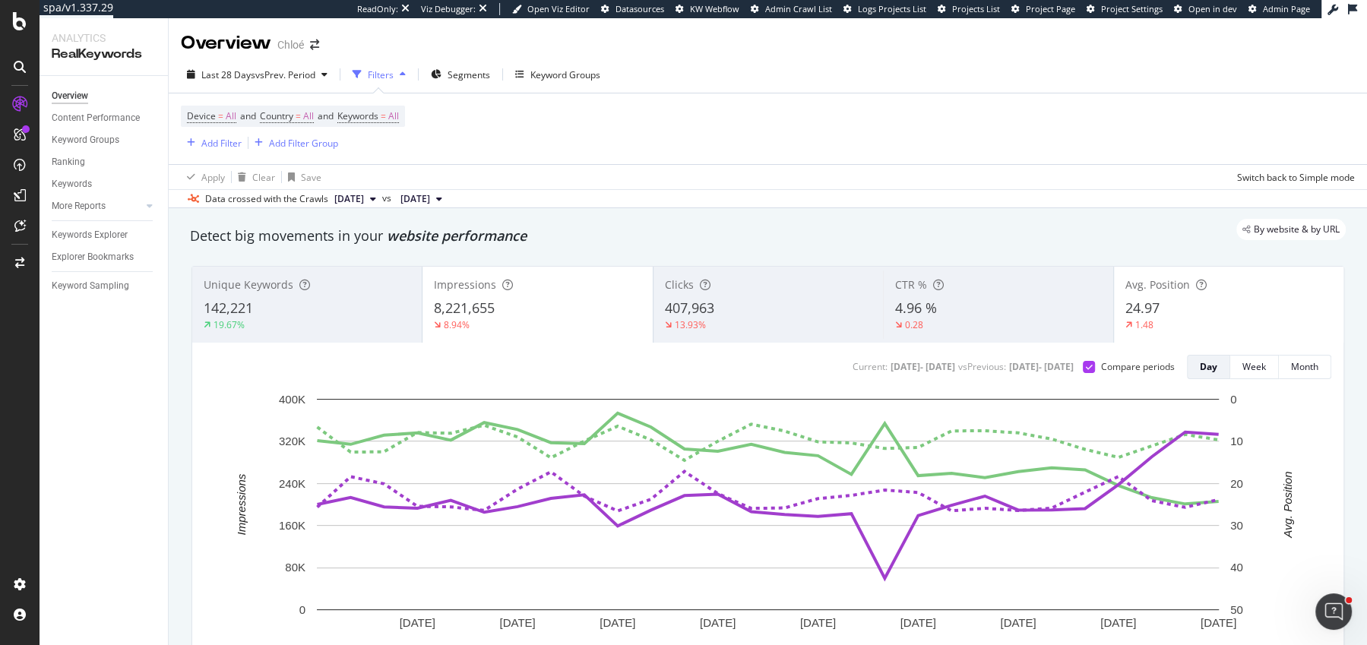
click at [754, 305] on div "407,963" at bounding box center [768, 309] width 207 height 20
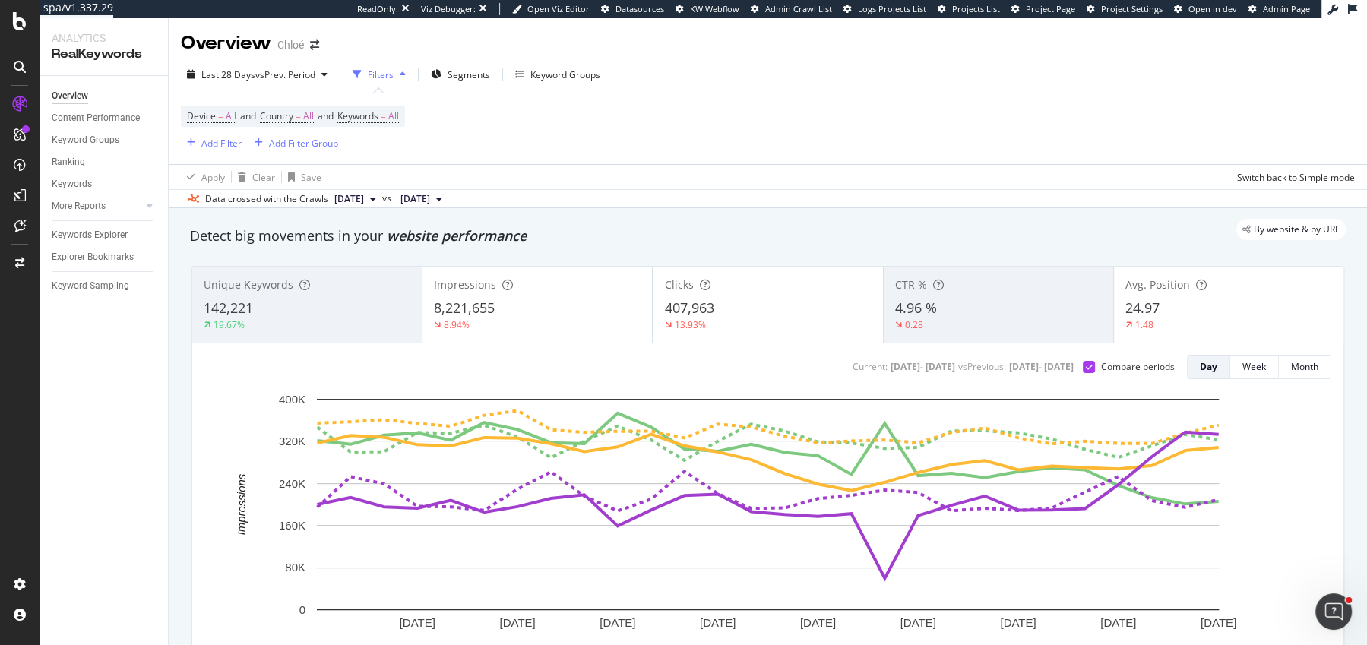
click at [754, 305] on div "407,963" at bounding box center [767, 309] width 207 height 20
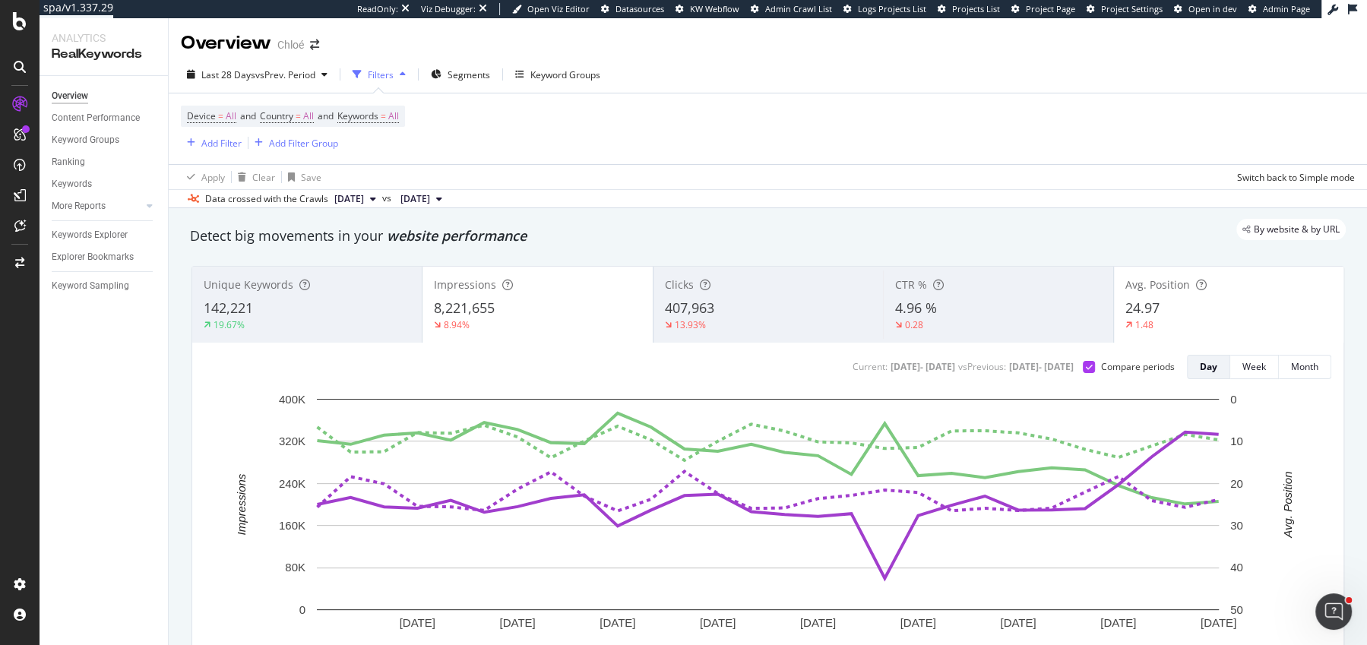
click at [1210, 310] on div "24.97" at bounding box center [1228, 309] width 207 height 20
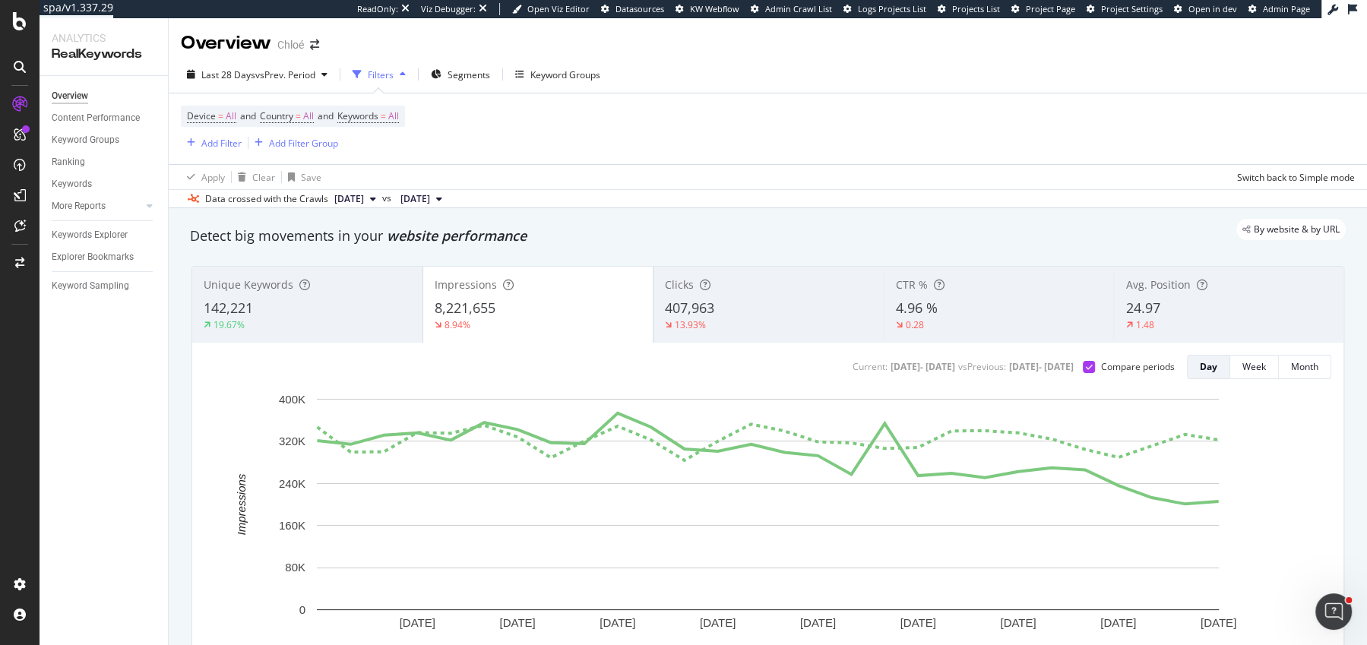
click at [767, 331] on div "13.93%" at bounding box center [768, 325] width 207 height 14
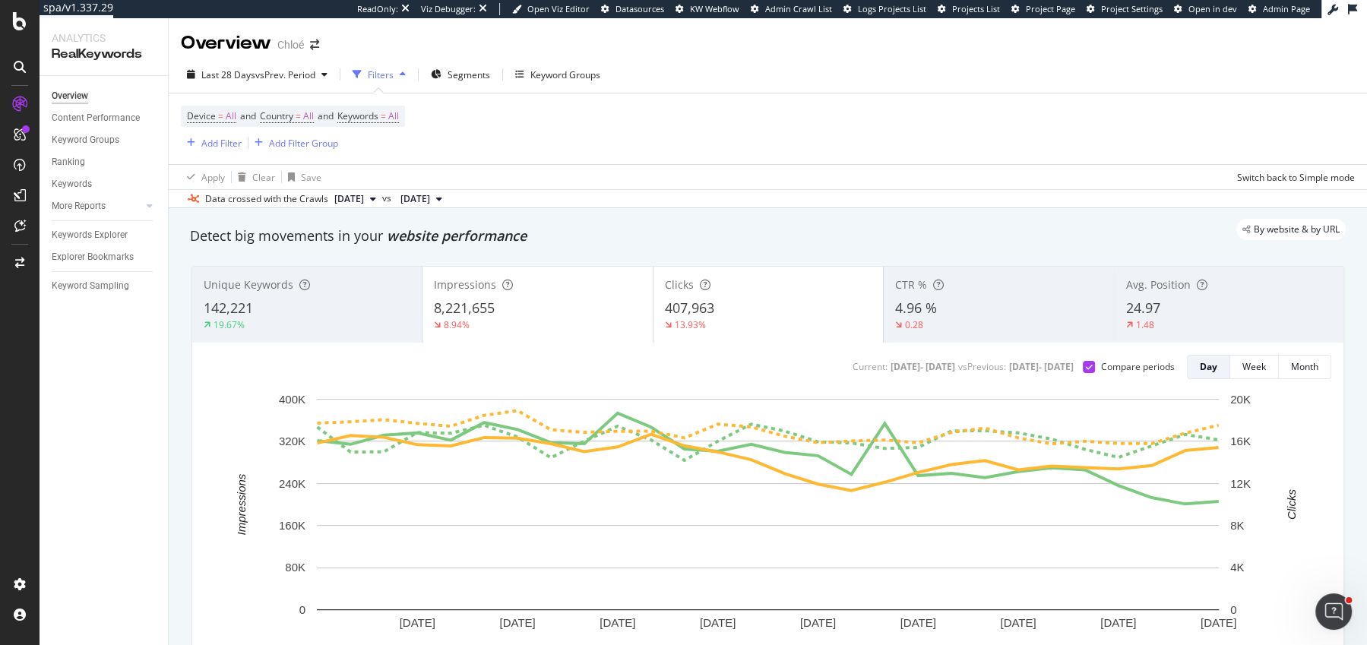
click at [595, 332] on div "Impressions 8,221,655 8.94%" at bounding box center [536, 304] width 229 height 68
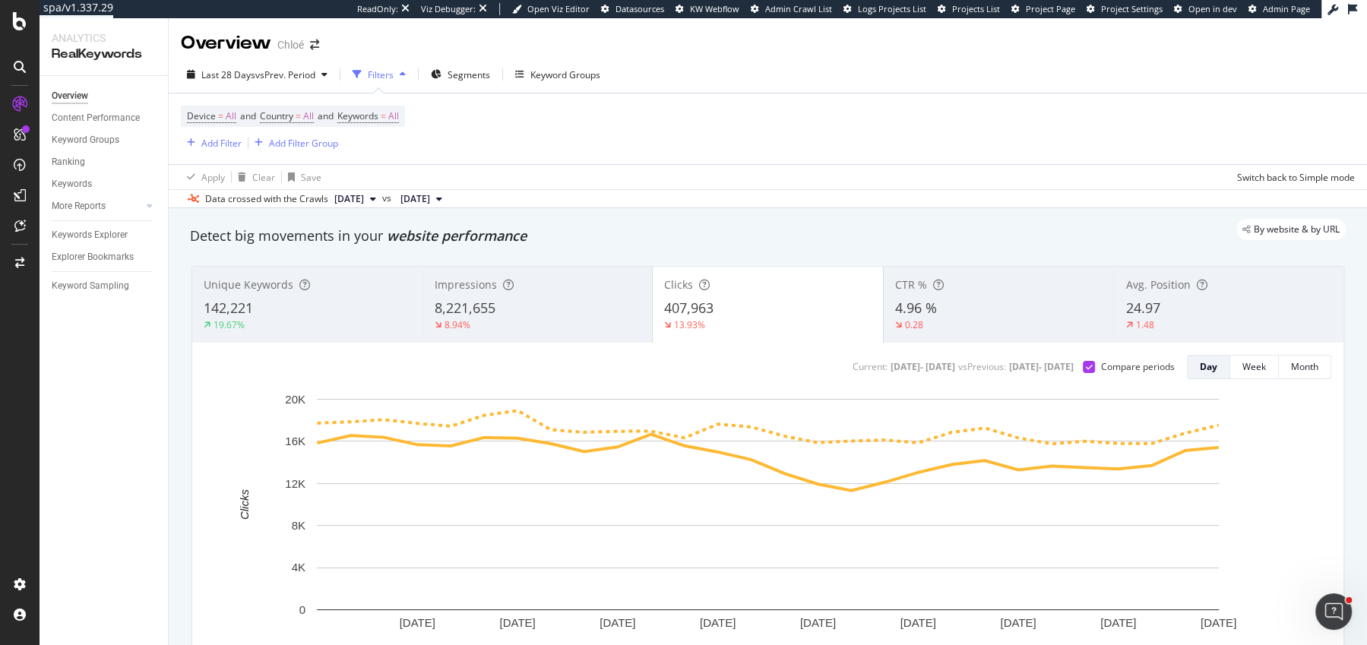
click at [595, 332] on div "Impressions 8,221,655 8.94%" at bounding box center [537, 304] width 230 height 68
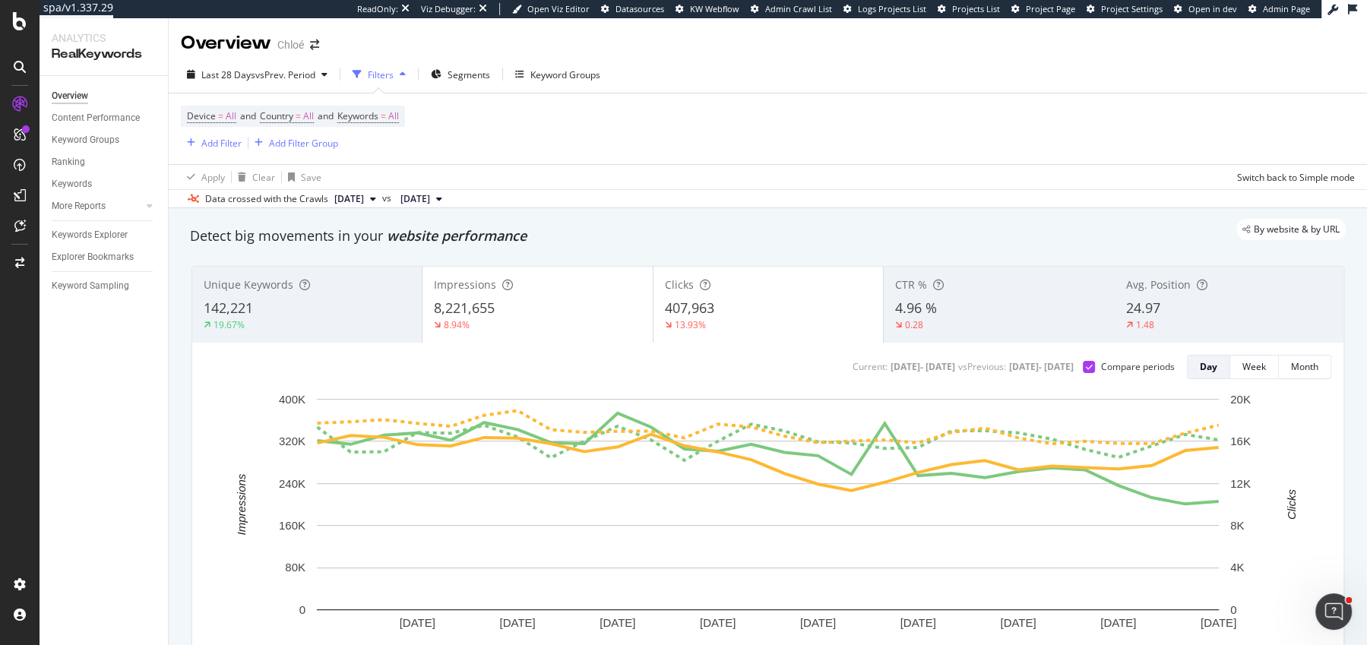
click at [1177, 311] on div "24.97" at bounding box center [1229, 309] width 206 height 20
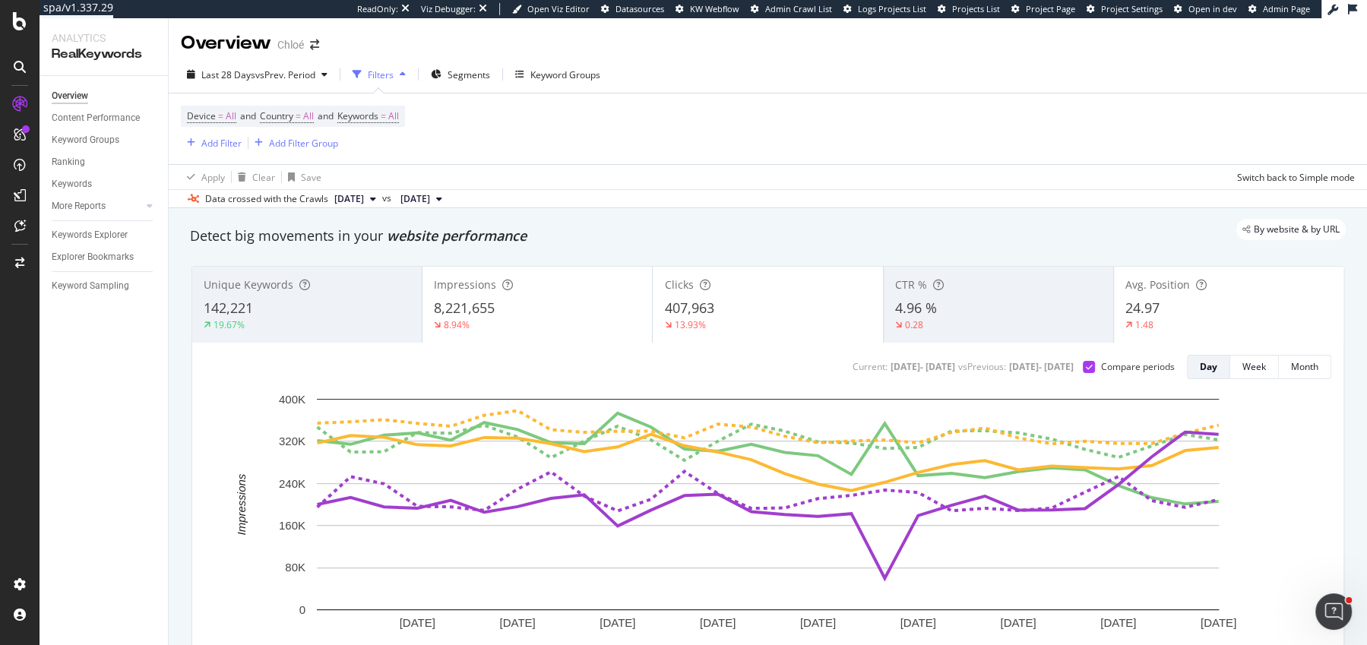
click at [745, 318] on div "13.93%" at bounding box center [767, 325] width 207 height 14
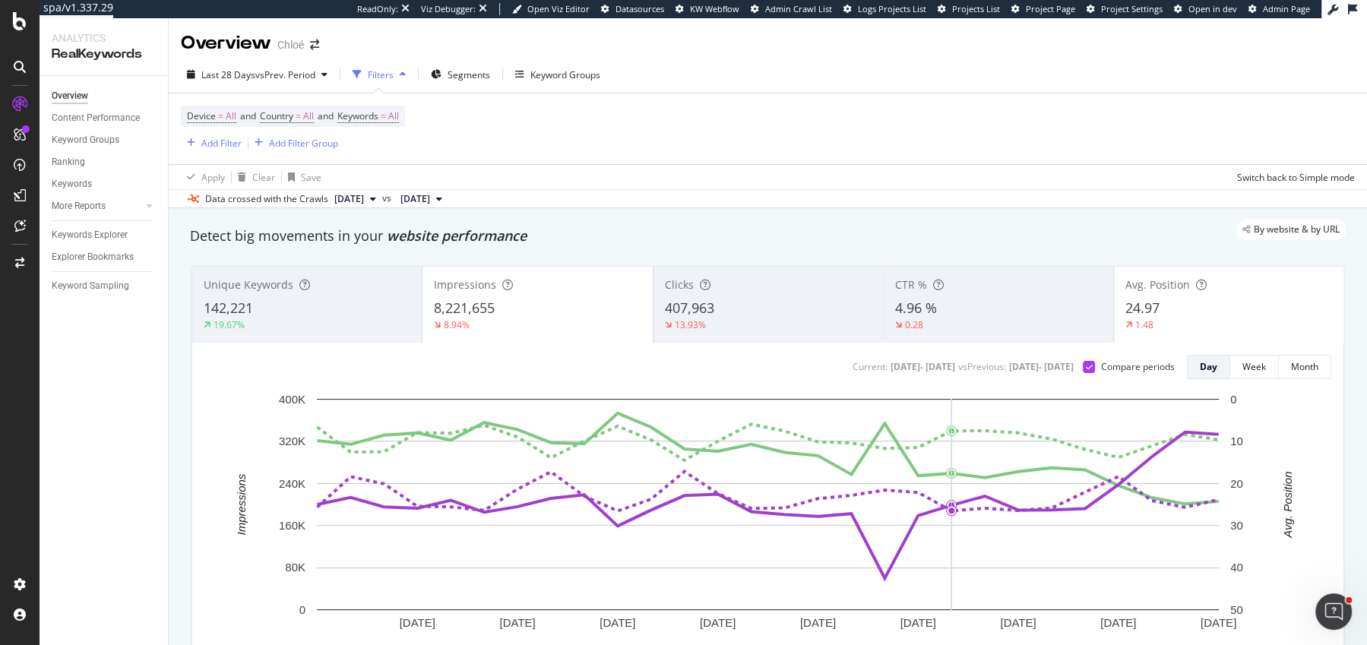
scroll to position [81, 0]
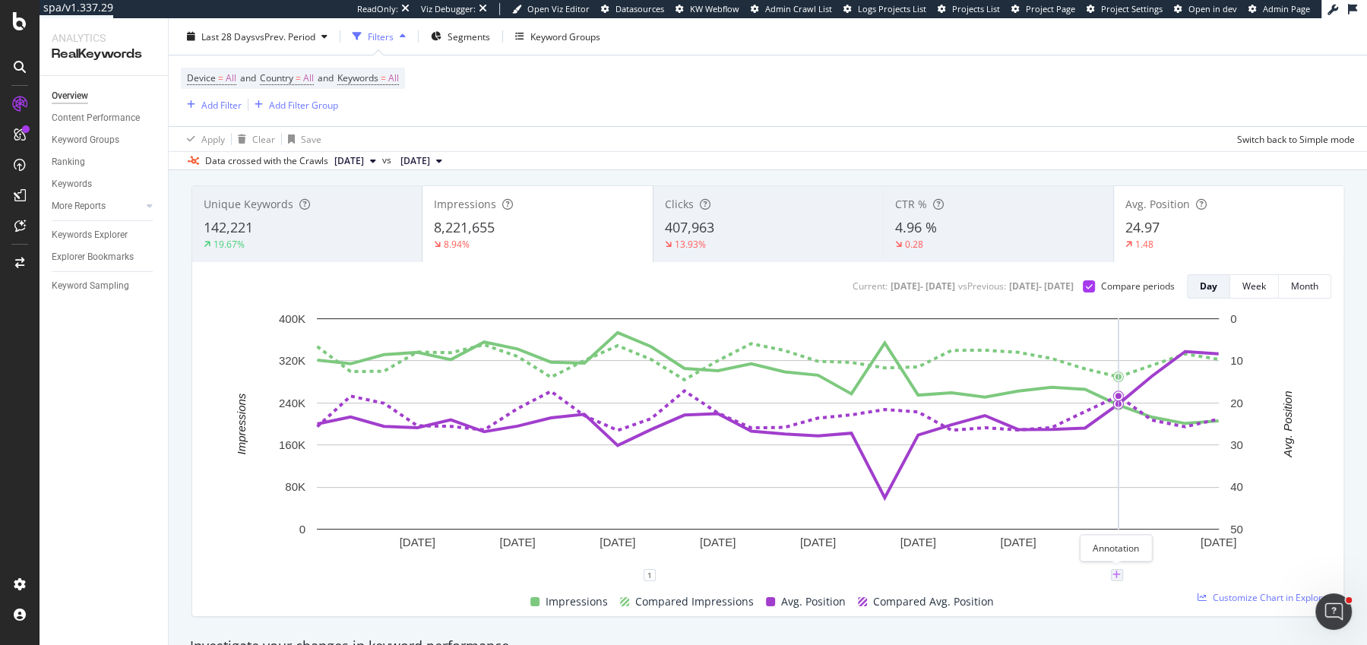
click at [1120, 574] on icon "plus" at bounding box center [1116, 575] width 8 height 9
click at [1099, 492] on textarea at bounding box center [1116, 483] width 135 height 47
paste textarea "Changement dans la SERP de Google pour supprimer les bots de scrappings de scra…"
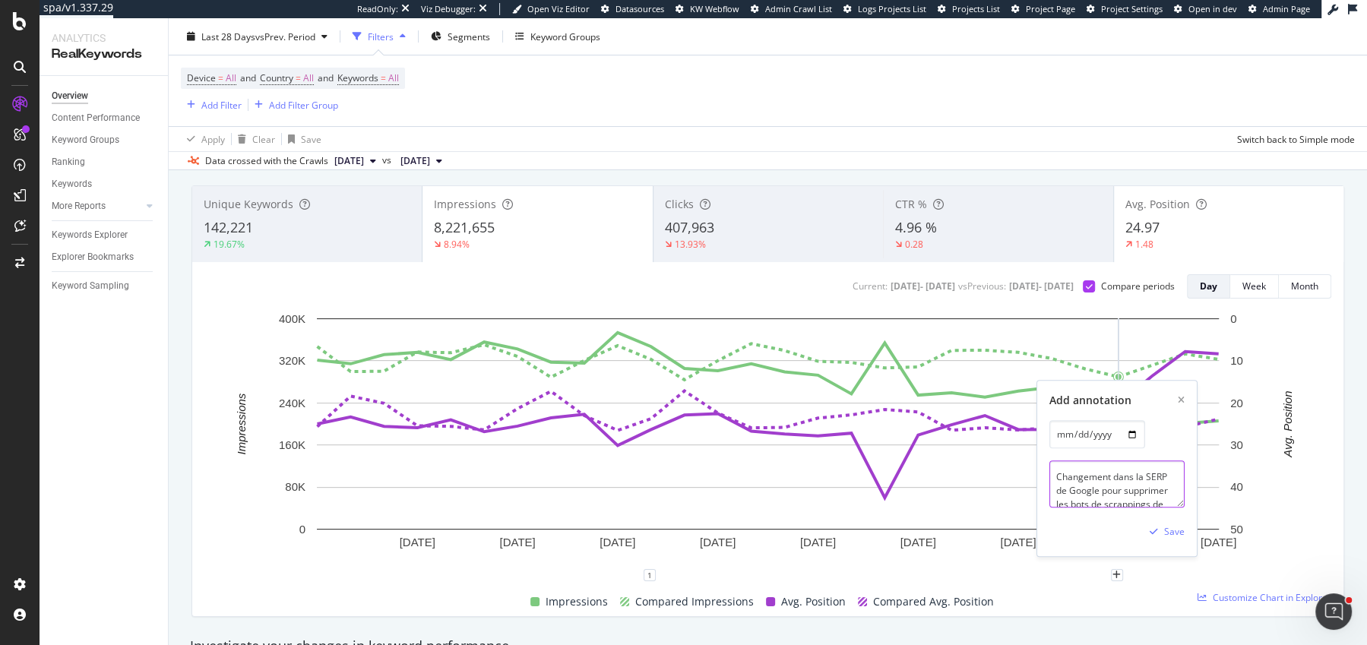
scroll to position [17, 0]
type textarea "Changement dans la SERP de Google pour supprimer les bots de scrappings de scra…"
click at [1169, 530] on div "Save" at bounding box center [1174, 532] width 21 height 13
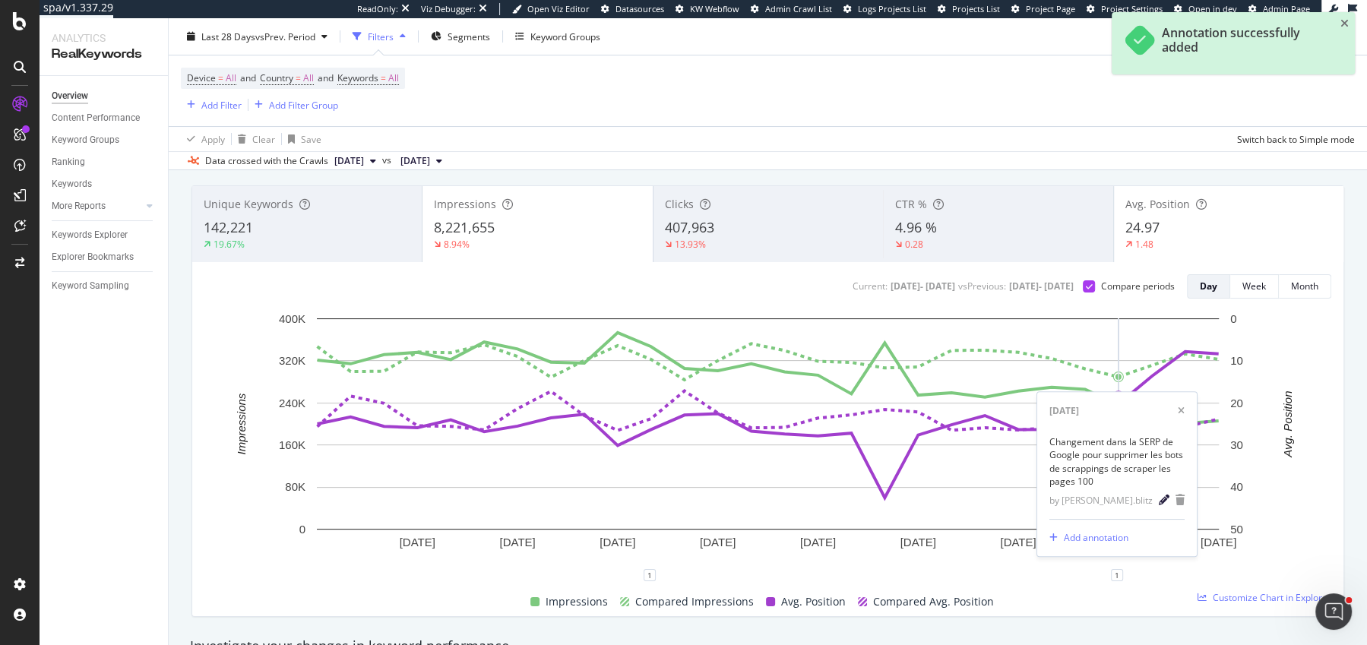
click at [1159, 503] on icon "pencil" at bounding box center [1164, 500] width 11 height 11
click at [1160, 497] on textarea "Changement dans la SERP de Google pour supprimer les bots de scrappings de scra…" at bounding box center [1116, 483] width 135 height 47
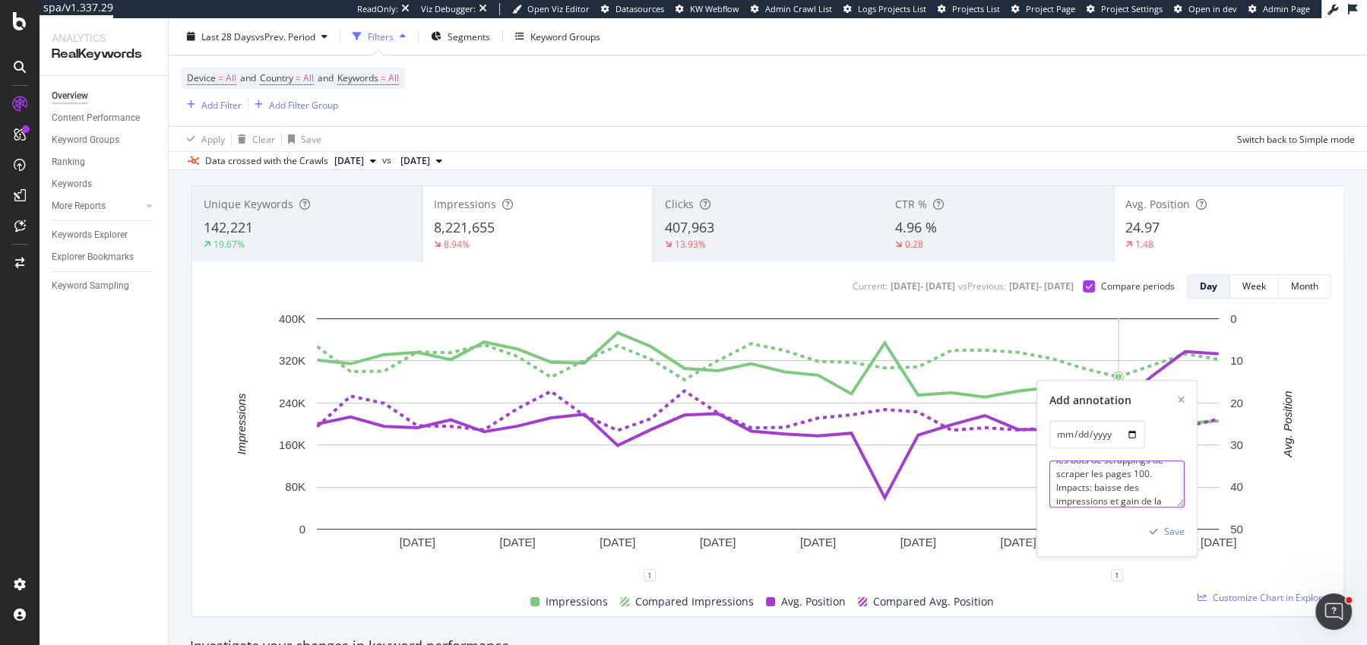
scroll to position [58, 0]
type textarea "Changement dans la SERP de Google pour supprimer les bots de scrappings de scra…"
click at [1175, 530] on div "Save" at bounding box center [1174, 532] width 21 height 13
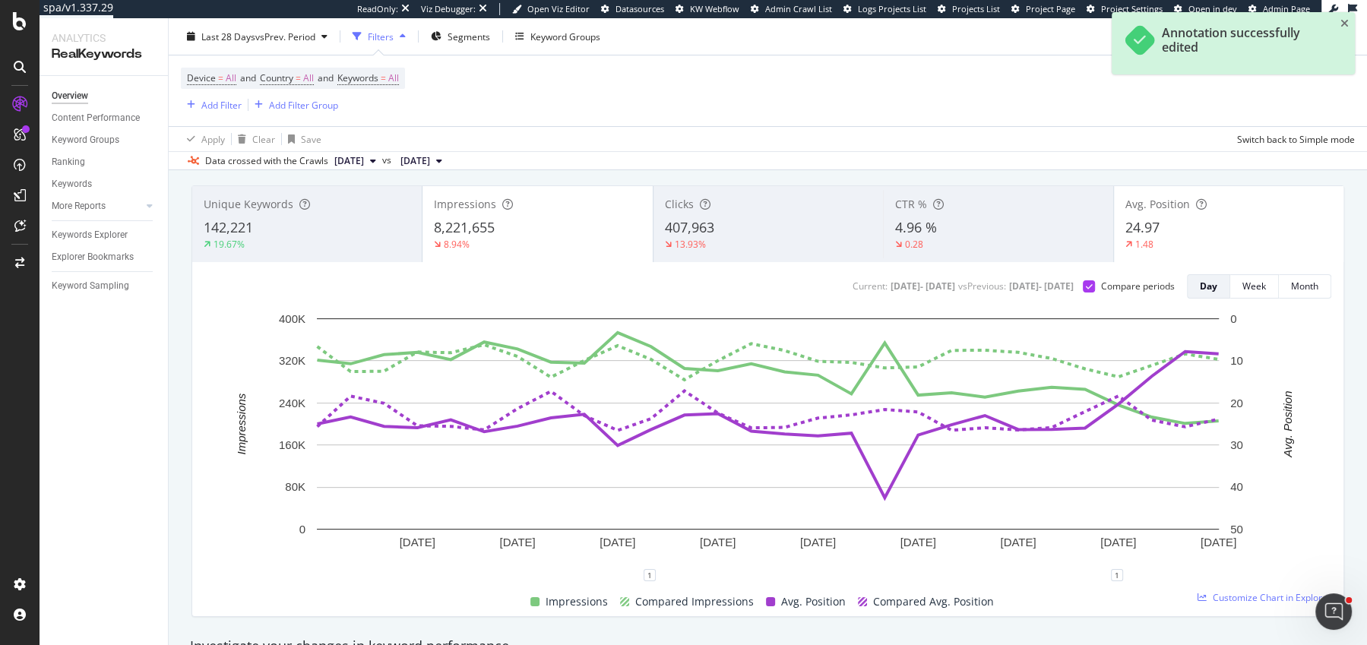
click at [975, 177] on div "Unique Keywords 142,221 19.67% Impressions 8,221,655 8.94% Clicks 407,963 13.93…" at bounding box center [767, 401] width 1171 height 456
